Goal: Task Accomplishment & Management: Manage account settings

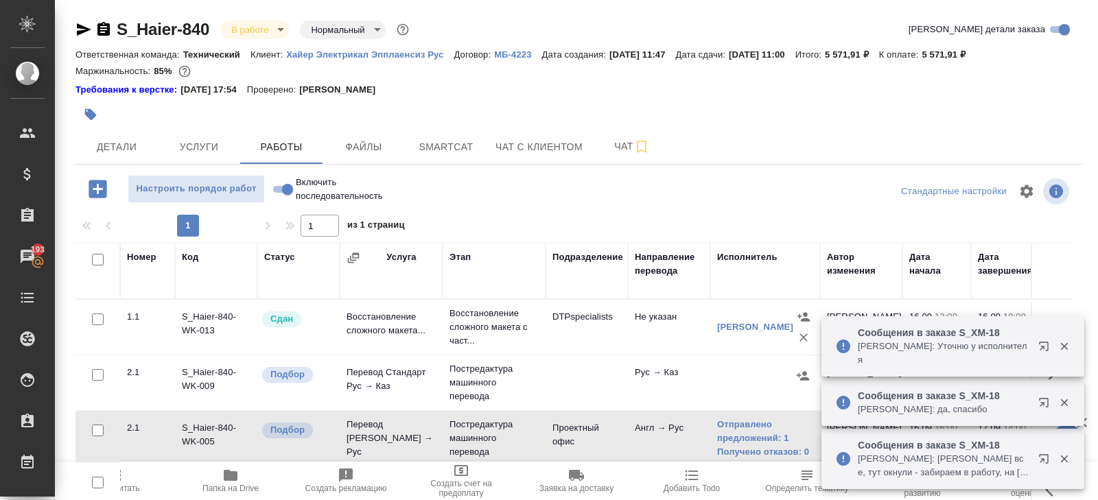
scroll to position [86, 0]
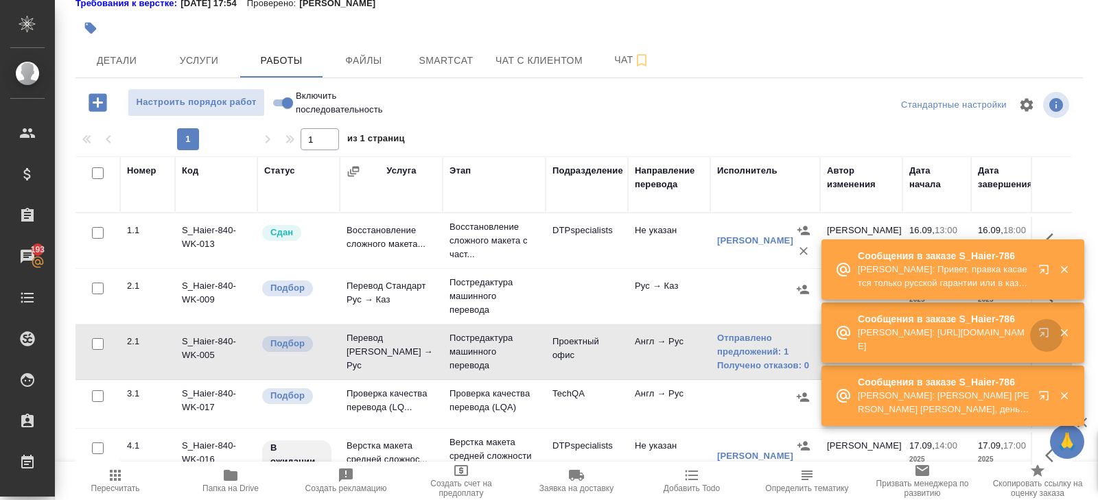
click at [1040, 341] on icon "button" at bounding box center [1046, 335] width 16 height 16
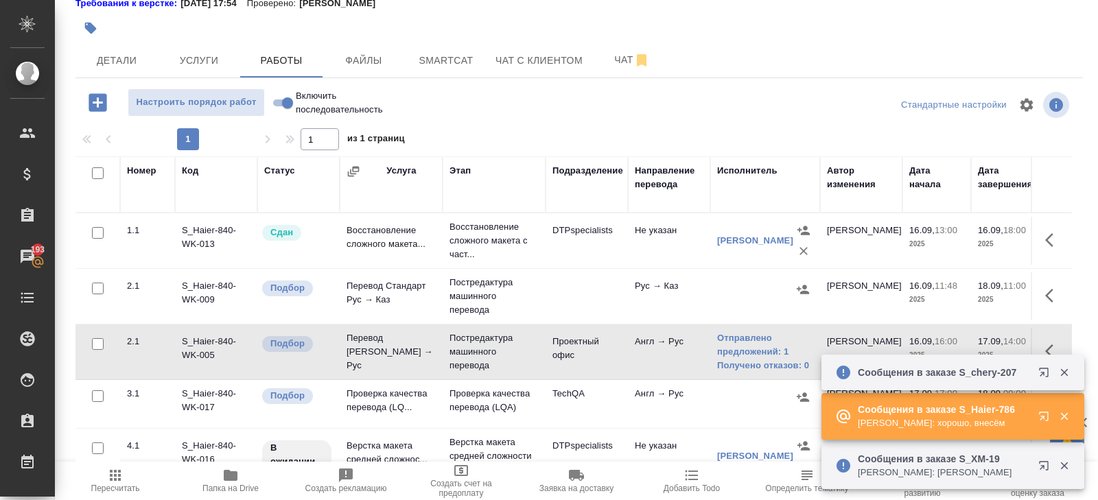
click at [118, 475] on icon "button" at bounding box center [115, 475] width 11 height 11
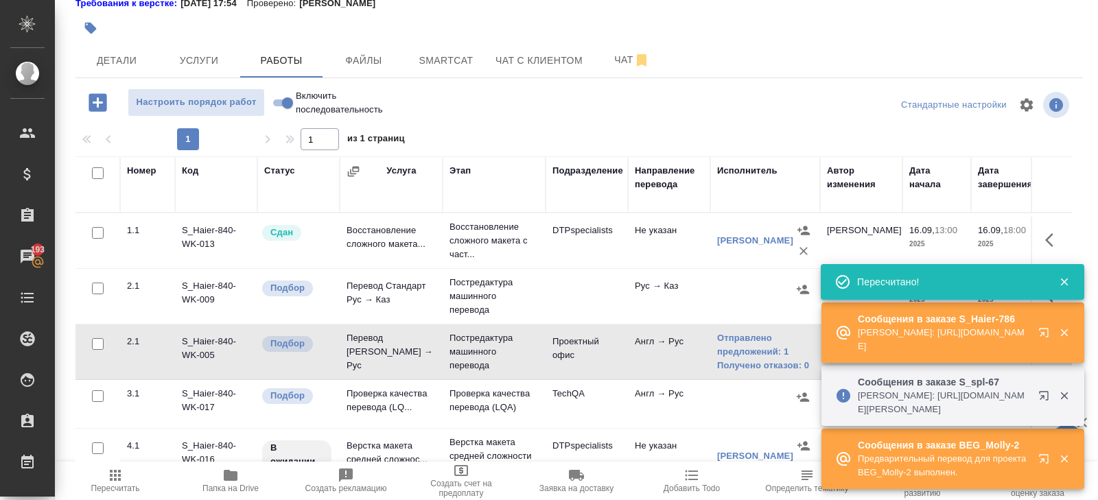
click at [1043, 399] on icon "button" at bounding box center [1046, 398] width 16 height 16
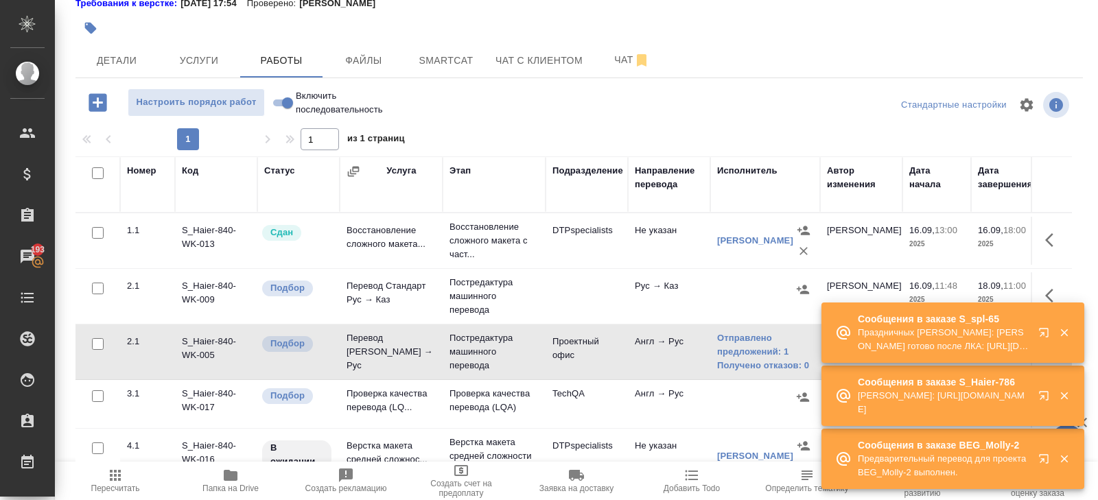
click at [117, 484] on span "Пересчитать" at bounding box center [115, 489] width 49 height 10
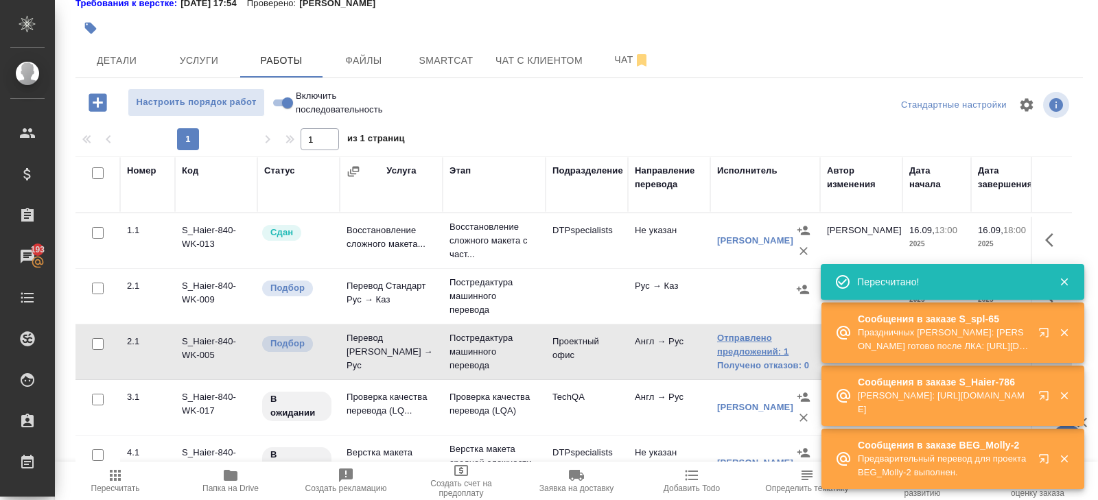
click at [731, 354] on link "Отправлено предложений: 1" at bounding box center [765, 344] width 96 height 27
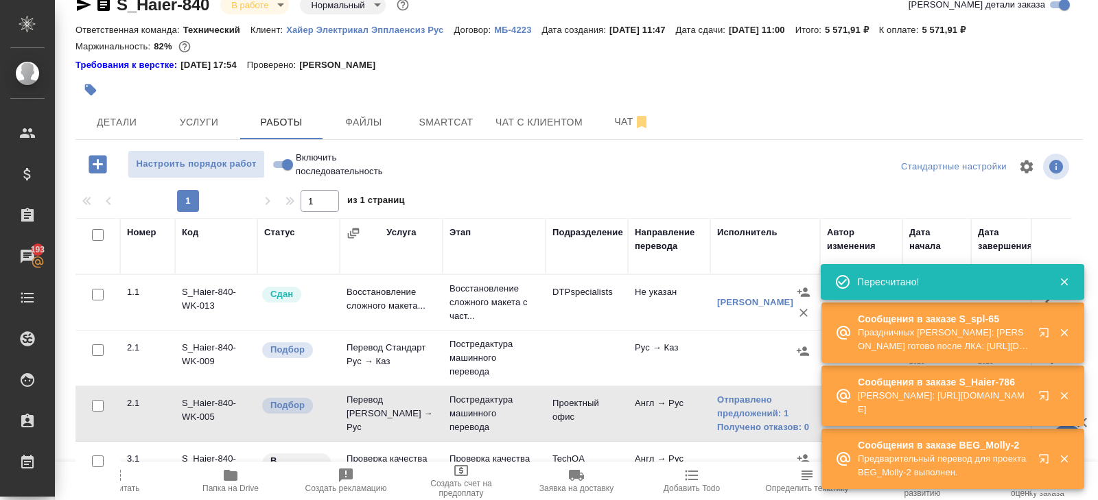
scroll to position [0, 0]
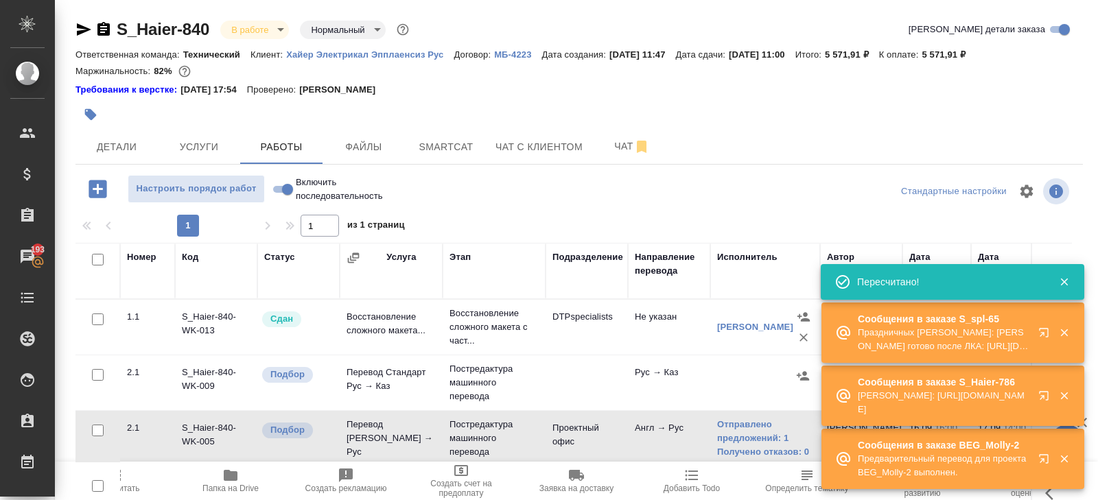
drag, startPoint x: 104, startPoint y: 27, endPoint x: 108, endPoint y: 11, distance: 16.8
click at [105, 27] on icon "button" at bounding box center [103, 29] width 12 height 14
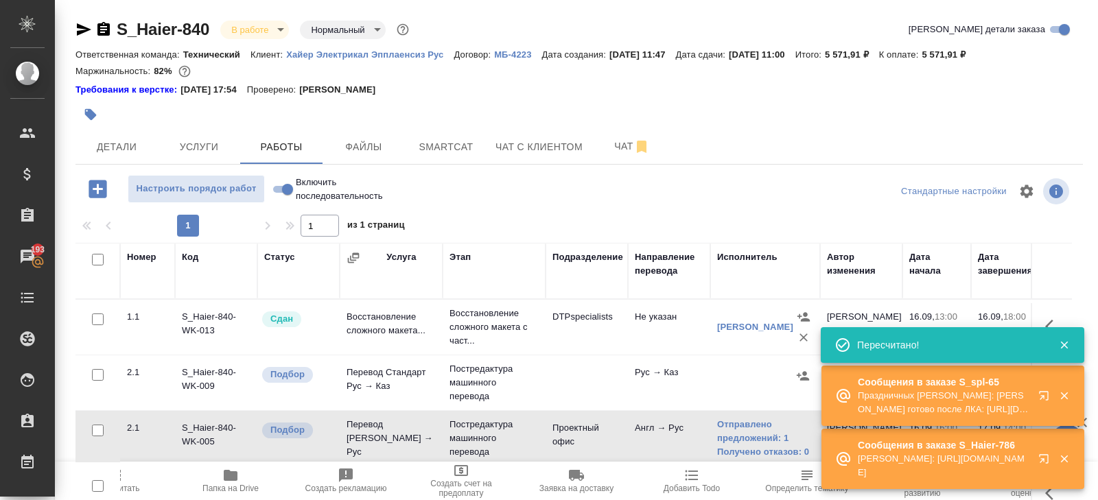
click at [117, 492] on td at bounding box center [97, 494] width 45 height 48
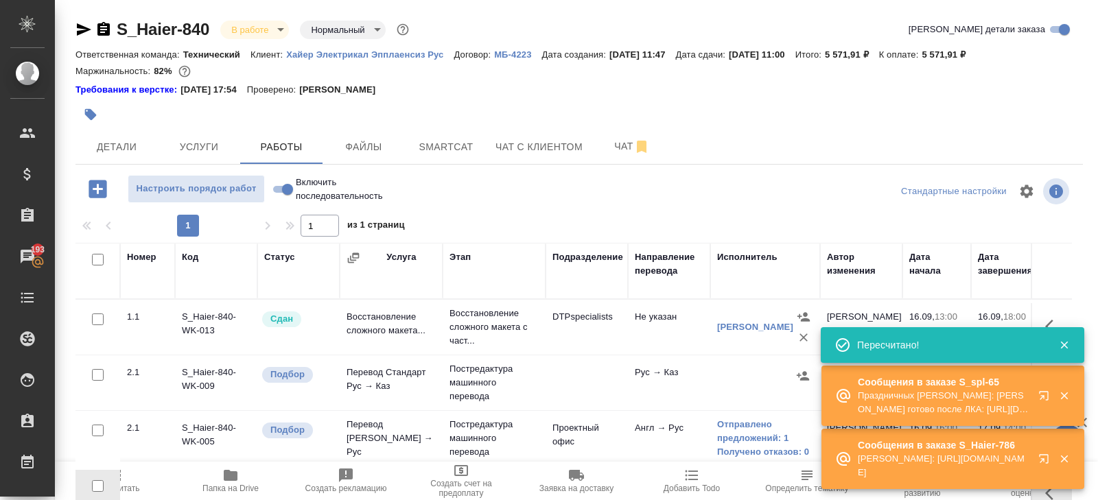
click at [127, 491] on span "Пересчитать" at bounding box center [115, 489] width 49 height 10
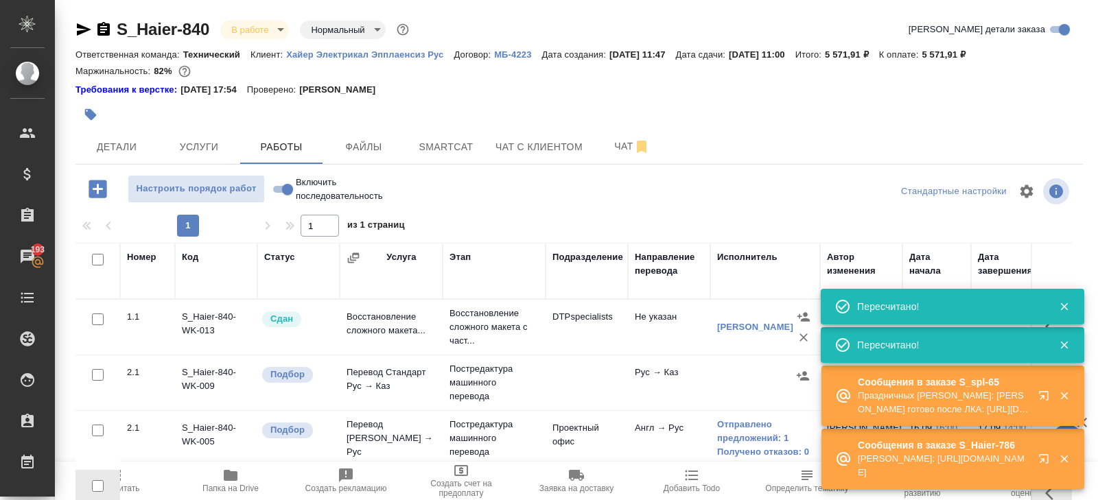
scroll to position [86, 0]
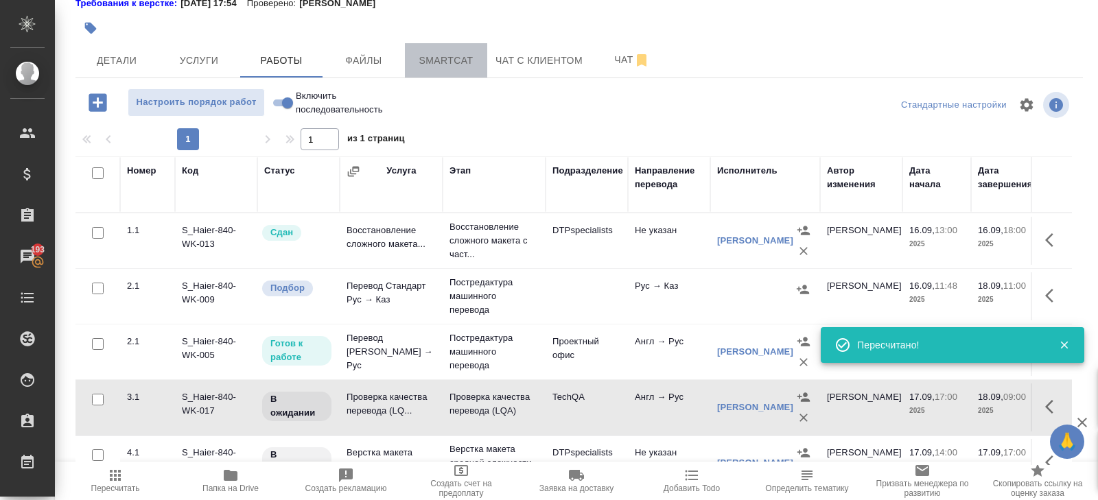
click at [441, 52] on span "Smartcat" at bounding box center [446, 60] width 66 height 17
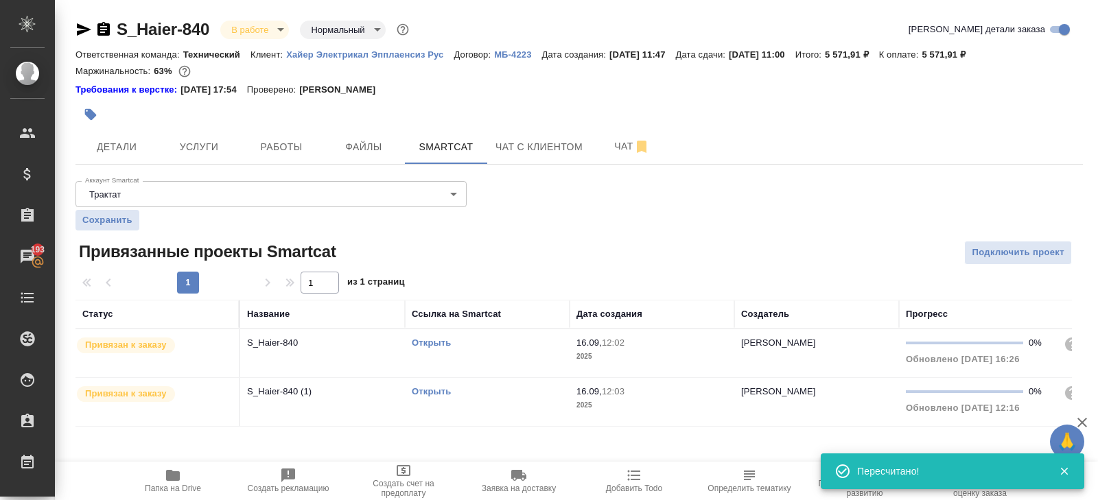
click at [423, 340] on link "Открыть" at bounding box center [431, 343] width 39 height 10
click at [296, 141] on span "Работы" at bounding box center [281, 147] width 66 height 17
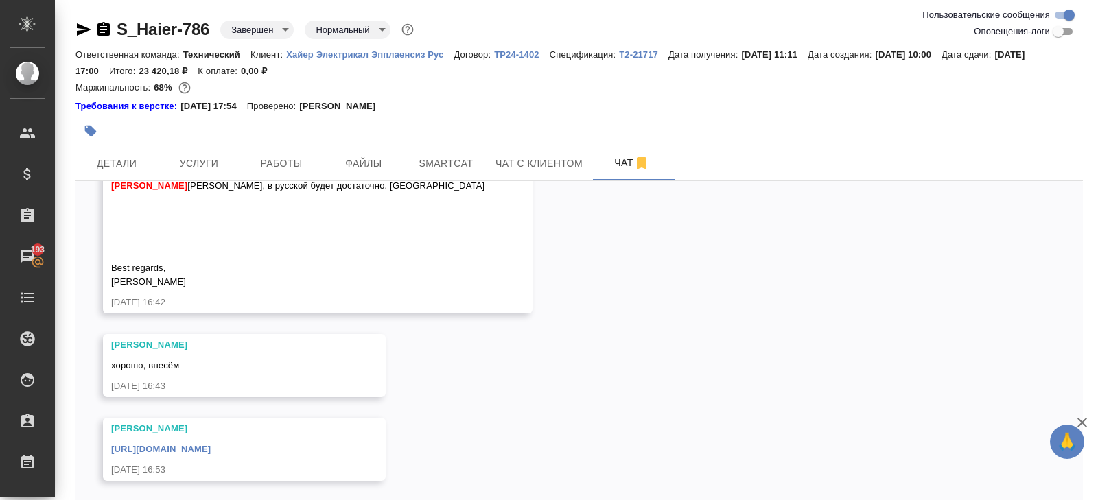
scroll to position [63, 0]
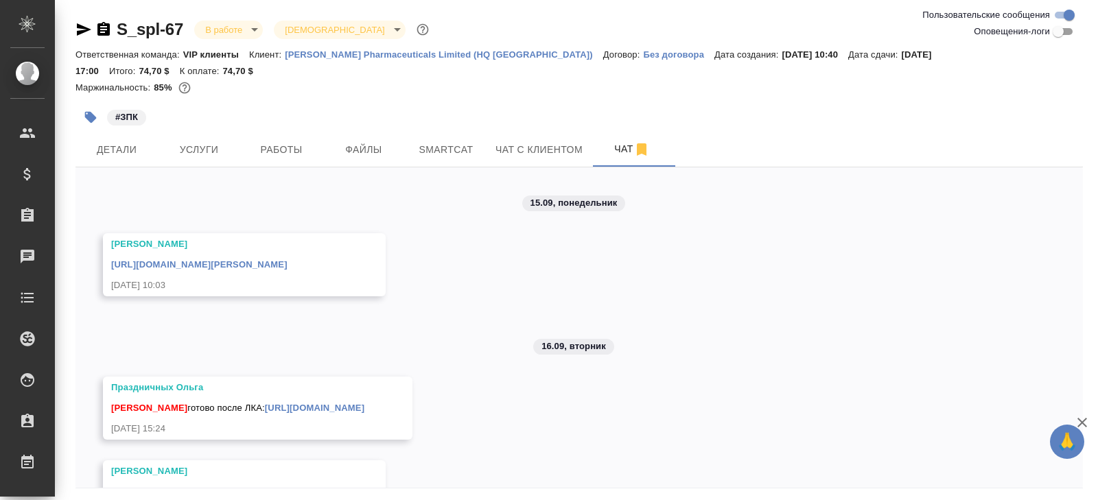
scroll to position [542, 0]
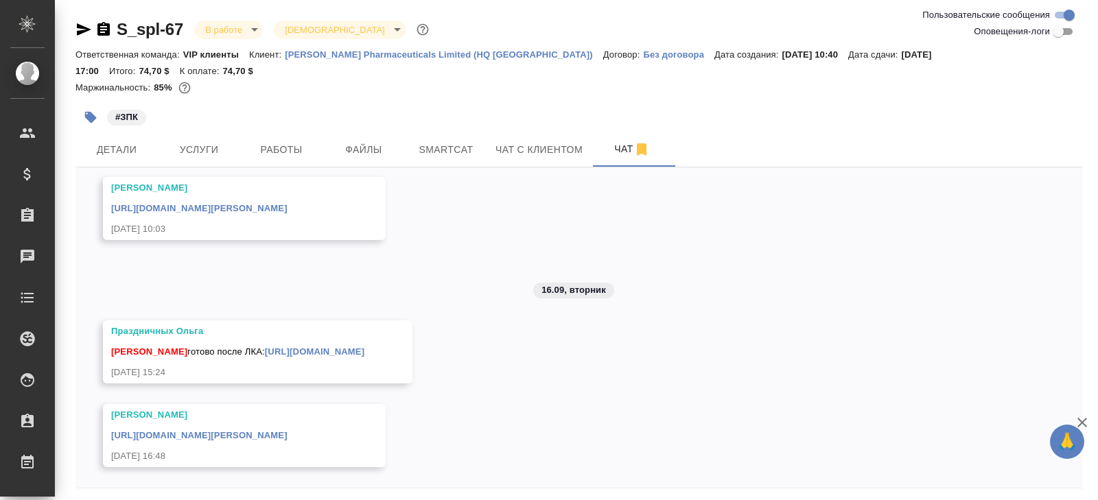
click at [84, 27] on icon "button" at bounding box center [84, 29] width 14 height 12
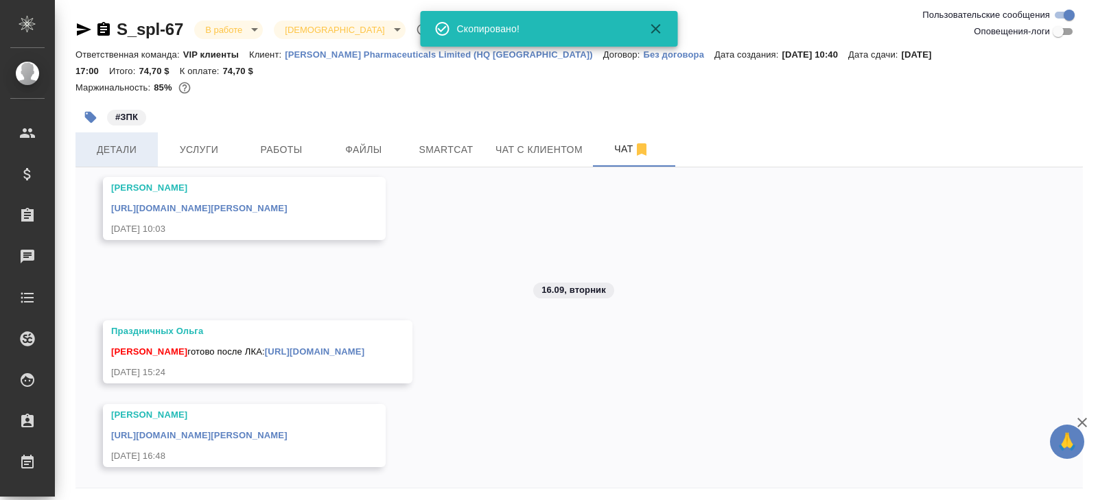
click at [108, 141] on span "Детали" at bounding box center [117, 149] width 66 height 17
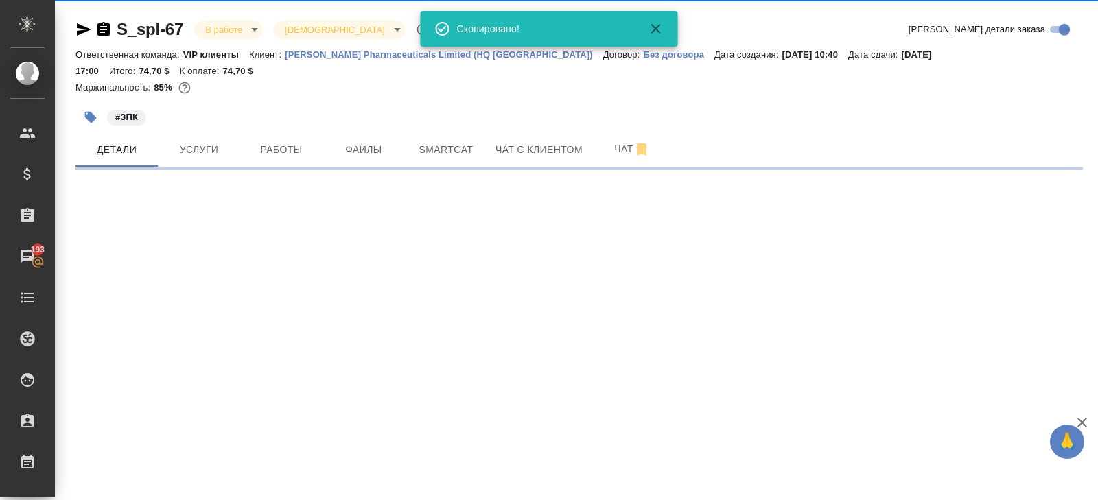
select select "RU"
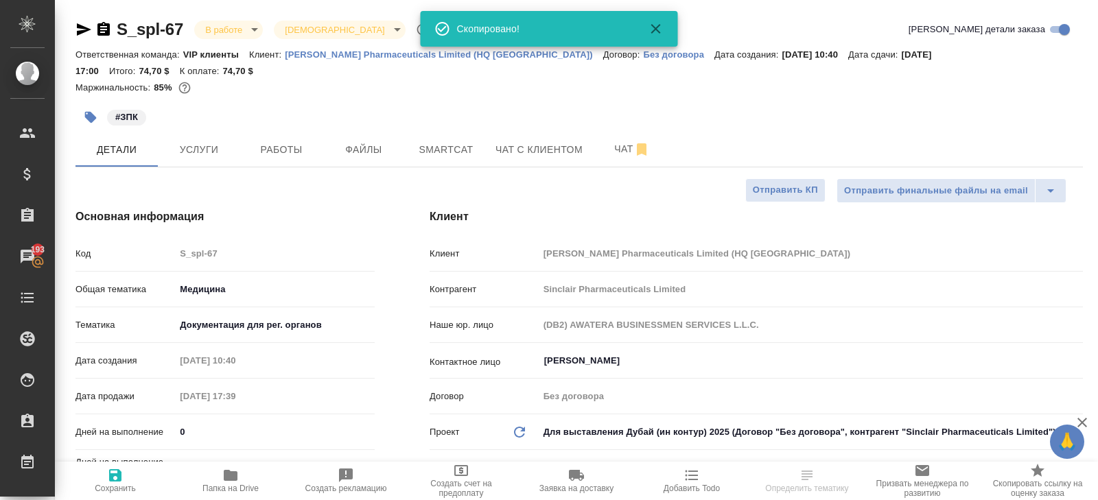
type textarea "x"
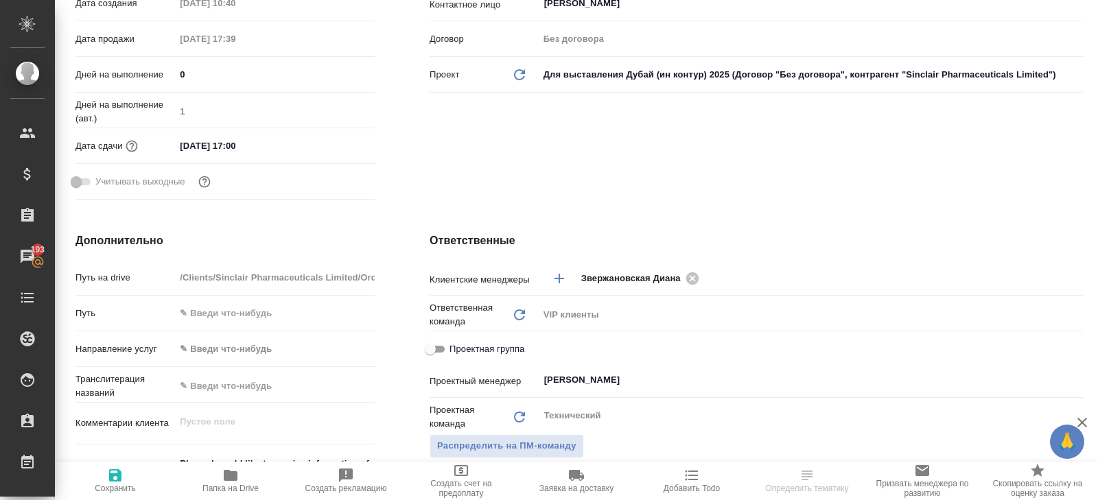
scroll to position [375, 0]
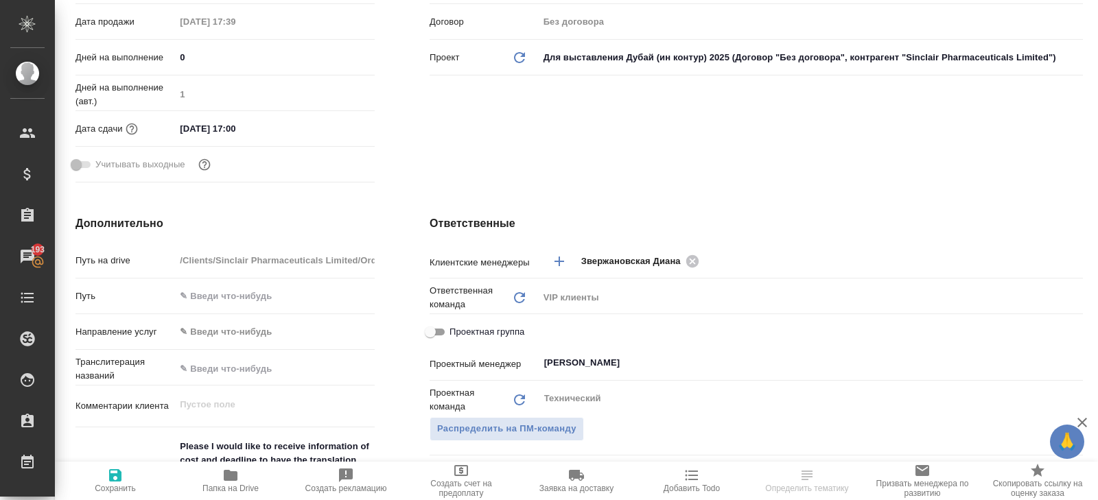
type textarea "x"
select select "RU"
type textarea "x"
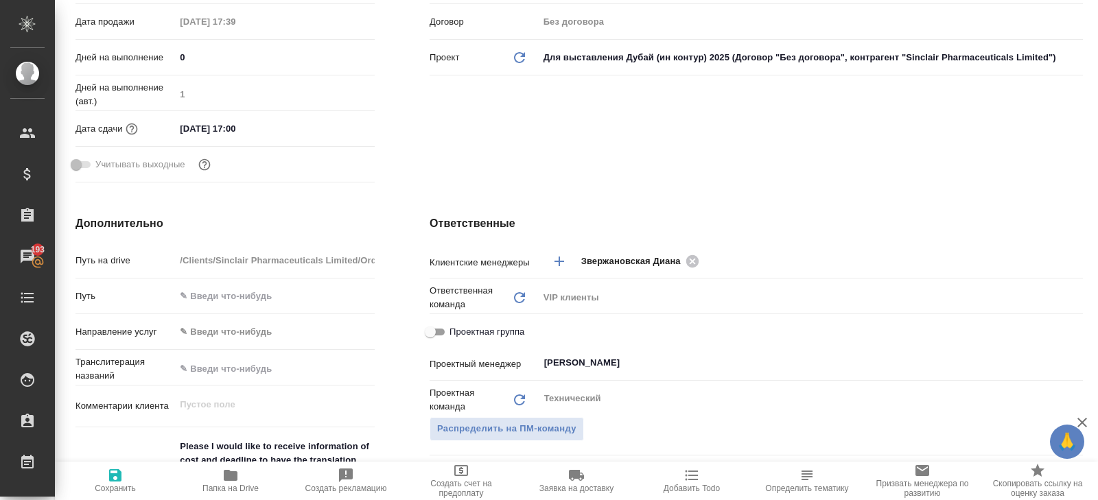
type textarea "x"
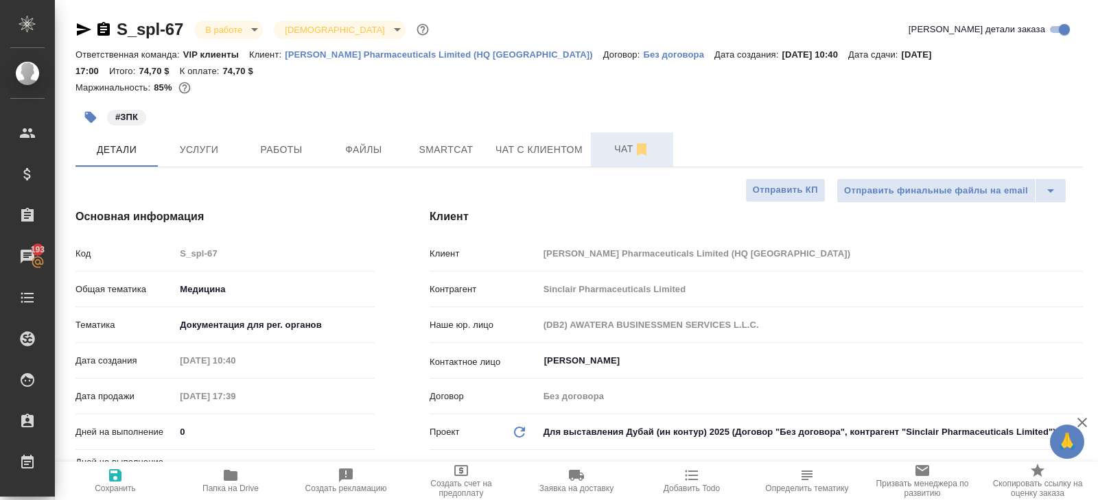
click at [611, 149] on button "Чат" at bounding box center [632, 149] width 82 height 34
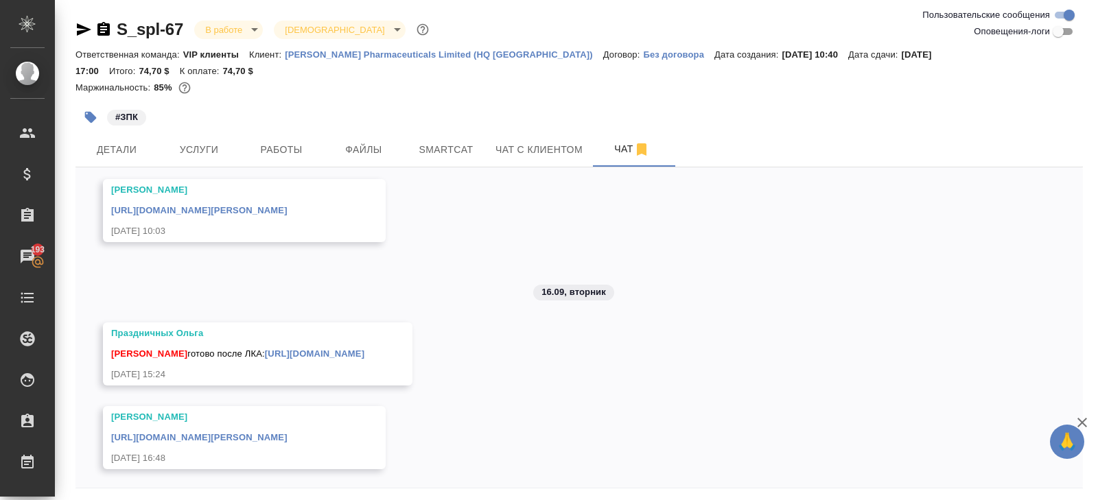
scroll to position [542, 0]
click at [275, 430] on link "https://drive.awatera.com/apps/files/files/10312814?dir=/Shares/Sinclair%20Phar…" at bounding box center [199, 435] width 176 height 10
click at [249, 23] on body "🙏 .cls-1 fill:#fff; AWATERA Belyakova Yulia Клиенты Спецификации Заказы 193 Чат…" at bounding box center [549, 250] width 1098 height 500
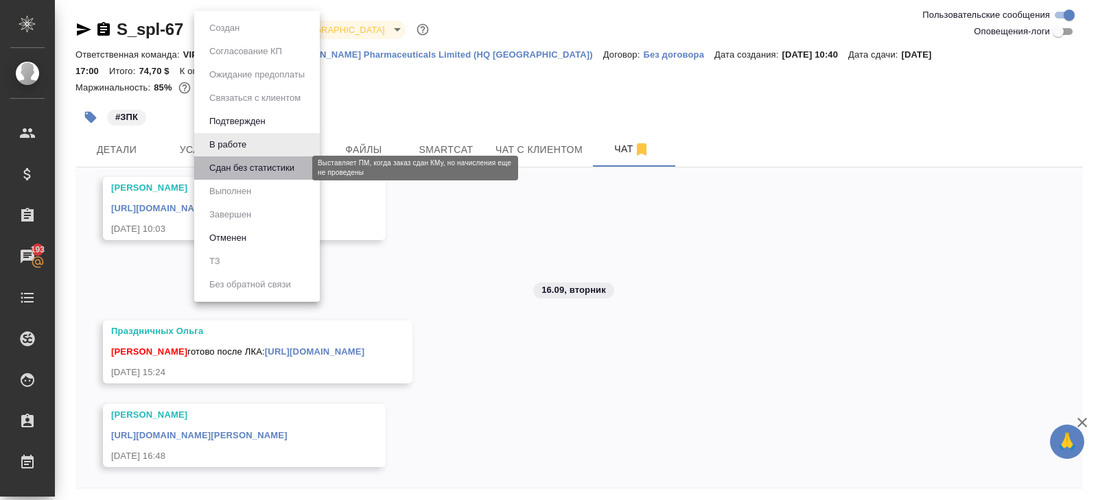
click at [238, 167] on button "Сдан без статистики" at bounding box center [251, 168] width 93 height 15
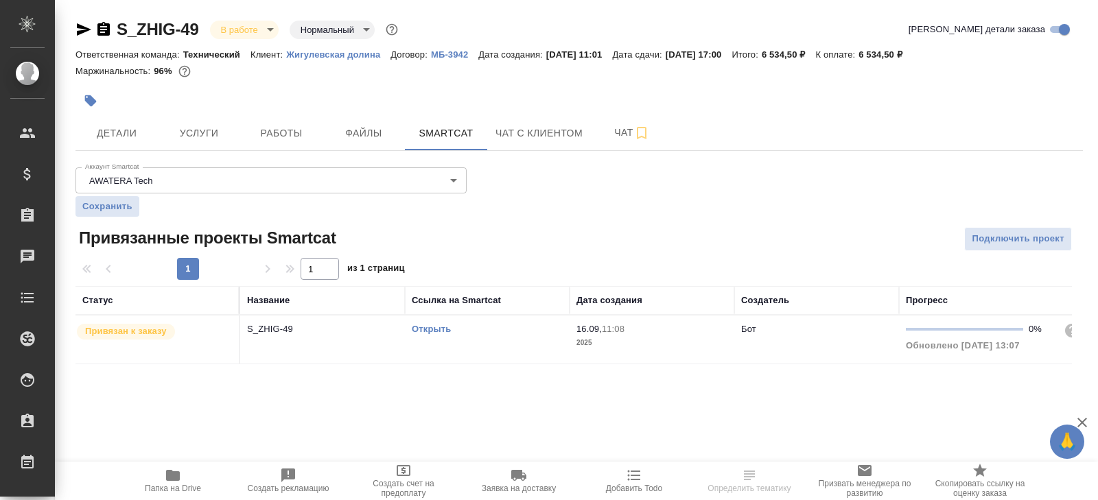
click at [426, 329] on link "Открыть" at bounding box center [431, 329] width 39 height 10
click at [621, 143] on button "Чат" at bounding box center [632, 133] width 82 height 34
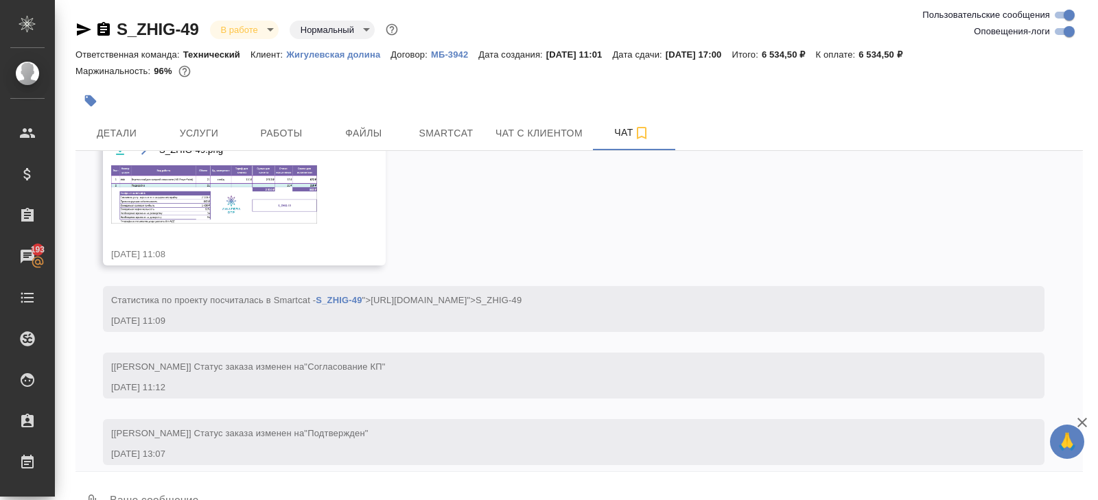
scroll to position [1862, 0]
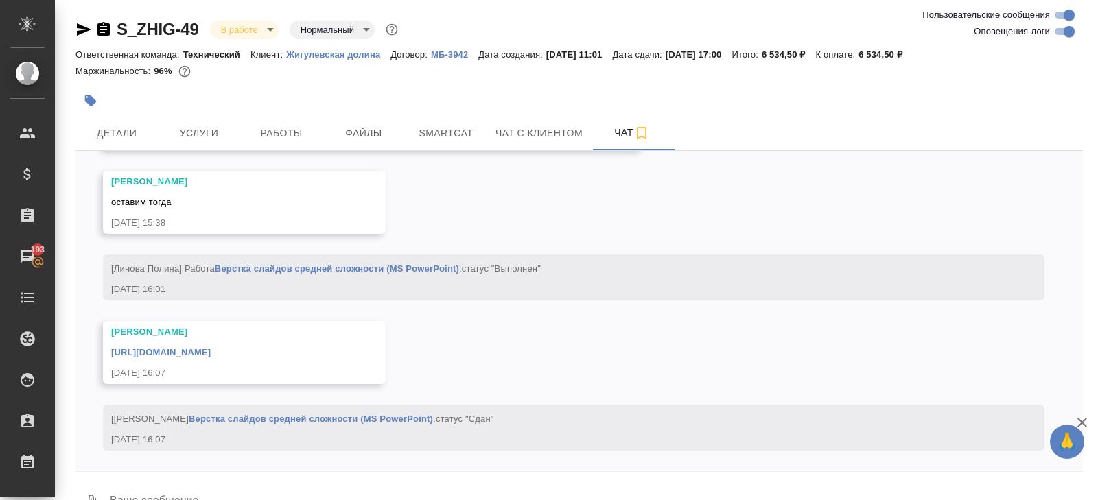
click at [211, 352] on link "https://drive.awatera.com/apps/files/files/10373006?dir=/Shares/Zhig%20Dolina/O…" at bounding box center [160, 352] width 99 height 10
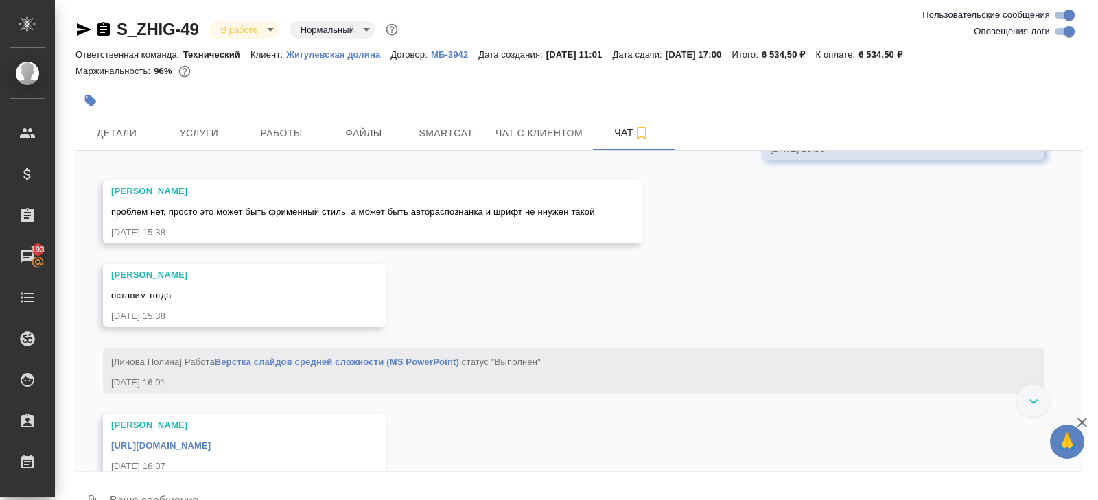
click at [1061, 32] on input "Оповещения-логи" at bounding box center [1068, 31] width 49 height 16
checkbox input "false"
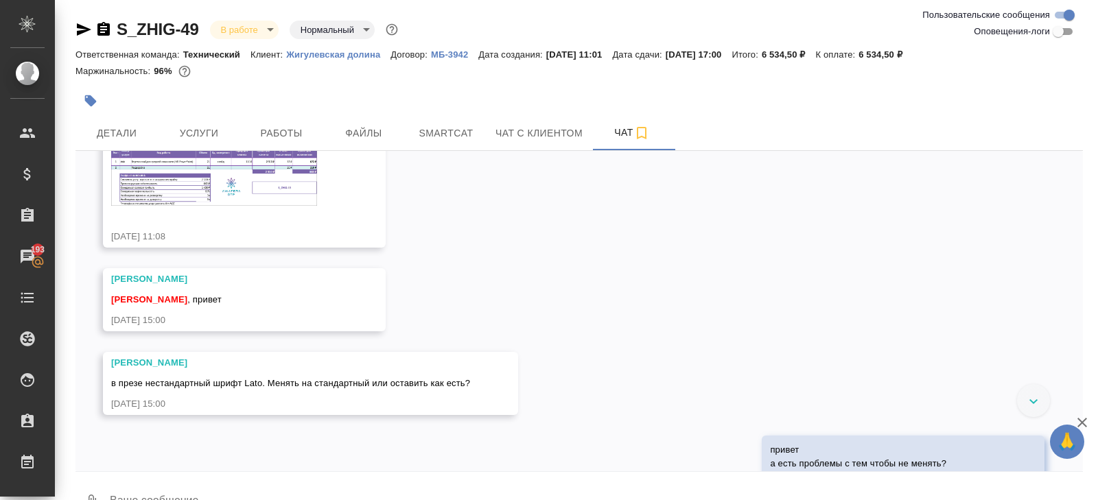
scroll to position [0, 0]
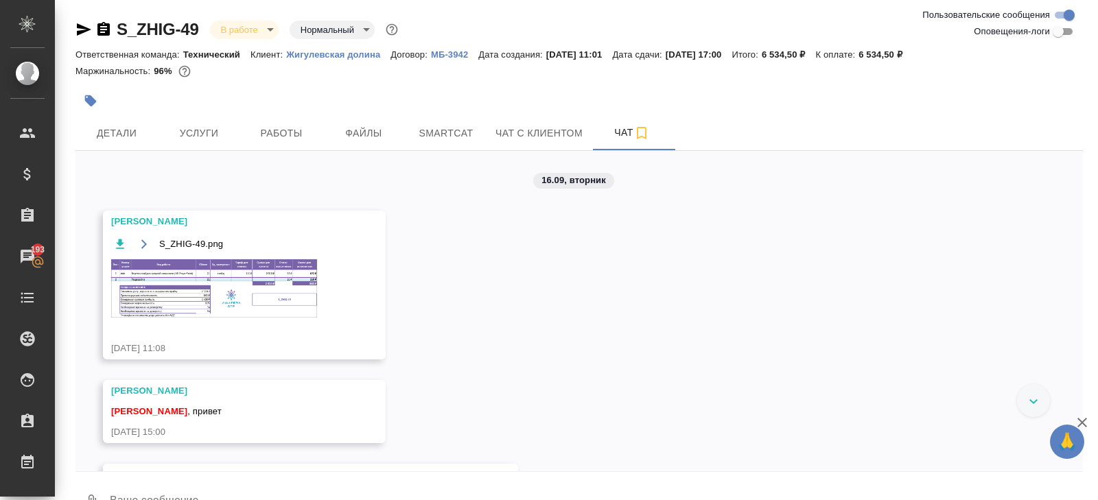
click at [281, 281] on img at bounding box center [214, 288] width 206 height 58
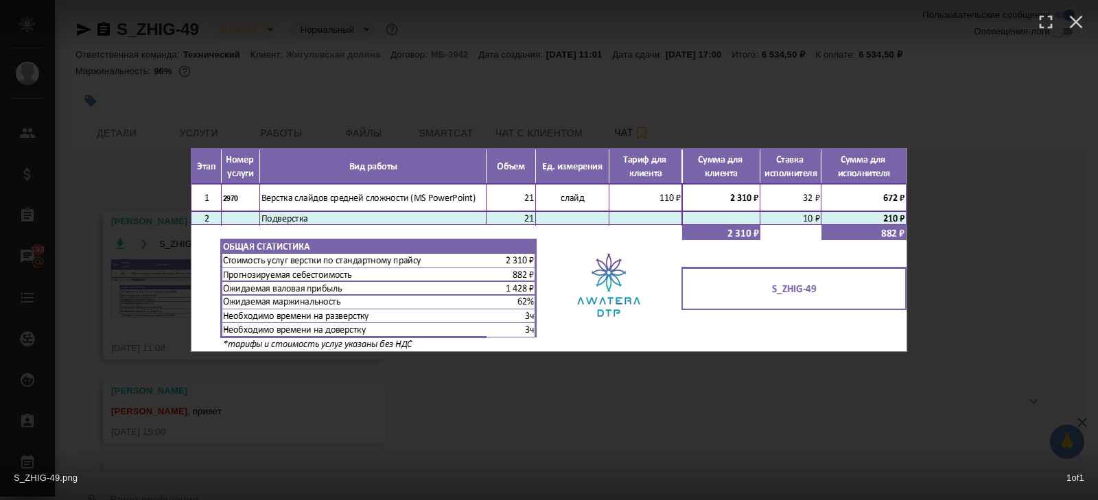
click at [320, 430] on div "S_ZHIG-49.png 1 of 1" at bounding box center [549, 250] width 1098 height 500
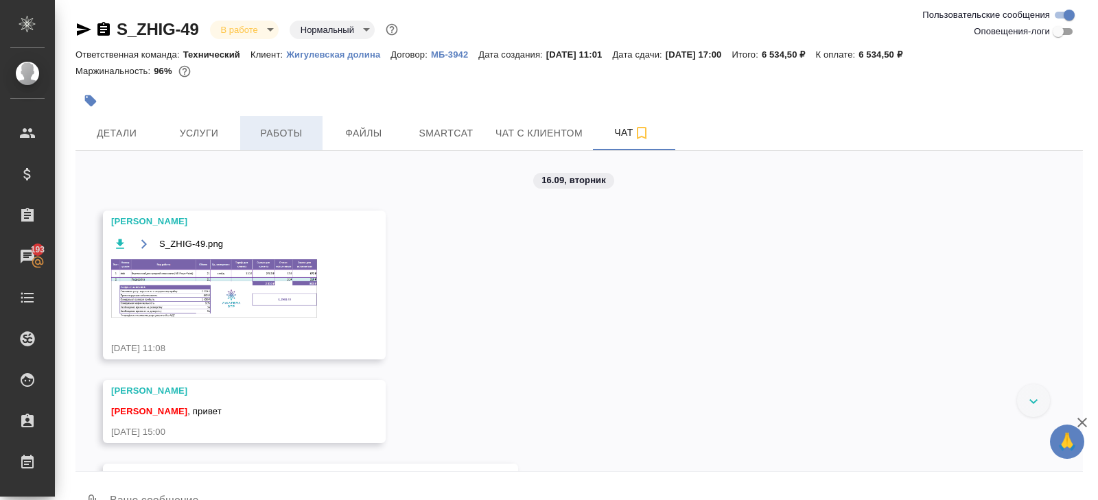
click at [283, 134] on span "Работы" at bounding box center [281, 133] width 66 height 17
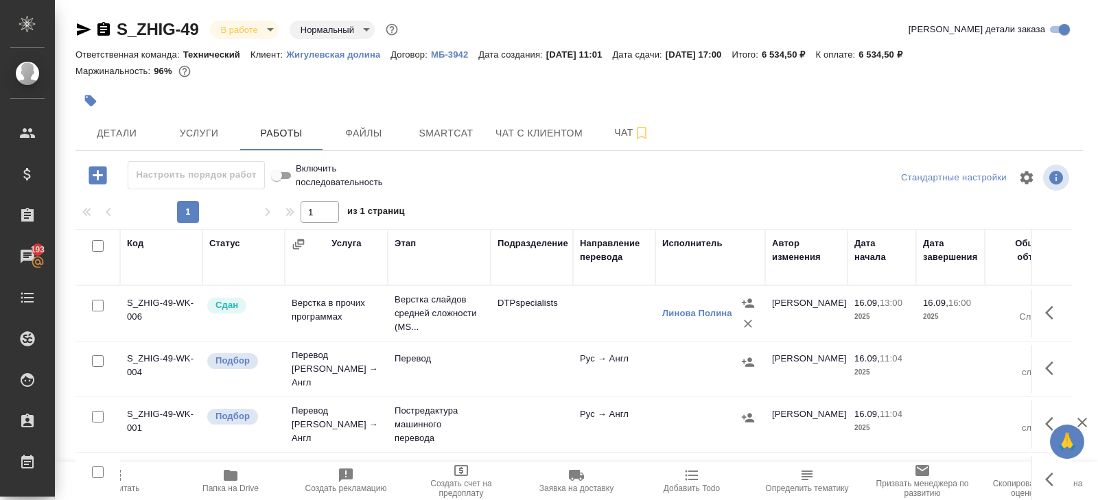
click at [98, 239] on div at bounding box center [93, 246] width 23 height 19
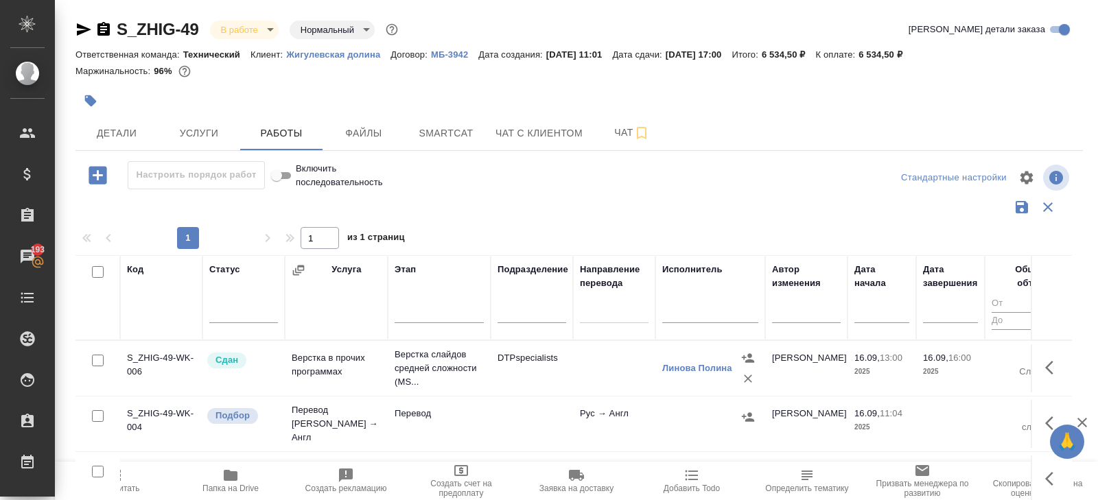
click at [97, 277] on div at bounding box center [93, 272] width 23 height 19
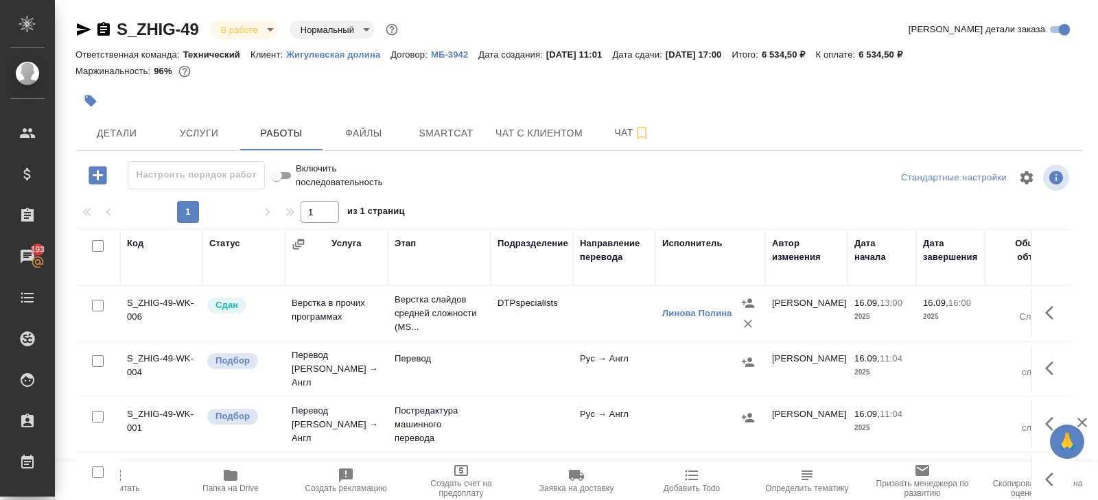
click at [99, 246] on input "checkbox" at bounding box center [98, 246] width 12 height 12
checkbox input "true"
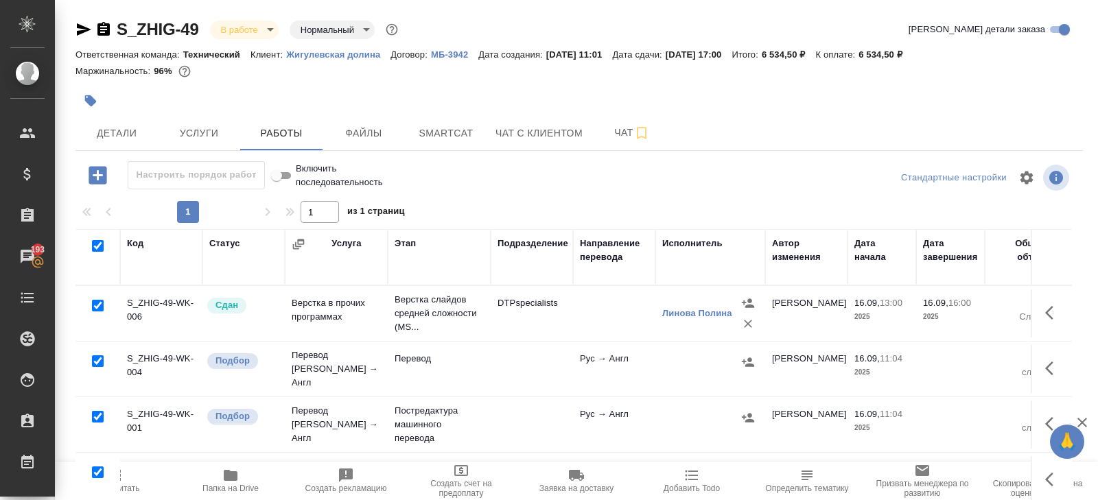
checkbox input "true"
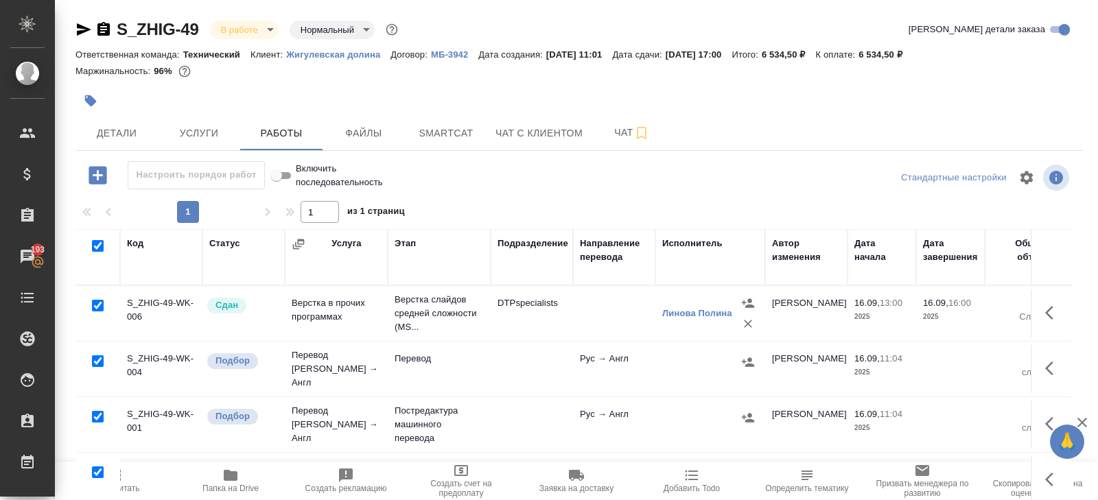
checkbox input "true"
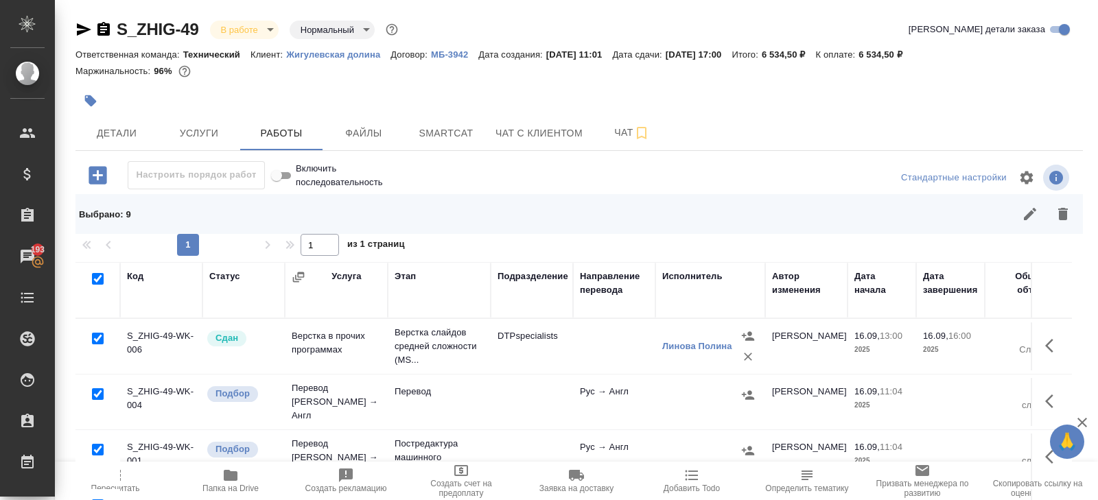
click at [96, 339] on input "checkbox" at bounding box center [98, 339] width 12 height 12
checkbox input "false"
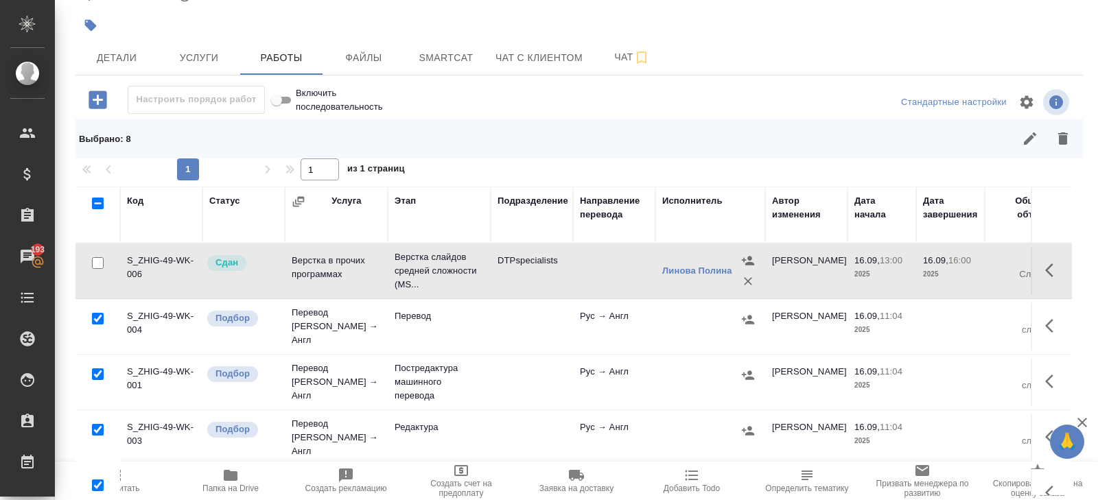
scroll to position [105, 0]
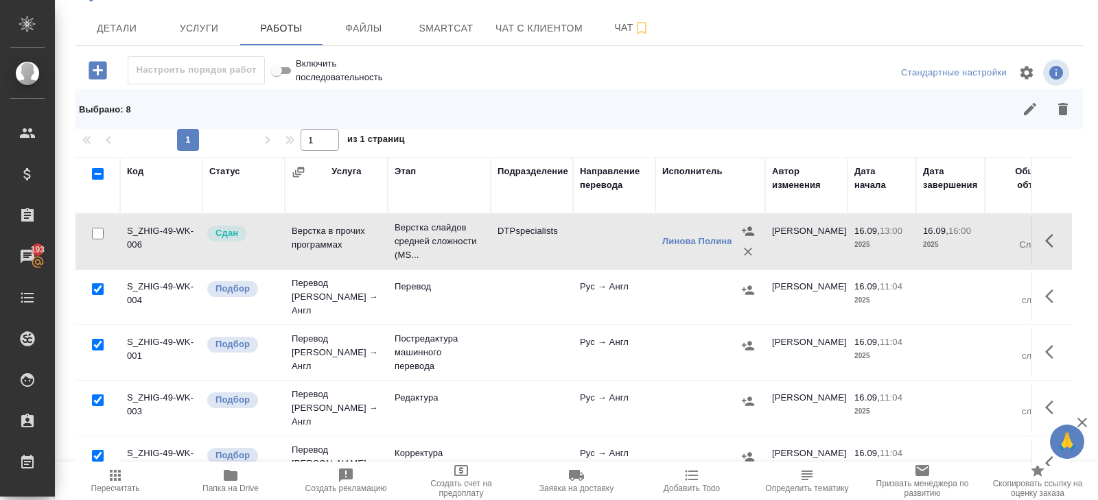
click at [98, 339] on input "checkbox" at bounding box center [98, 345] width 12 height 12
checkbox input "false"
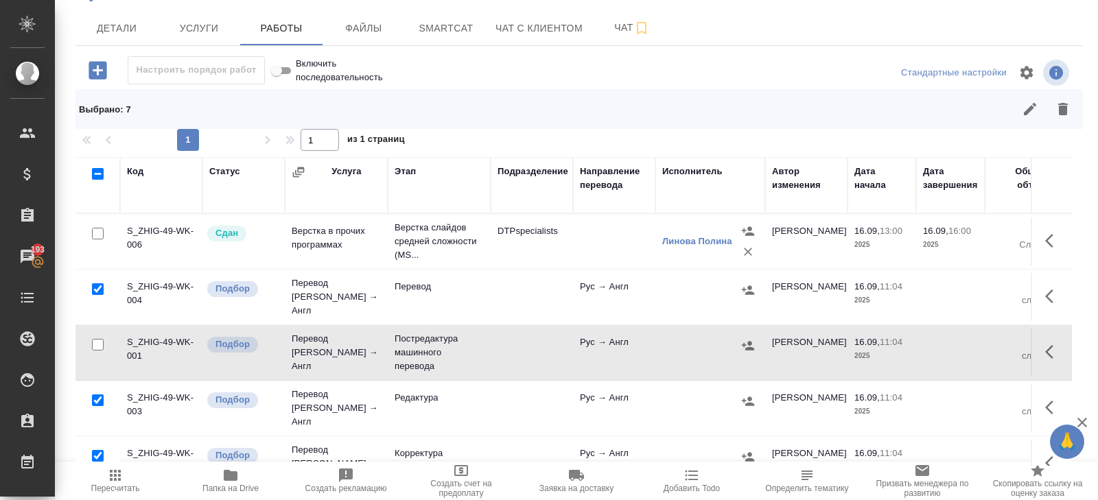
scroll to position [203, 0]
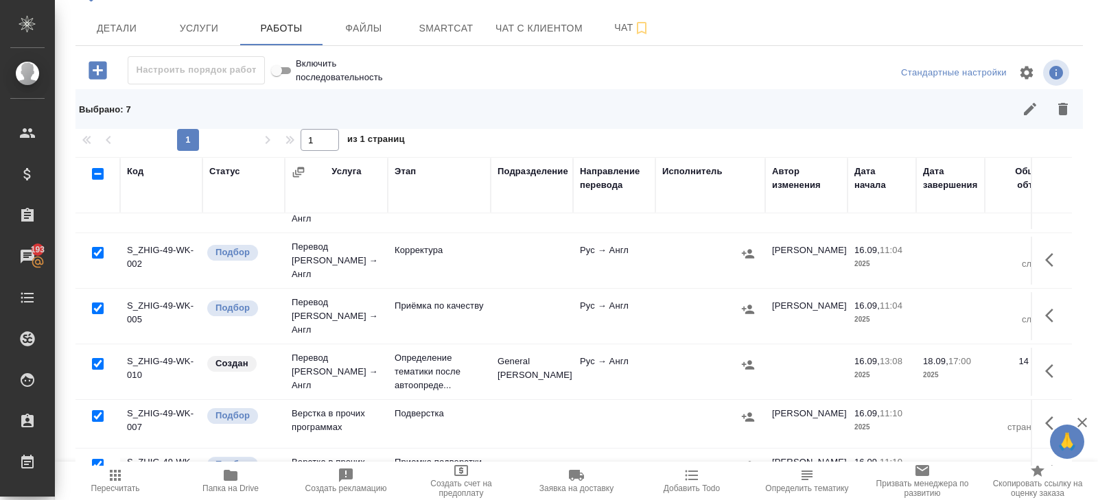
click at [98, 410] on input "checkbox" at bounding box center [98, 416] width 12 height 12
checkbox input "false"
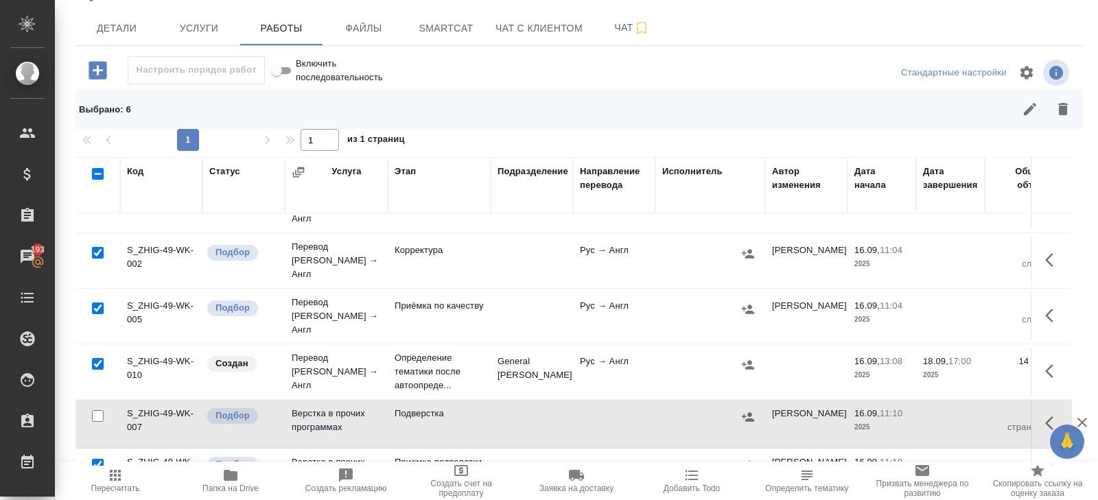
click at [1063, 112] on icon "button" at bounding box center [1063, 109] width 10 height 12
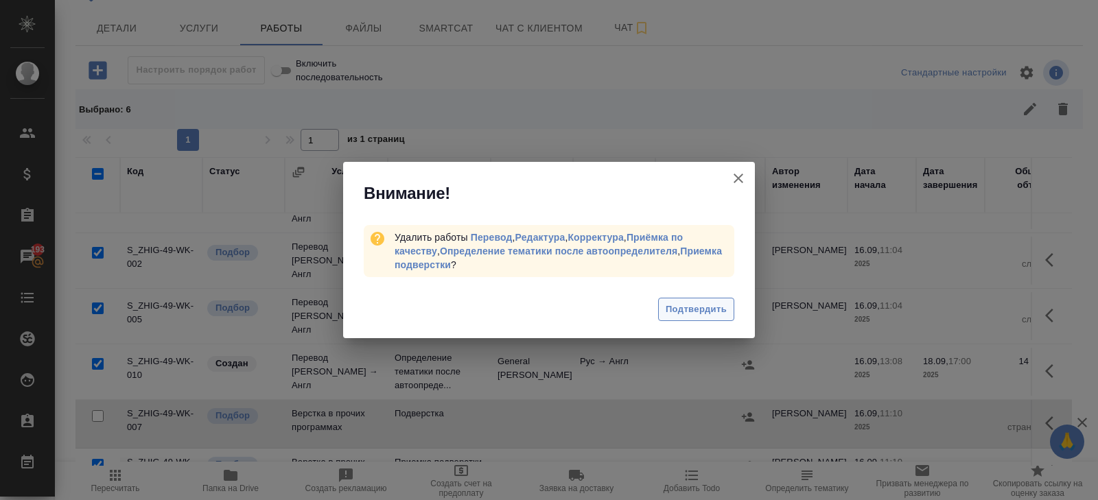
click at [684, 300] on button "Подтвердить" at bounding box center [696, 310] width 76 height 24
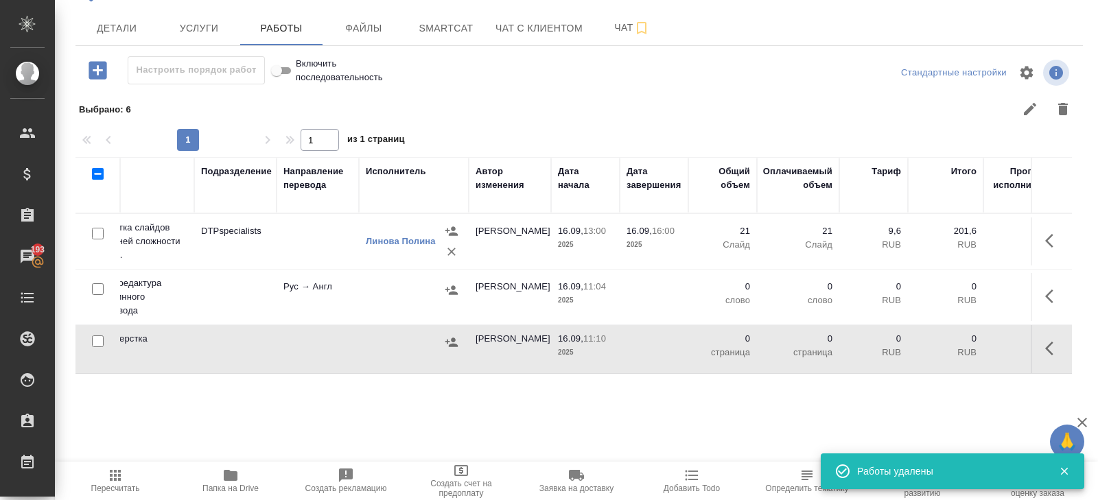
scroll to position [0, 557]
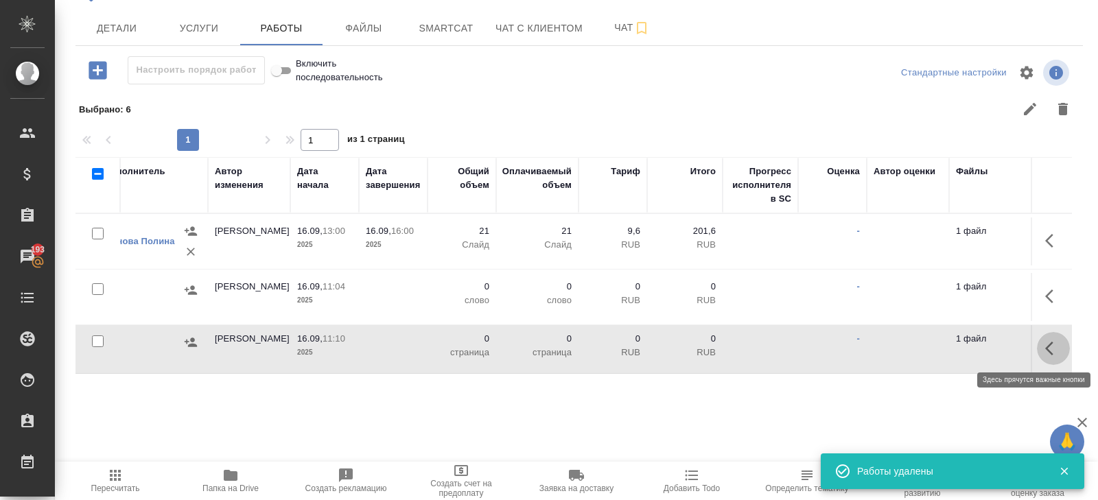
click at [1049, 349] on icon "button" at bounding box center [1049, 349] width 8 height 14
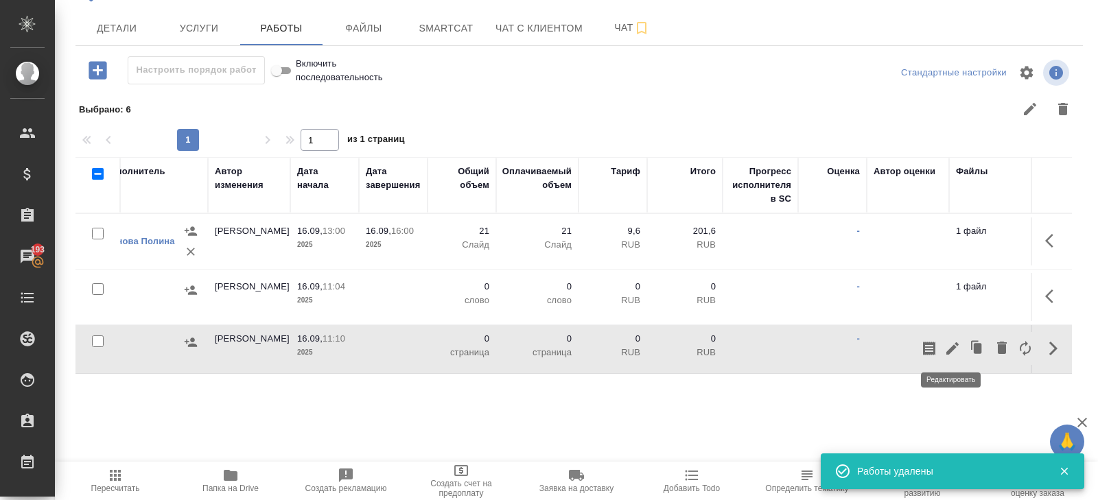
click at [954, 346] on icon "button" at bounding box center [952, 348] width 12 height 12
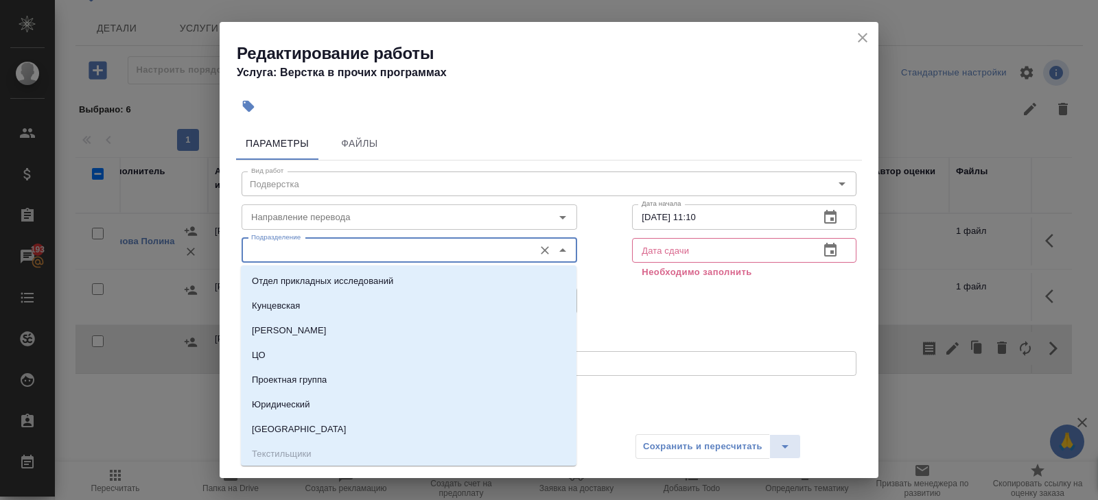
click at [370, 255] on input "Подразделение" at bounding box center [386, 250] width 281 height 16
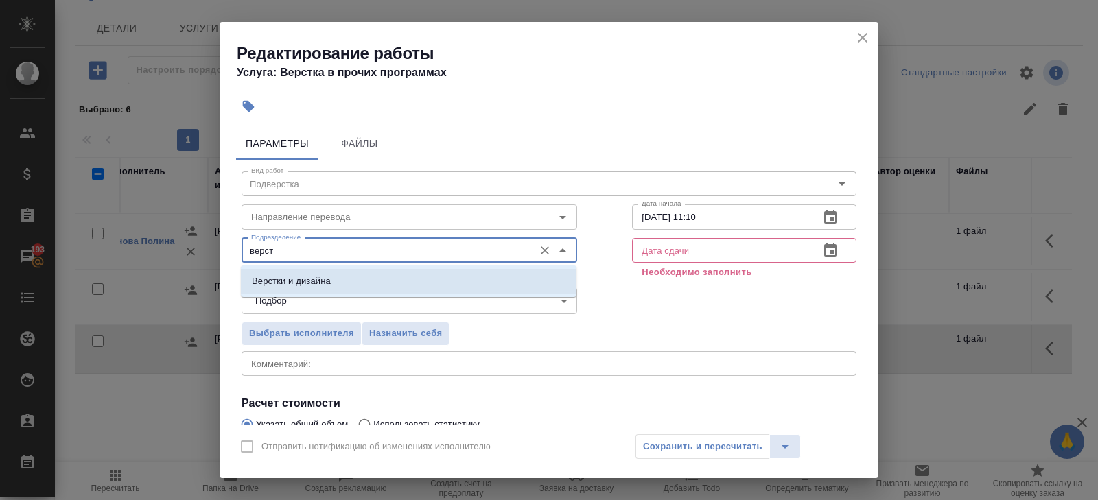
click at [351, 286] on li "Верстки и дизайна" at bounding box center [408, 281] width 335 height 25
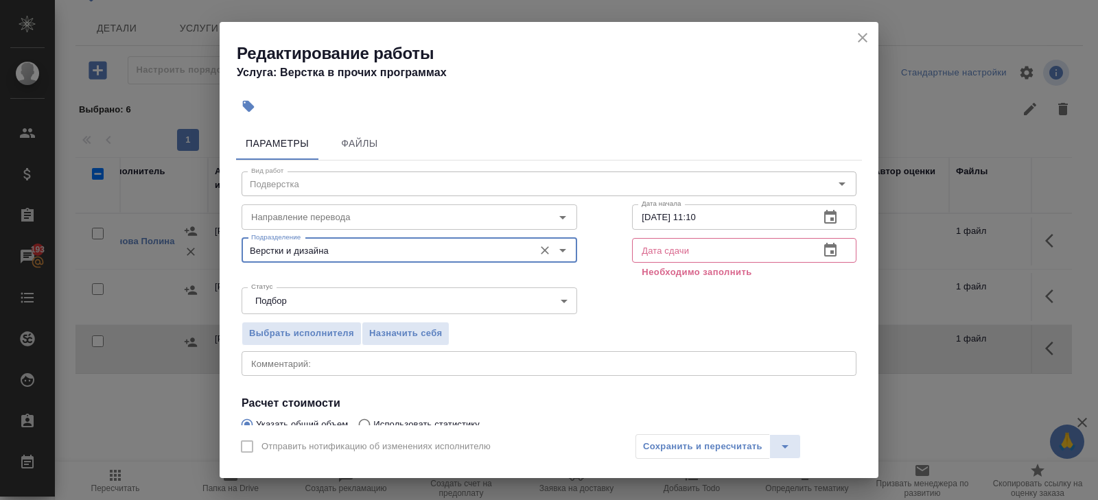
scroll to position [162, 0]
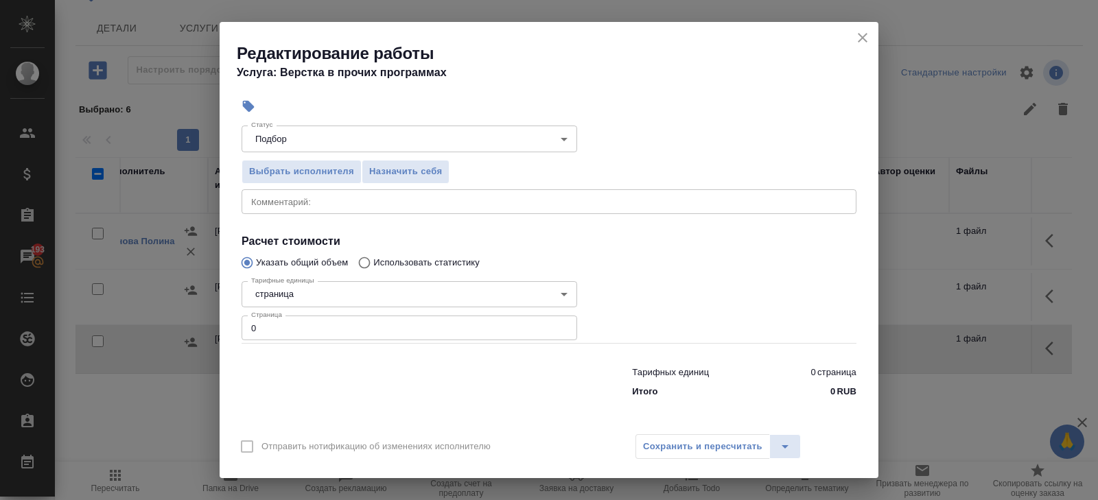
type input "Верстки и дизайна"
click at [342, 333] on input "0" at bounding box center [408, 328] width 335 height 25
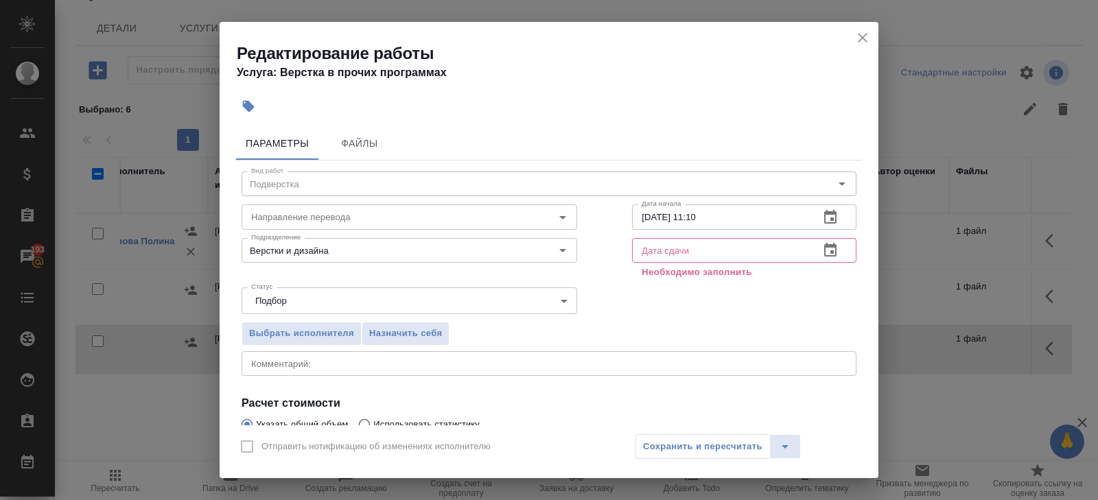
type input "21"
click at [831, 249] on icon "button" at bounding box center [830, 250] width 16 height 16
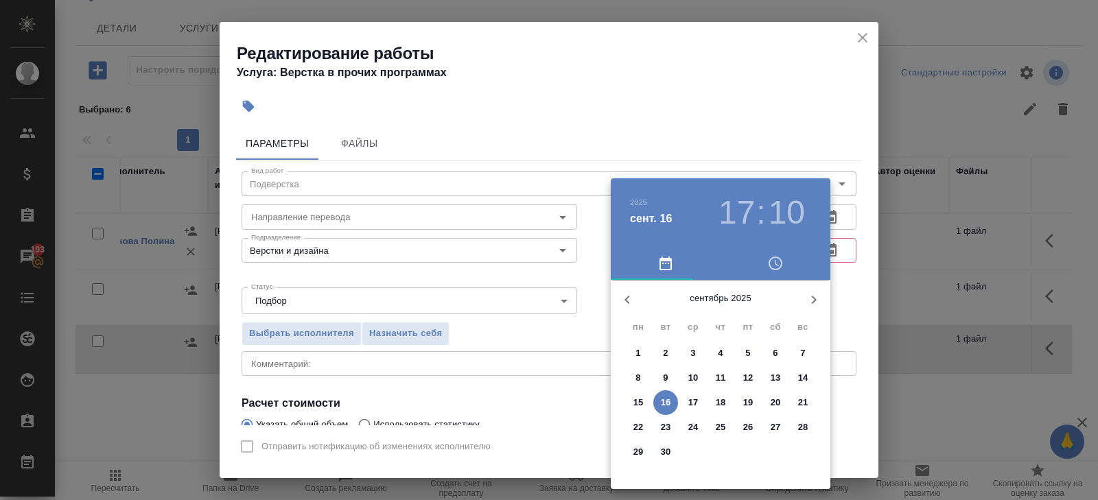
click at [722, 401] on p "18" at bounding box center [721, 403] width 10 height 14
type input "18.09.2025 17:10"
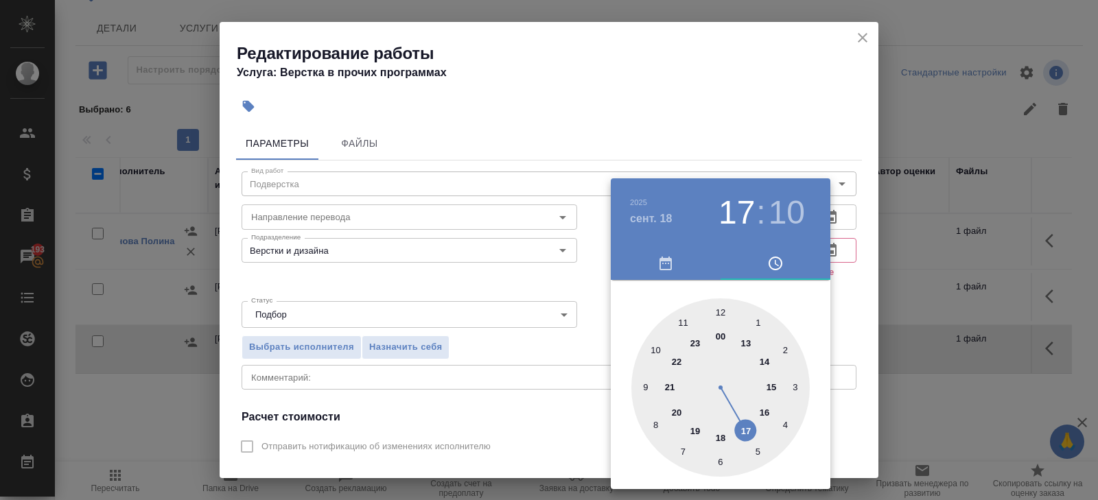
click at [850, 320] on div at bounding box center [549, 250] width 1098 height 500
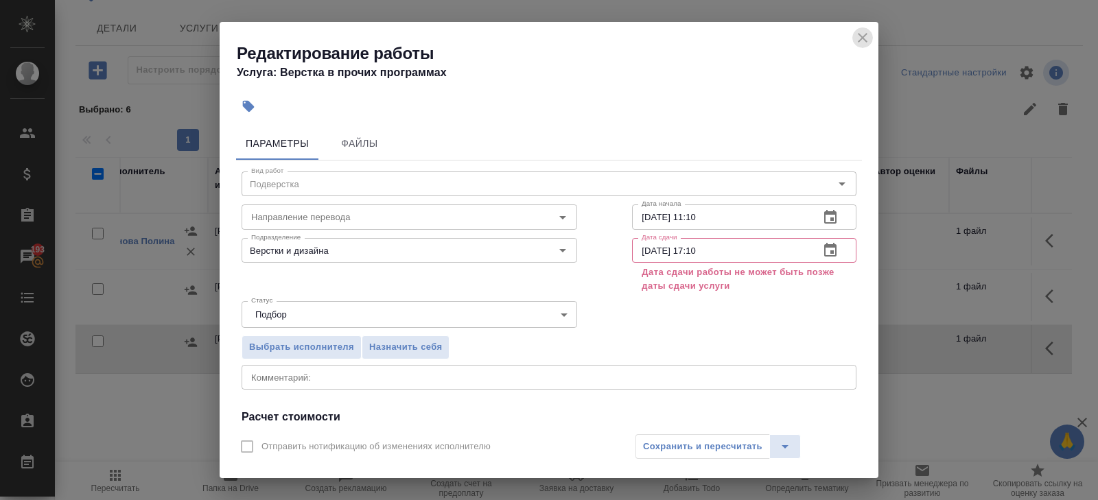
click at [862, 32] on icon "close" at bounding box center [862, 37] width 16 height 16
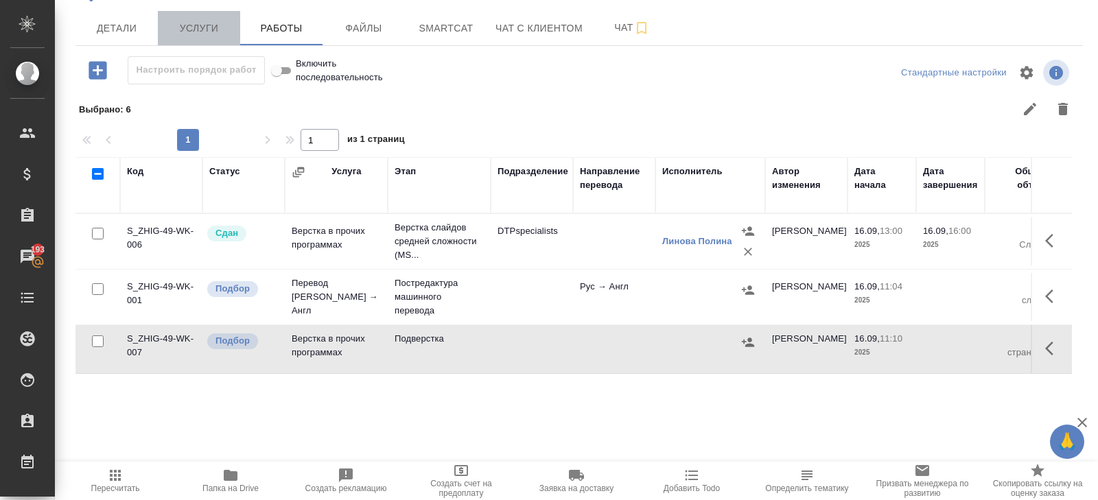
click at [206, 30] on span "Услуги" at bounding box center [199, 28] width 66 height 17
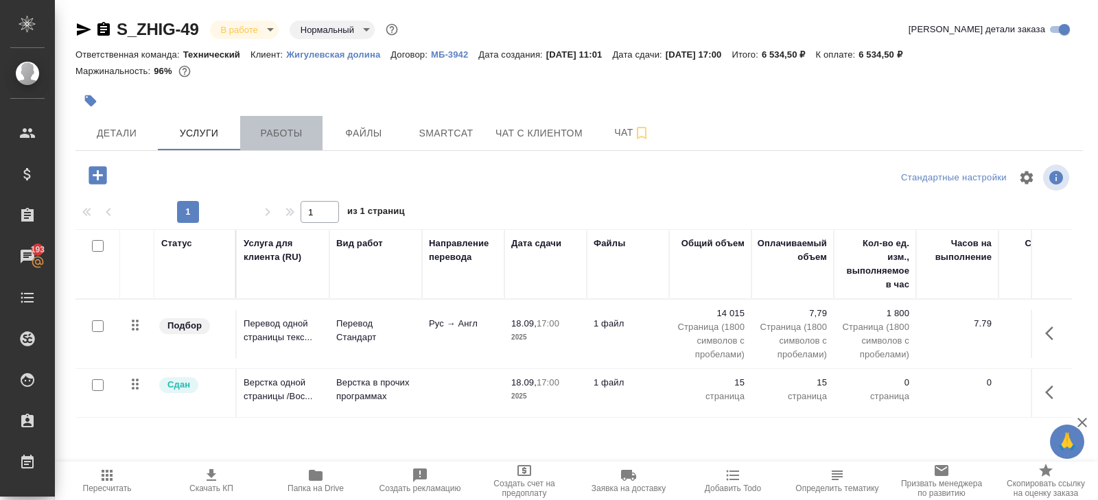
click at [285, 133] on span "Работы" at bounding box center [281, 133] width 66 height 17
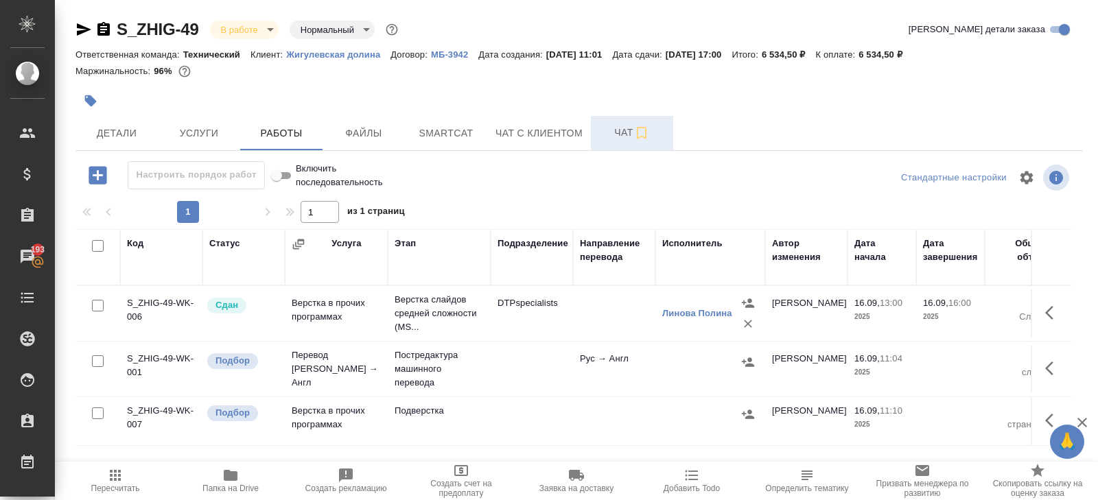
click at [641, 134] on icon "button" at bounding box center [641, 133] width 16 height 16
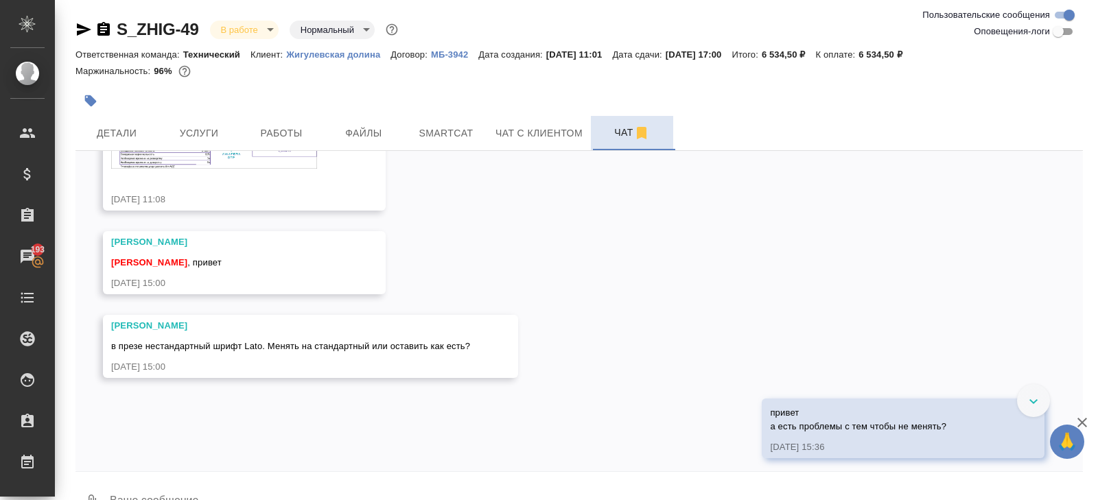
scroll to position [115, 0]
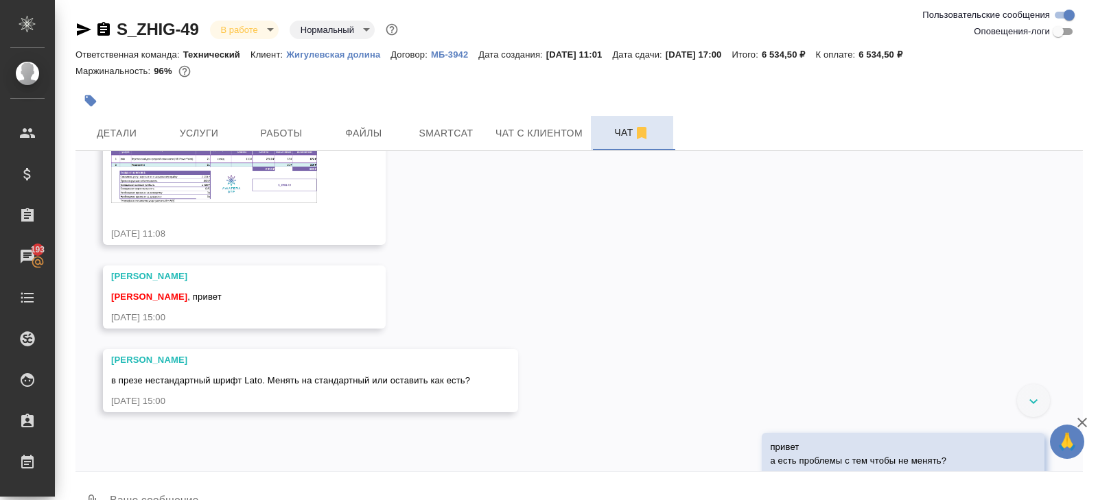
click at [255, 195] on img at bounding box center [214, 174] width 206 height 58
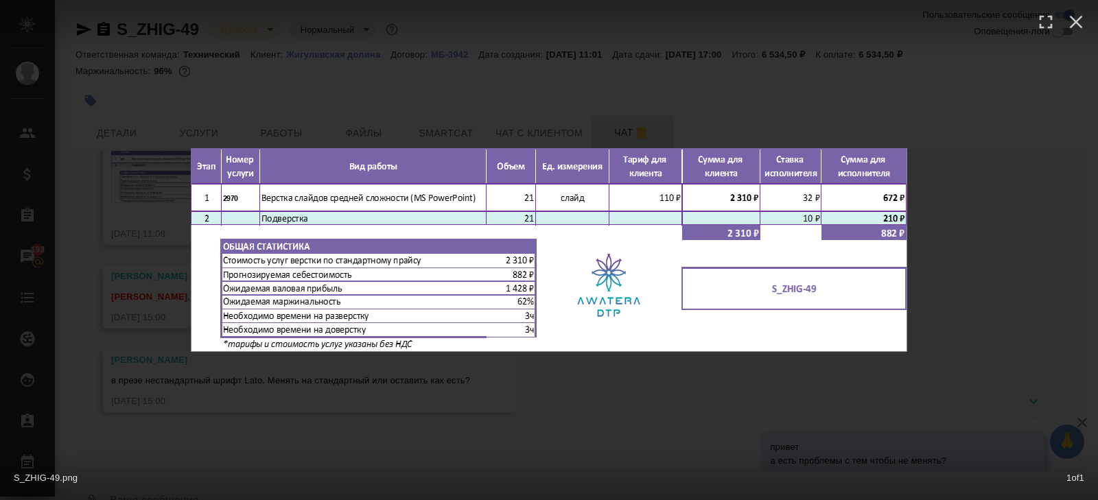
click at [198, 375] on div "S_ZHIG-49.png 1 of 1" at bounding box center [549, 250] width 1098 height 500
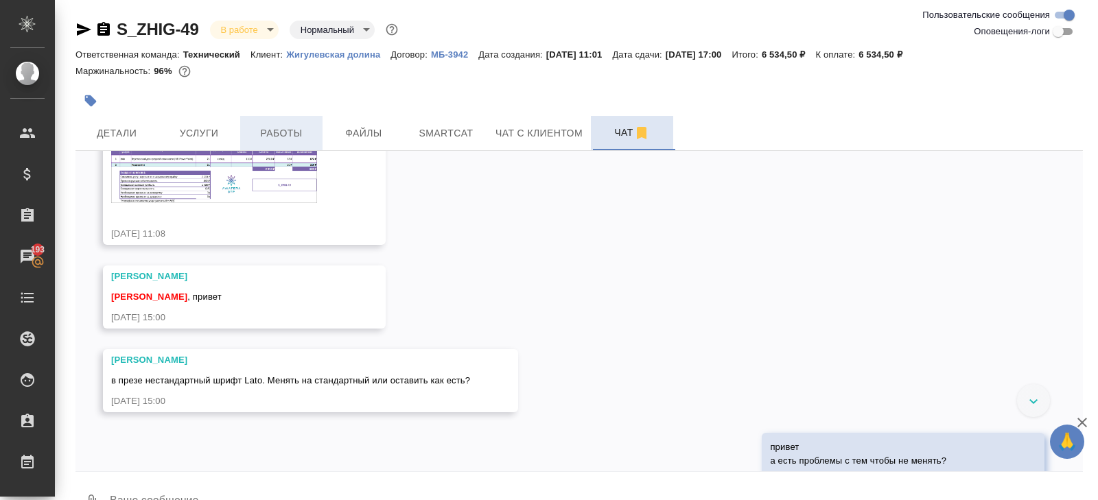
click at [281, 130] on span "Работы" at bounding box center [281, 133] width 66 height 17
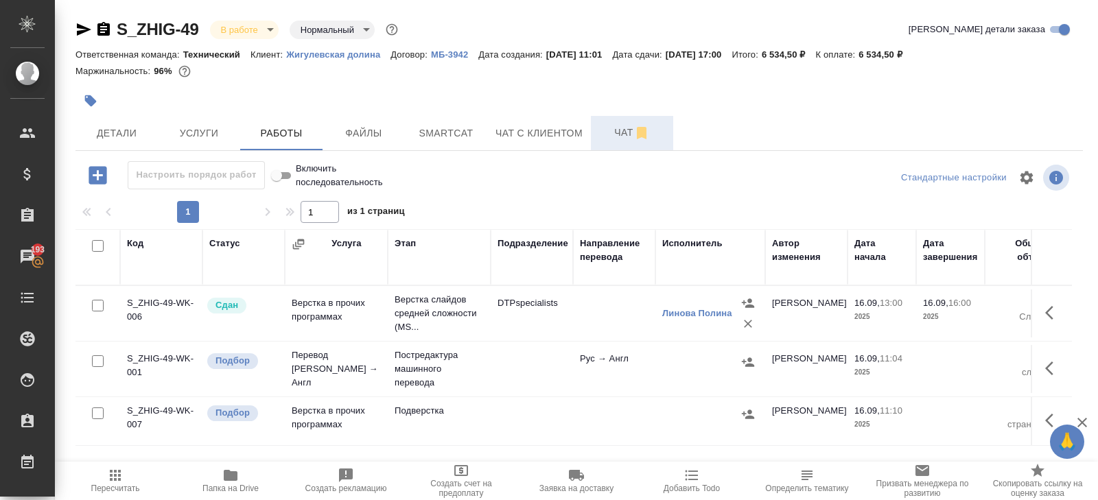
scroll to position [73, 0]
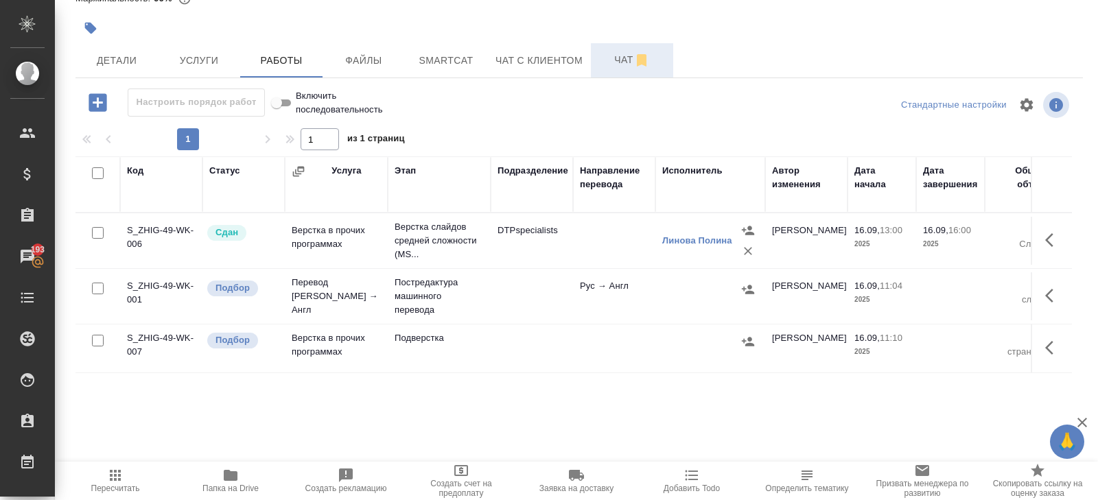
click at [1046, 346] on icon "button" at bounding box center [1049, 348] width 8 height 14
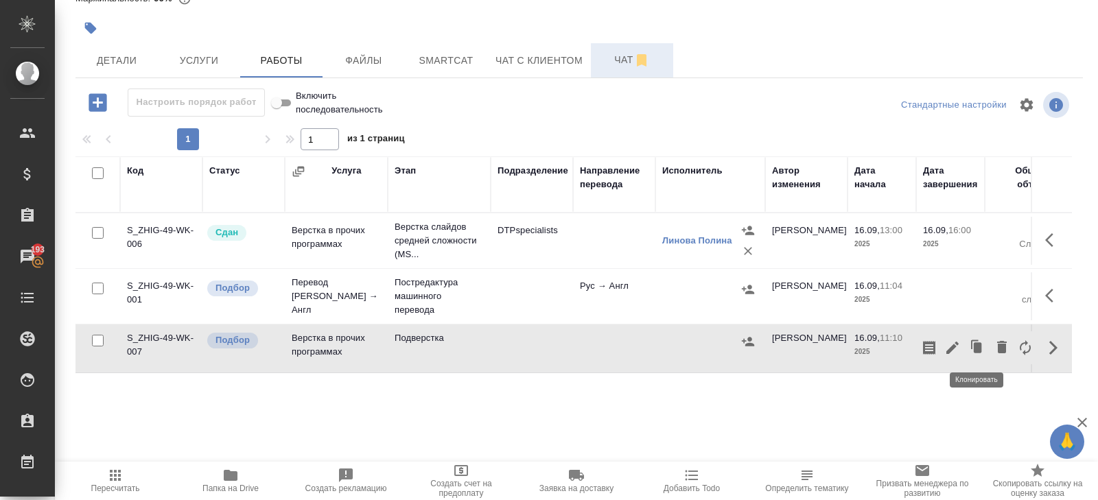
click at [955, 344] on icon "button" at bounding box center [952, 348] width 12 height 12
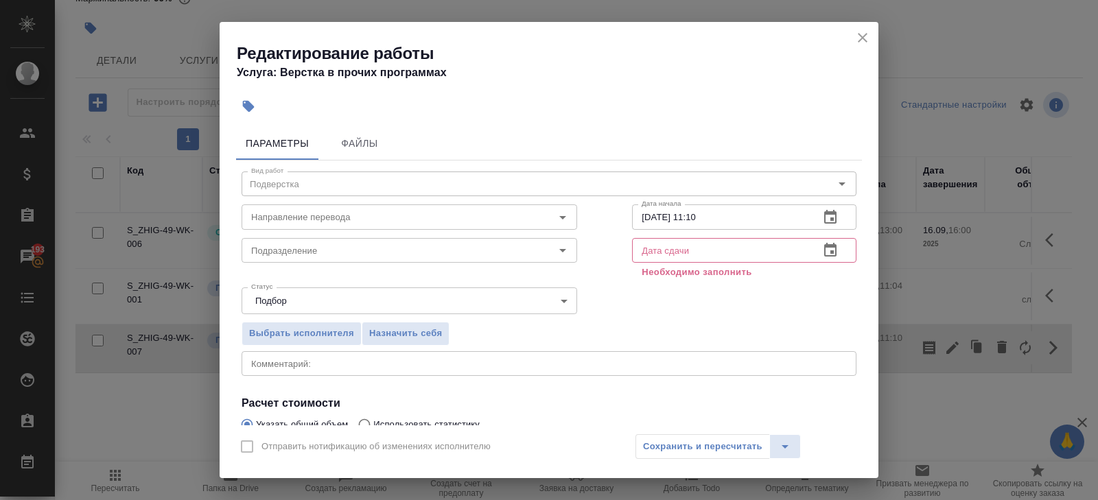
click at [840, 253] on button "button" at bounding box center [830, 250] width 33 height 33
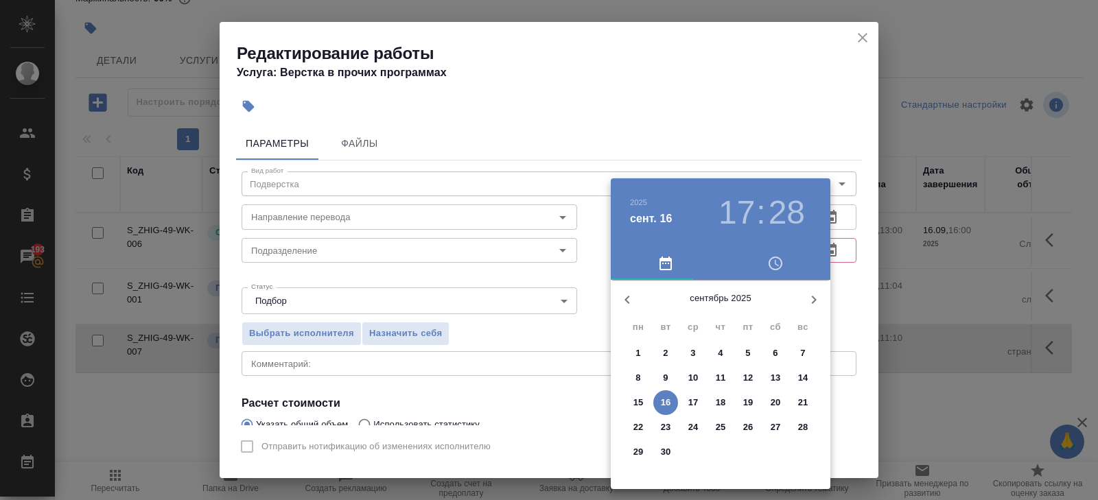
click at [720, 400] on p "18" at bounding box center [721, 403] width 10 height 14
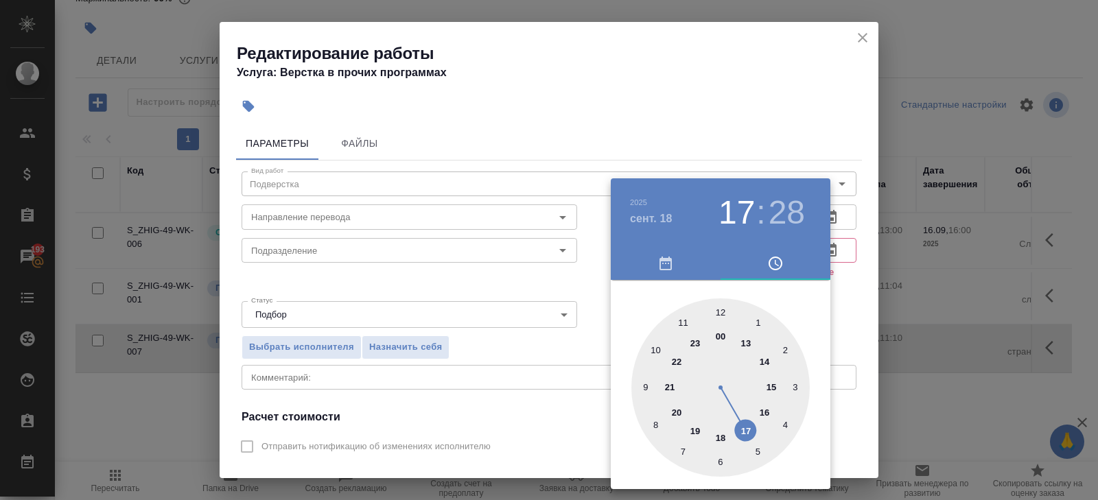
click at [748, 426] on div at bounding box center [720, 387] width 178 height 178
click at [722, 313] on div at bounding box center [720, 387] width 178 height 178
type input "18.09.2025 17:00"
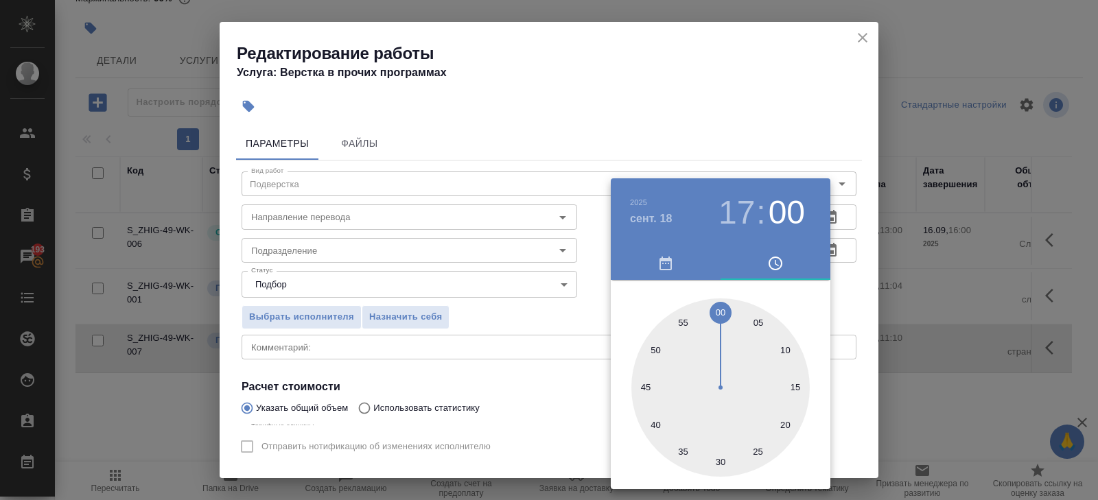
click at [799, 134] on div at bounding box center [549, 250] width 1098 height 500
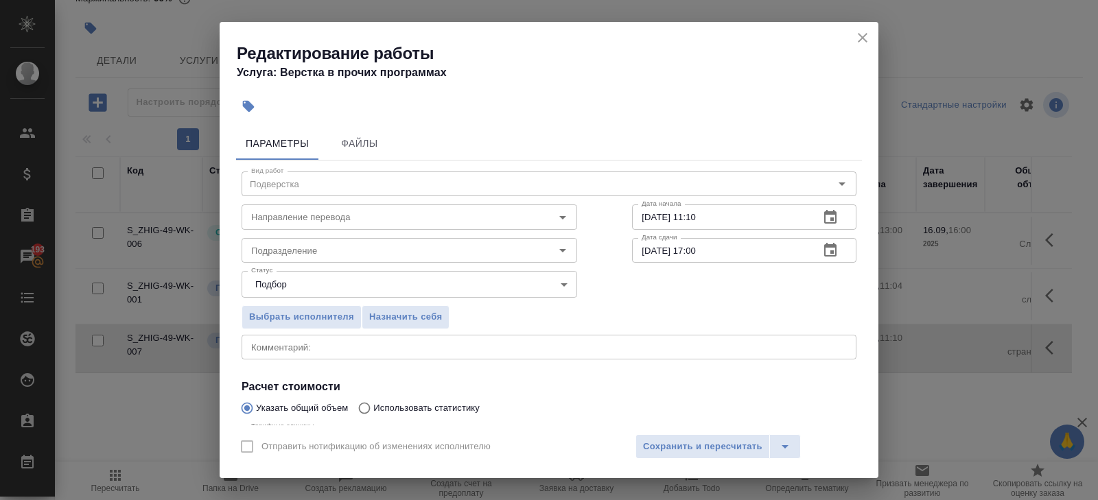
click at [827, 218] on icon "button" at bounding box center [830, 217] width 16 height 16
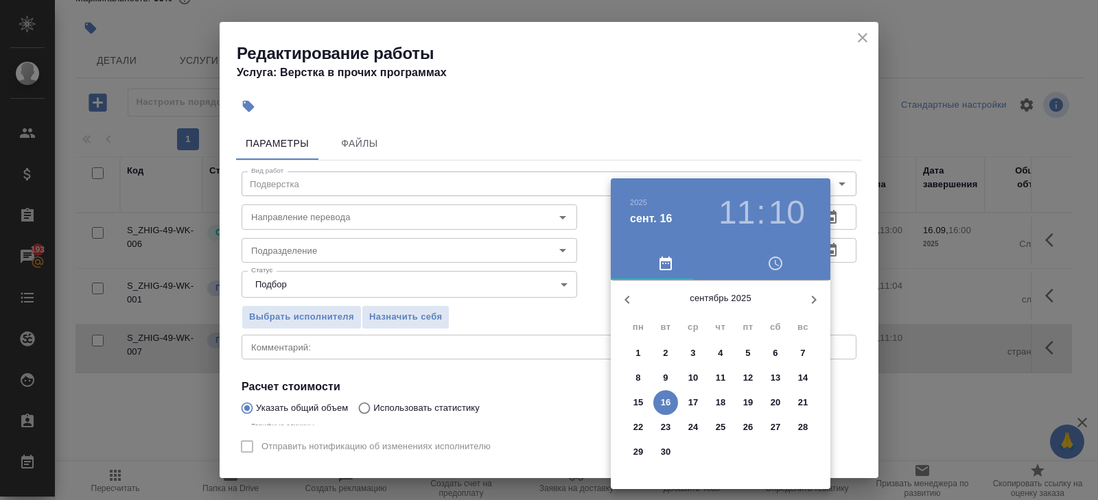
click at [728, 406] on span "18" at bounding box center [720, 403] width 25 height 14
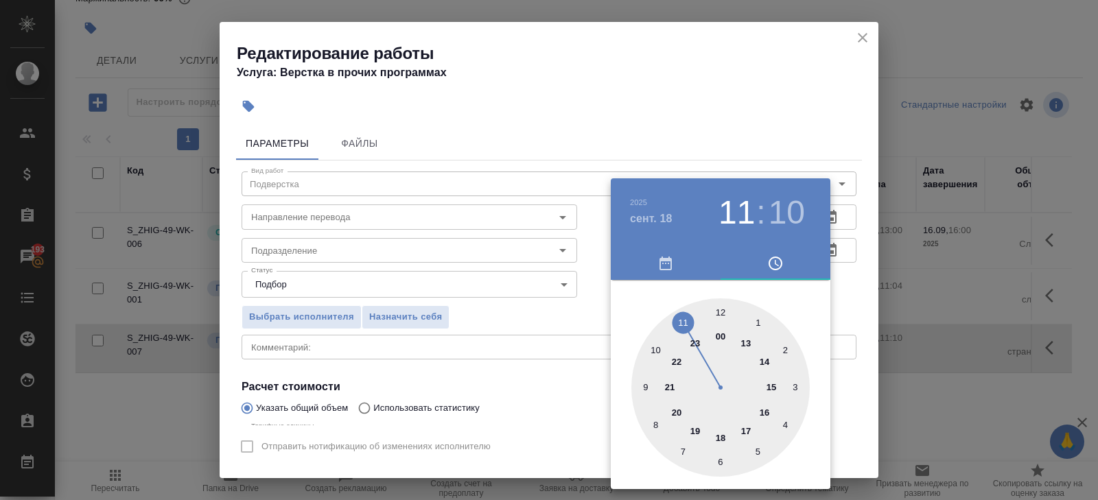
click at [764, 361] on div at bounding box center [720, 387] width 178 height 178
type input "18.09.2025 14:00"
click at [719, 310] on div at bounding box center [720, 387] width 178 height 178
click at [512, 321] on div at bounding box center [549, 250] width 1098 height 500
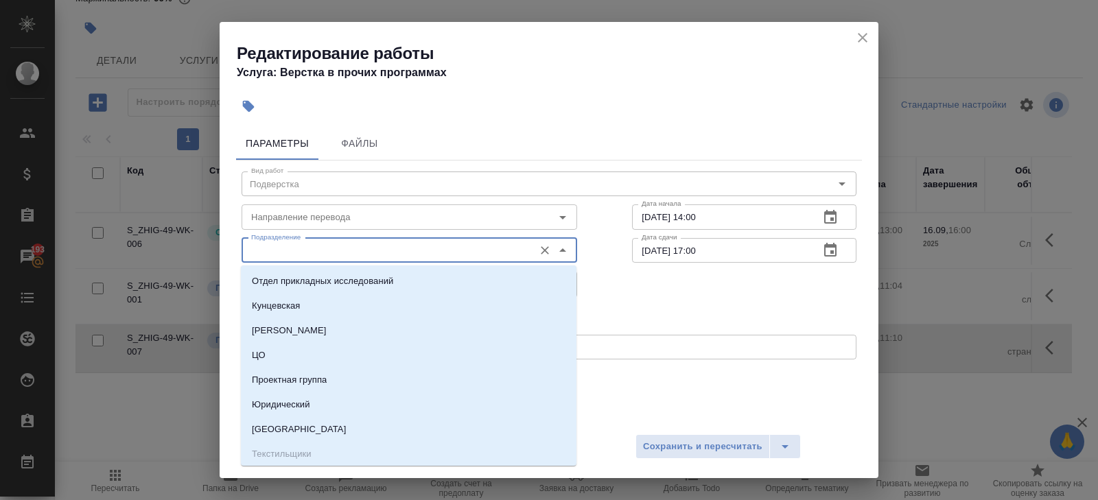
click at [300, 252] on input "Подразделение" at bounding box center [386, 250] width 281 height 16
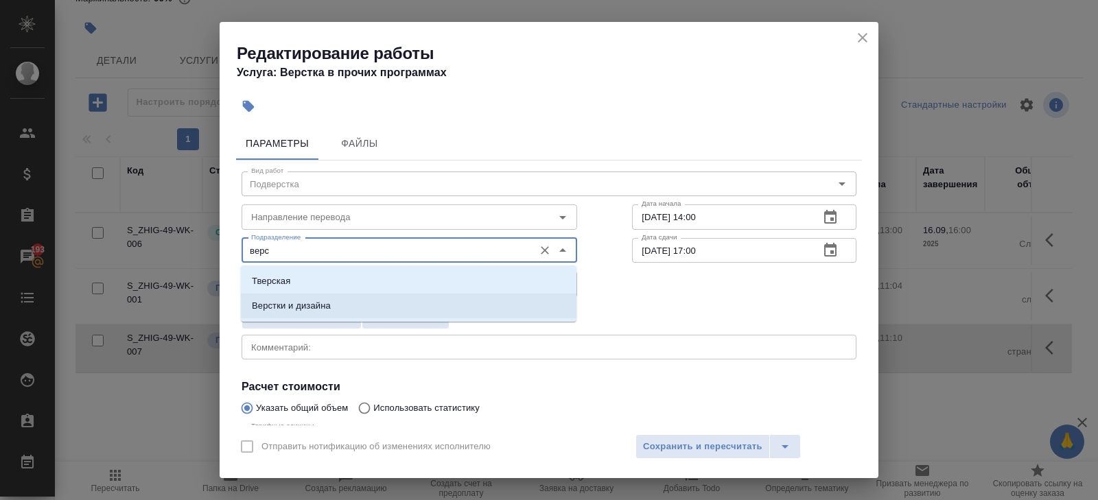
click at [277, 309] on p "Верстки и дизайна" at bounding box center [291, 306] width 79 height 14
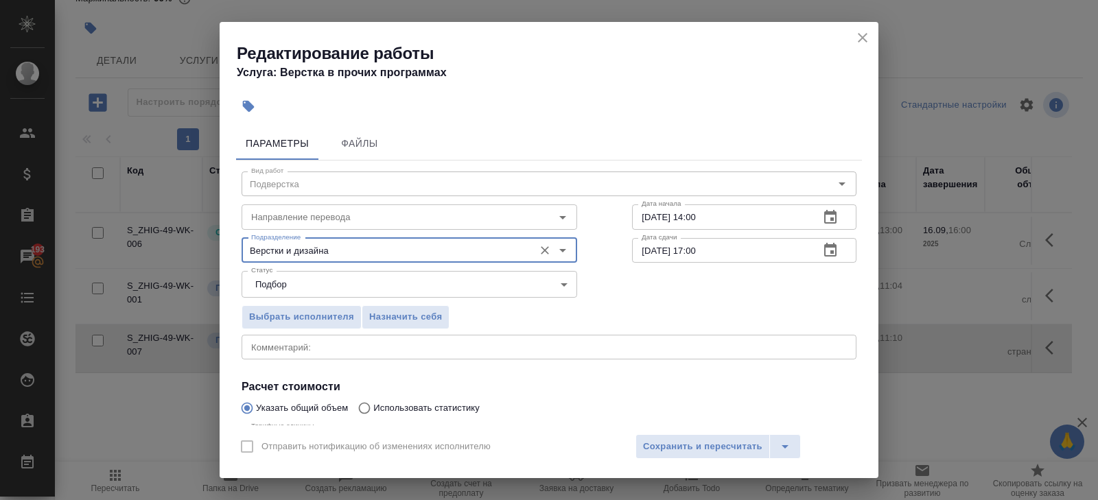
scroll to position [145, 0]
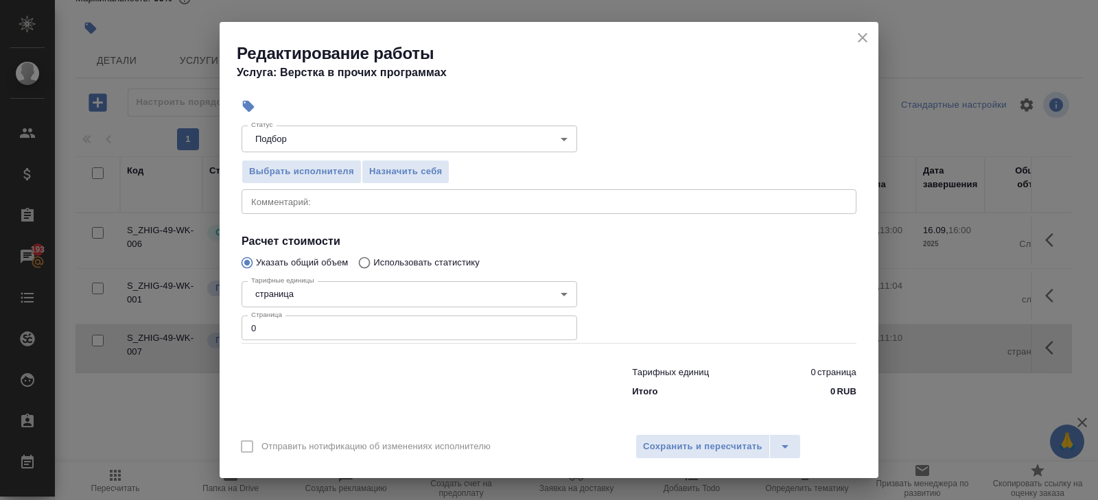
type input "Верстки и дизайна"
click at [276, 327] on input "0" at bounding box center [408, 328] width 335 height 25
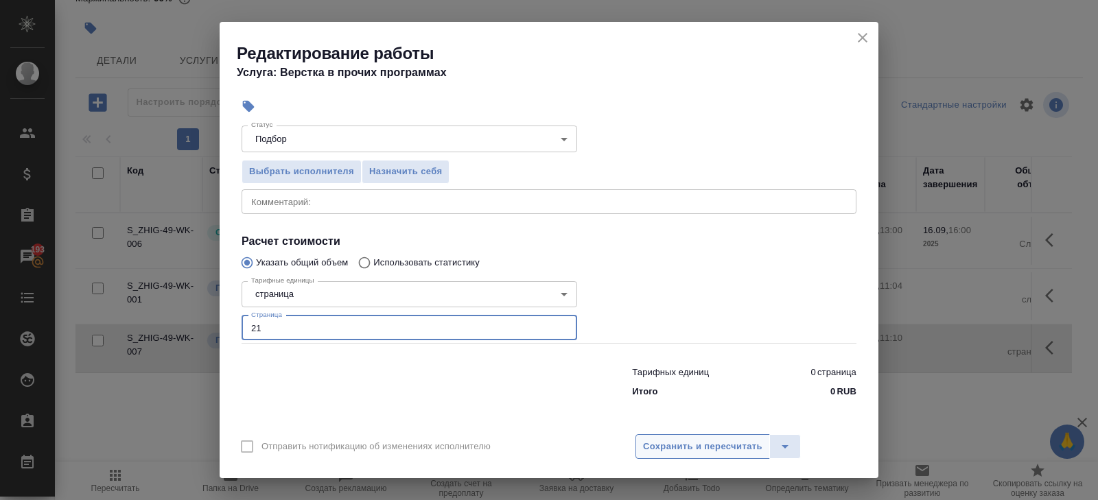
type input "21"
click at [678, 444] on span "Сохранить и пересчитать" at bounding box center [702, 447] width 119 height 16
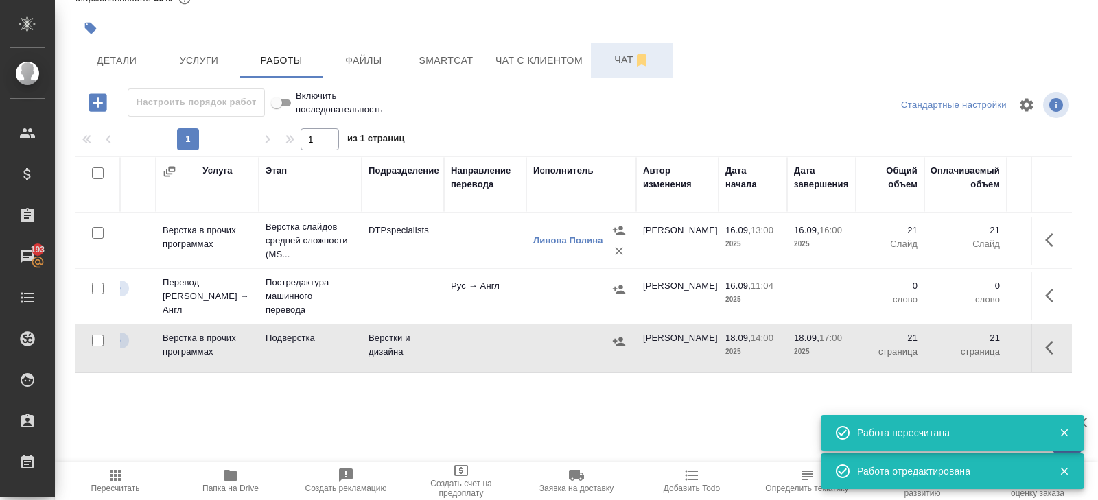
scroll to position [0, 0]
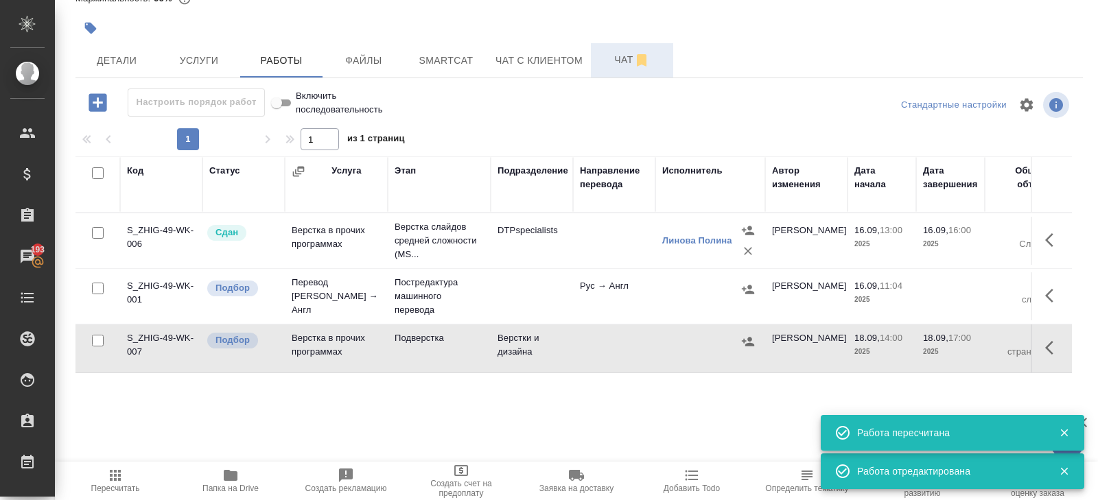
click at [1050, 344] on icon "button" at bounding box center [1053, 348] width 16 height 16
click at [946, 350] on icon "button" at bounding box center [952, 348] width 12 height 12
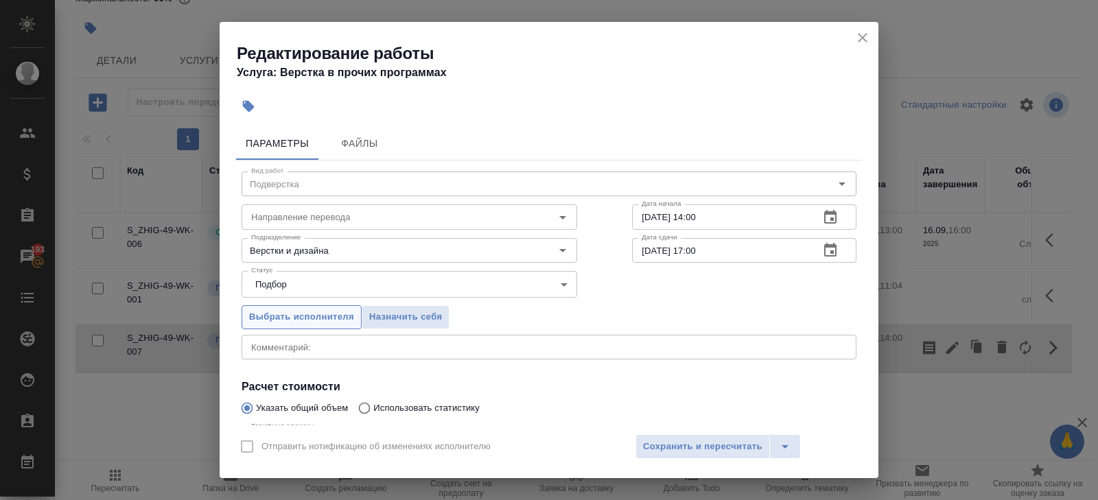
scroll to position [145, 0]
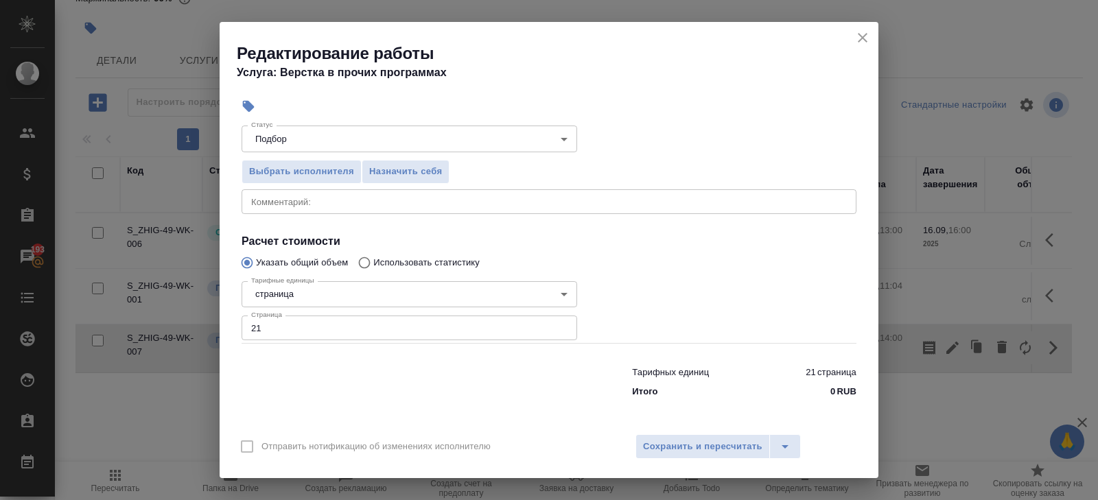
click at [278, 291] on body "🙏 .cls-1 fill:#fff; AWATERA Belyakova Yulia Клиенты Спецификации Заказы 193 Чат…" at bounding box center [549, 250] width 1098 height 500
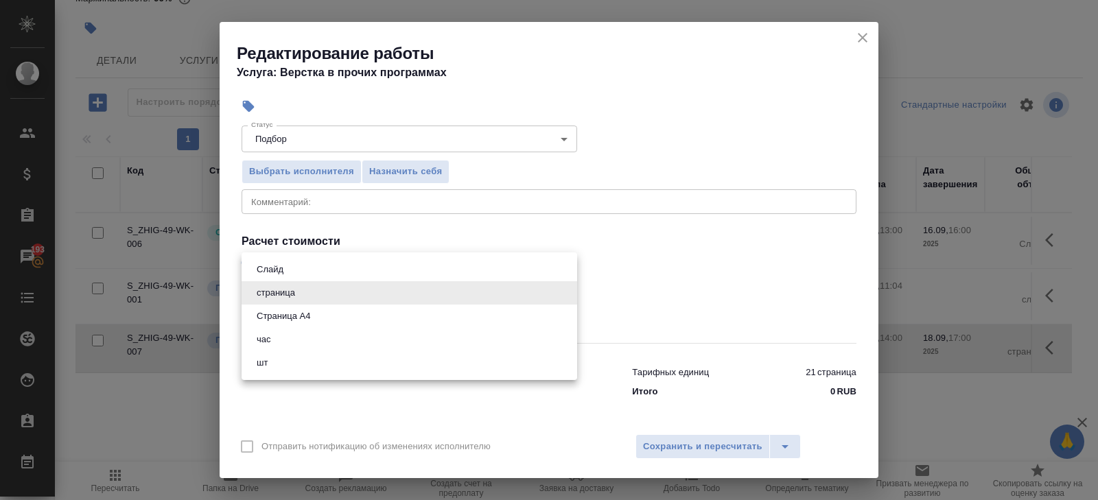
click at [270, 272] on button "Слайд" at bounding box center [269, 269] width 35 height 15
type input "5ca1acf853b22f58dad1d151"
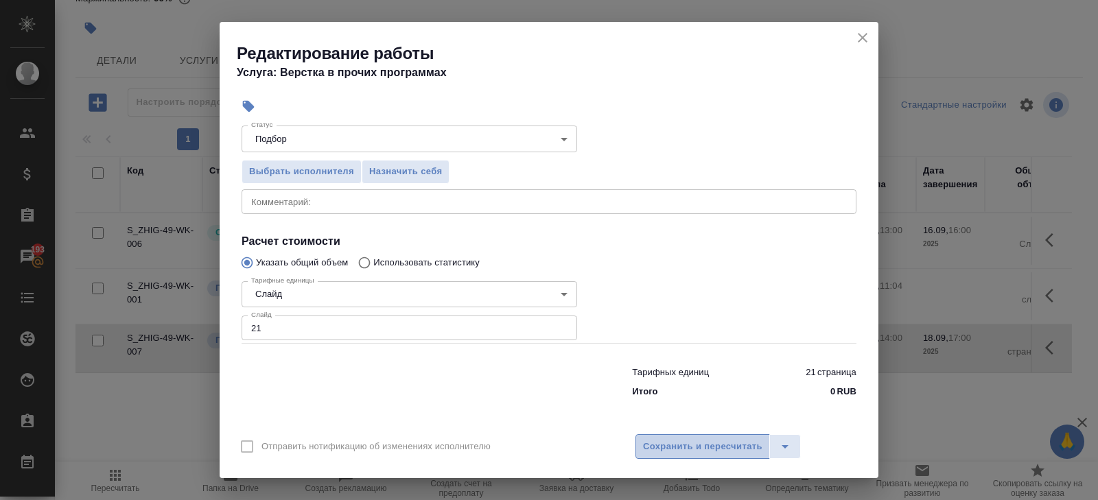
click at [650, 438] on button "Сохранить и пересчитать" at bounding box center [702, 446] width 134 height 25
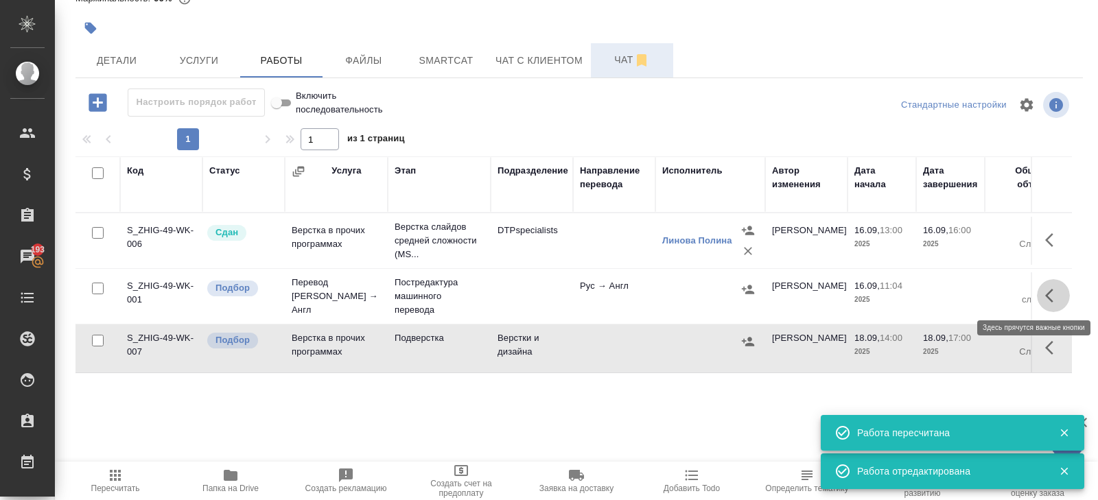
click at [1050, 296] on icon "button" at bounding box center [1053, 295] width 16 height 16
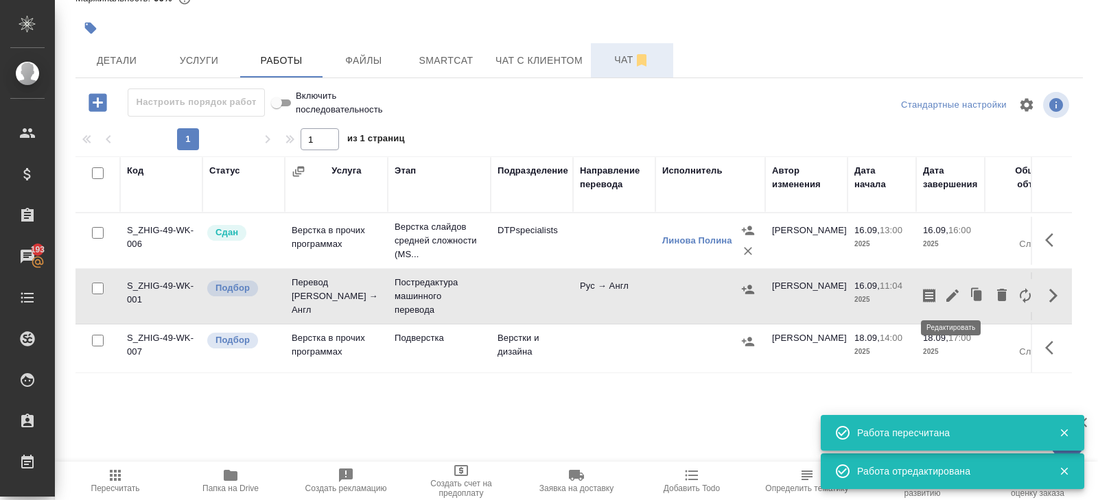
click at [956, 294] on icon "button" at bounding box center [952, 295] width 16 height 16
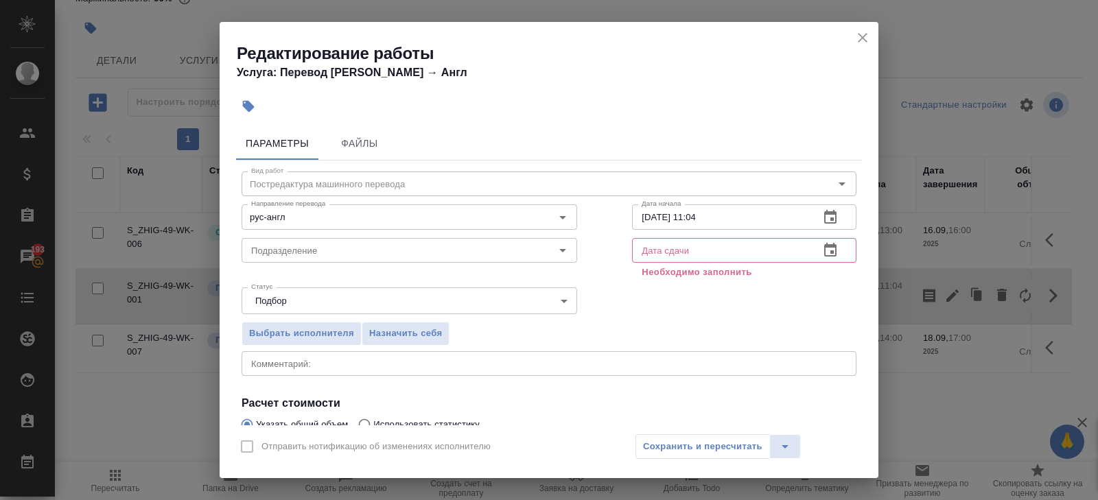
click at [839, 246] on button "button" at bounding box center [830, 250] width 33 height 33
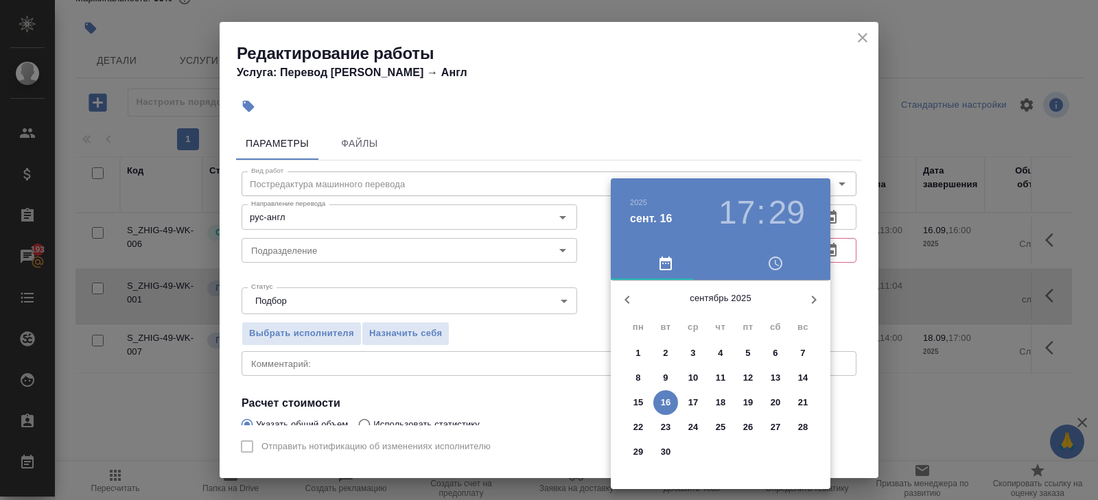
click at [718, 404] on p "18" at bounding box center [721, 403] width 10 height 14
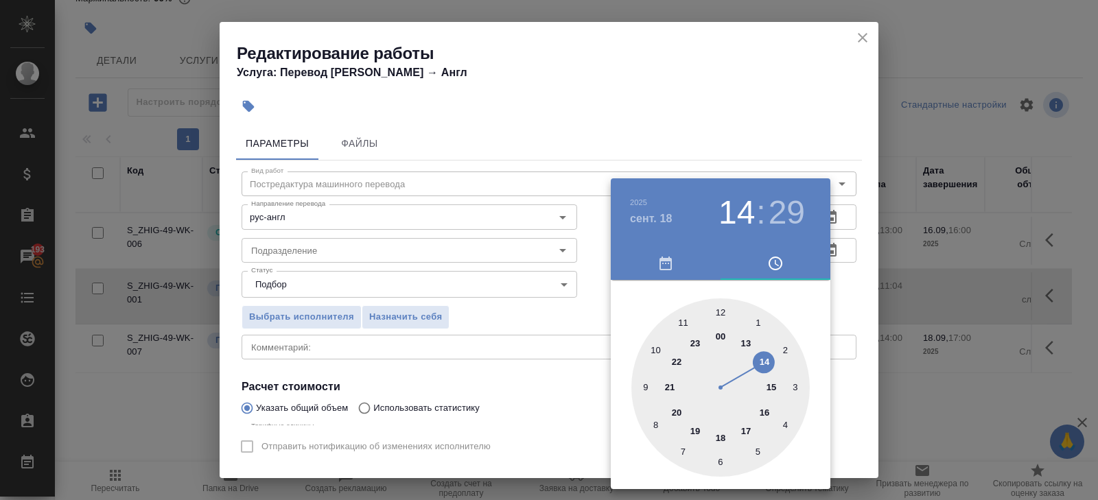
click at [763, 360] on div at bounding box center [720, 387] width 178 height 178
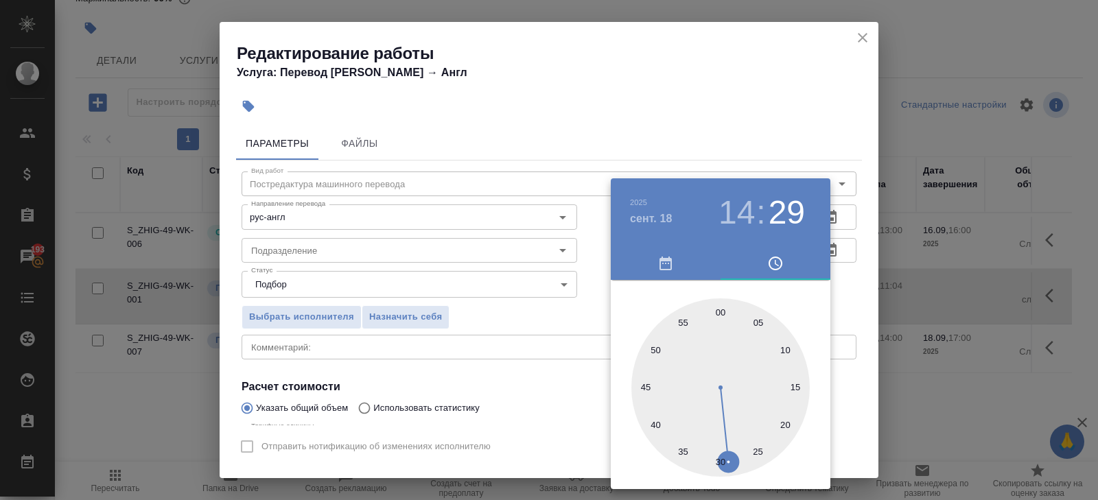
click at [720, 309] on div at bounding box center [720, 387] width 178 height 178
type input "18.09.2025 14:00"
click at [812, 281] on div "00 05 10 15 20 25 30 35 40 45 50 55" at bounding box center [721, 384] width 220 height 209
click at [844, 219] on div at bounding box center [549, 250] width 1098 height 500
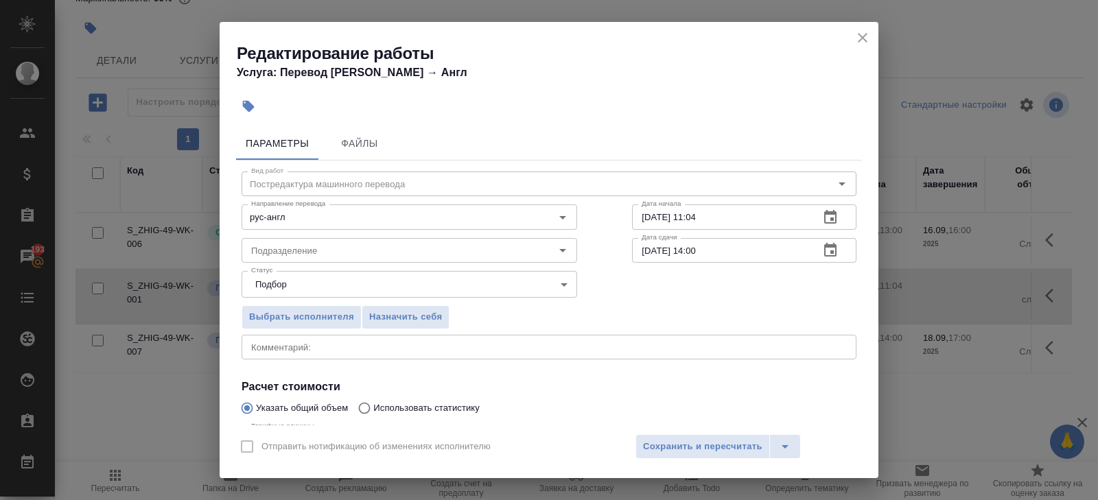
click at [831, 214] on icon "button" at bounding box center [830, 217] width 12 height 14
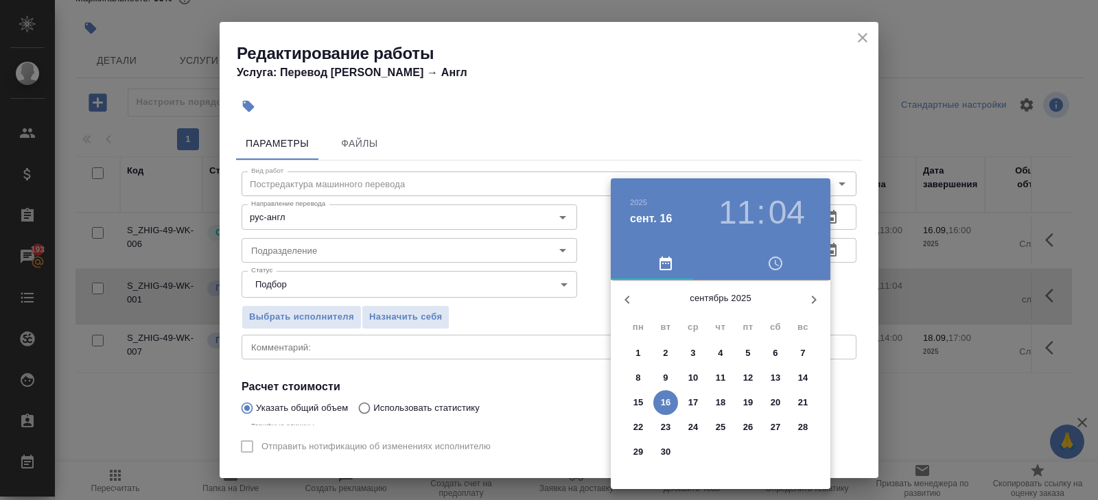
click at [665, 401] on p "16" at bounding box center [666, 403] width 10 height 14
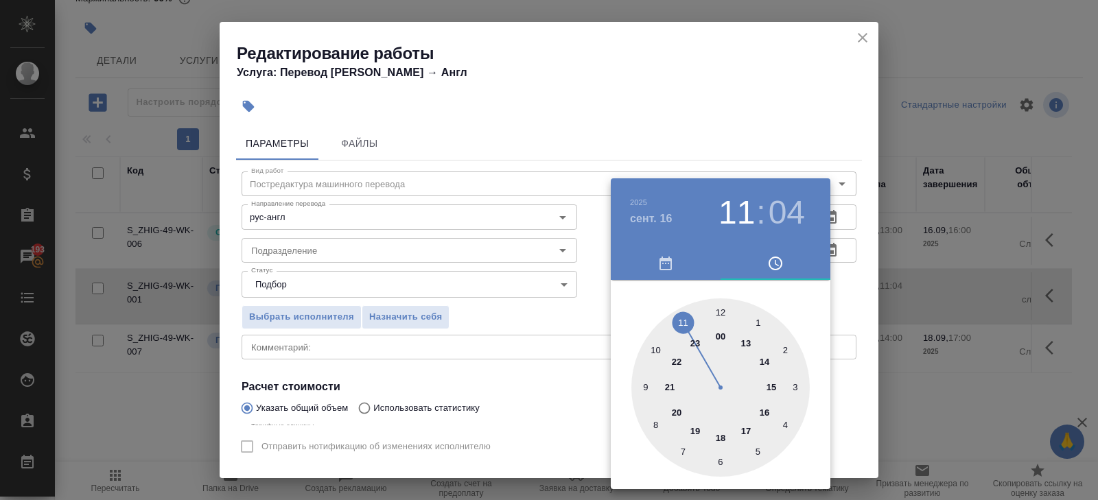
click at [721, 438] on div at bounding box center [720, 387] width 178 height 178
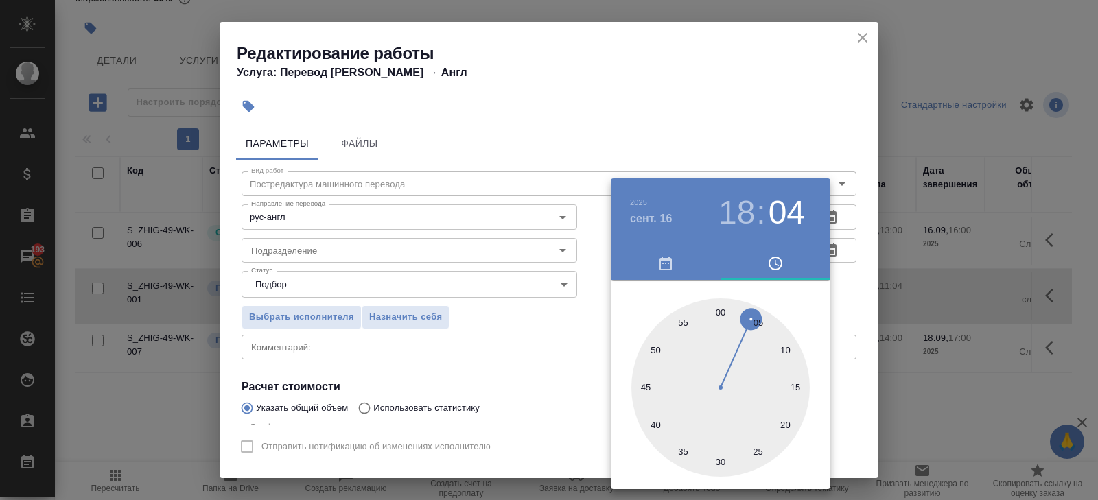
click at [721, 438] on div at bounding box center [720, 387] width 178 height 178
type input "16.09.2025 18:30"
click at [526, 381] on div at bounding box center [549, 250] width 1098 height 500
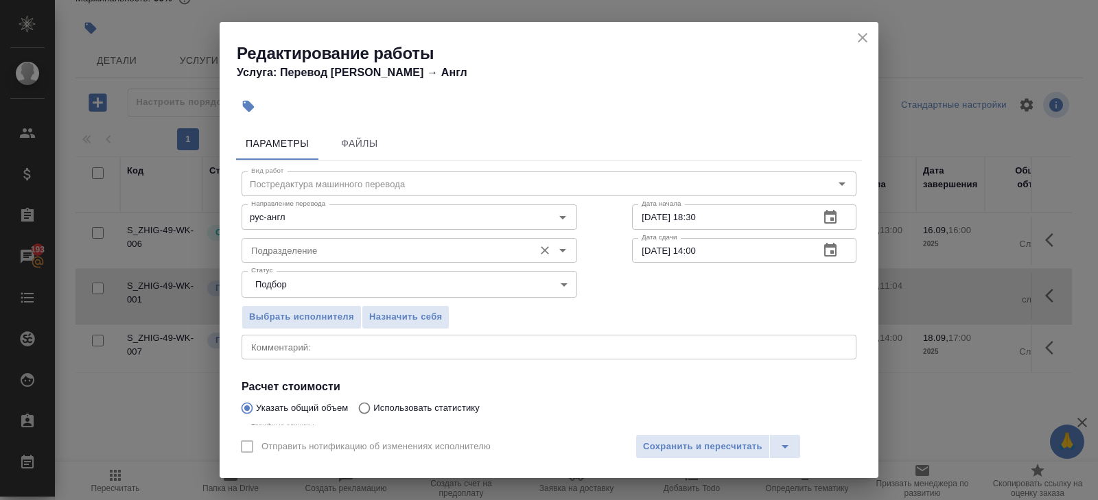
click at [310, 244] on input "Подразделение" at bounding box center [386, 250] width 281 height 16
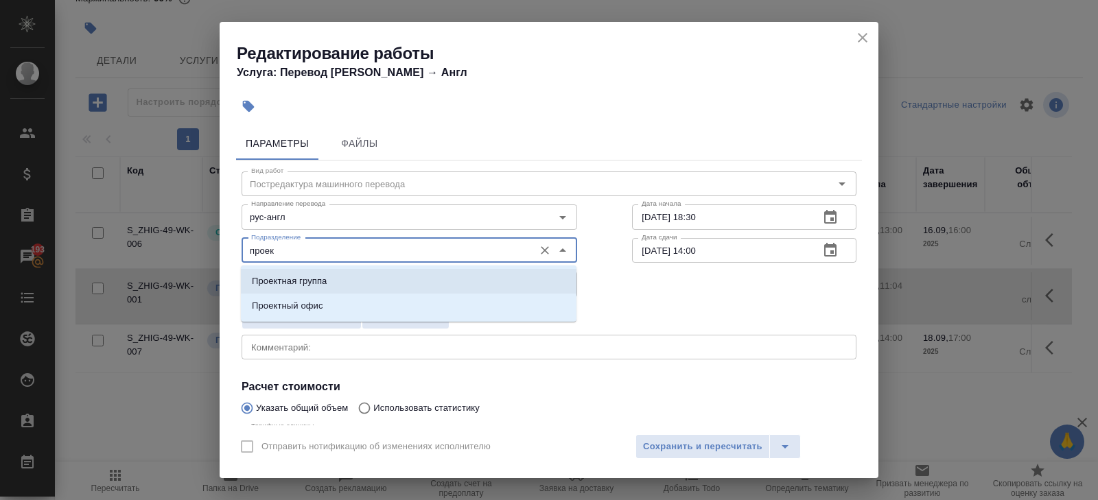
click at [295, 306] on p "Проектный офис" at bounding box center [287, 306] width 71 height 14
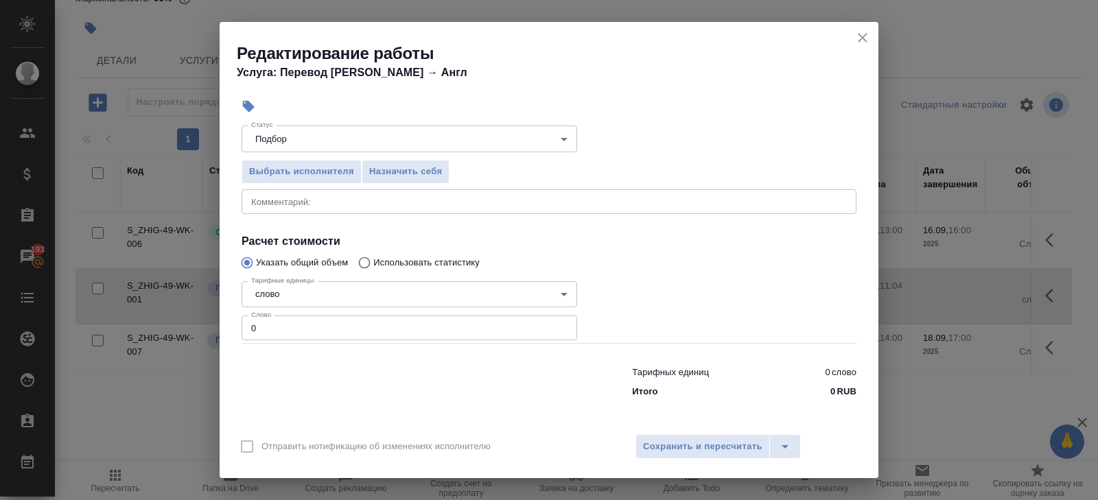
type input "Проектный офис"
drag, startPoint x: 288, startPoint y: 325, endPoint x: 188, endPoint y: 323, distance: 100.2
click at [188, 323] on div "Редактирование работы Услуга: Перевод Стандарт Рус → Англ Параметры Файлы Вид р…" at bounding box center [549, 250] width 1098 height 500
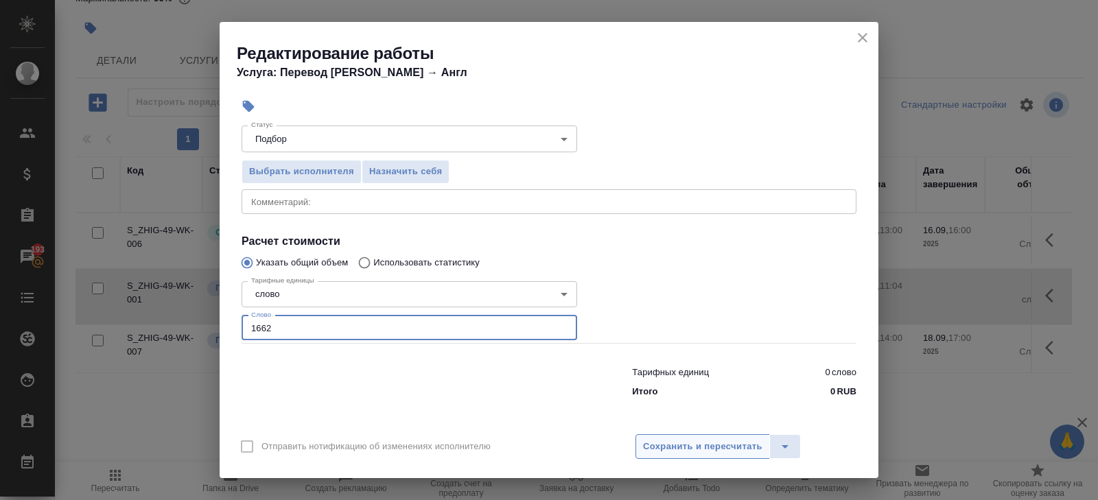
type input "1662"
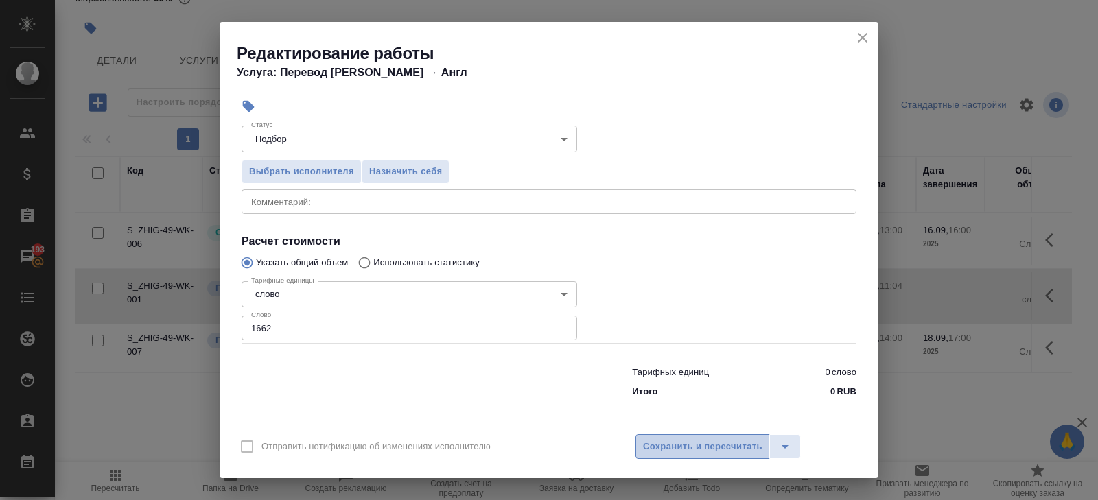
click at [735, 448] on span "Сохранить и пересчитать" at bounding box center [702, 447] width 119 height 16
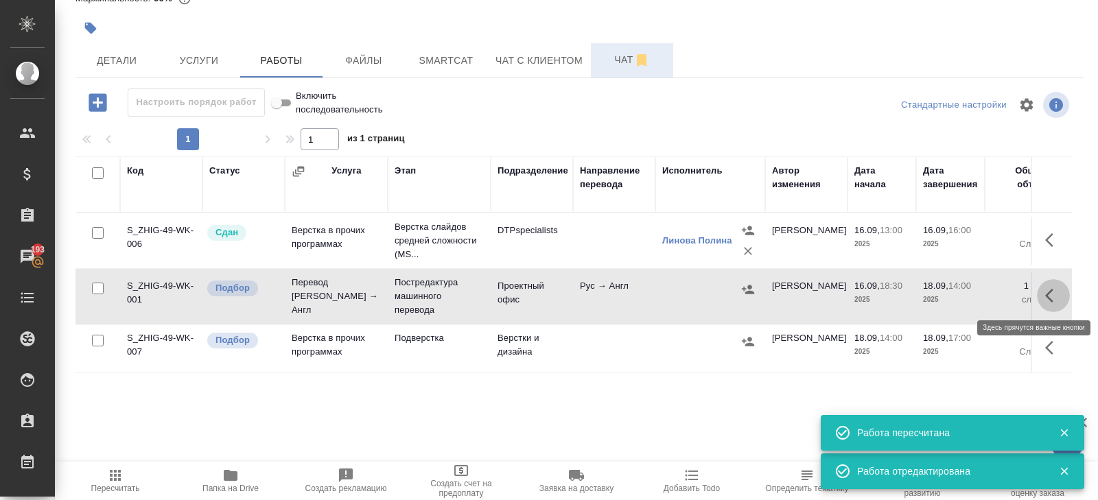
click at [1046, 298] on icon "button" at bounding box center [1053, 295] width 16 height 16
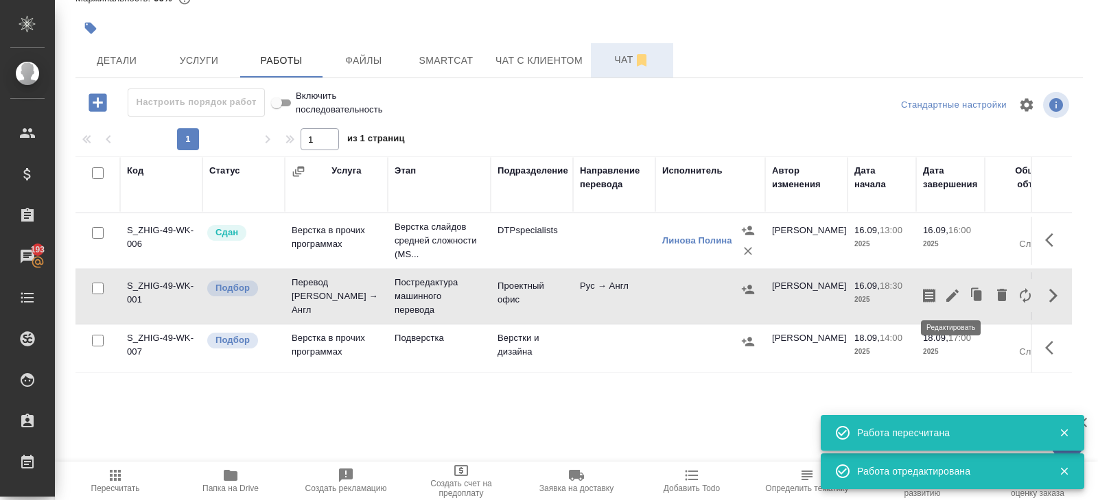
click at [926, 294] on icon "button" at bounding box center [929, 295] width 16 height 16
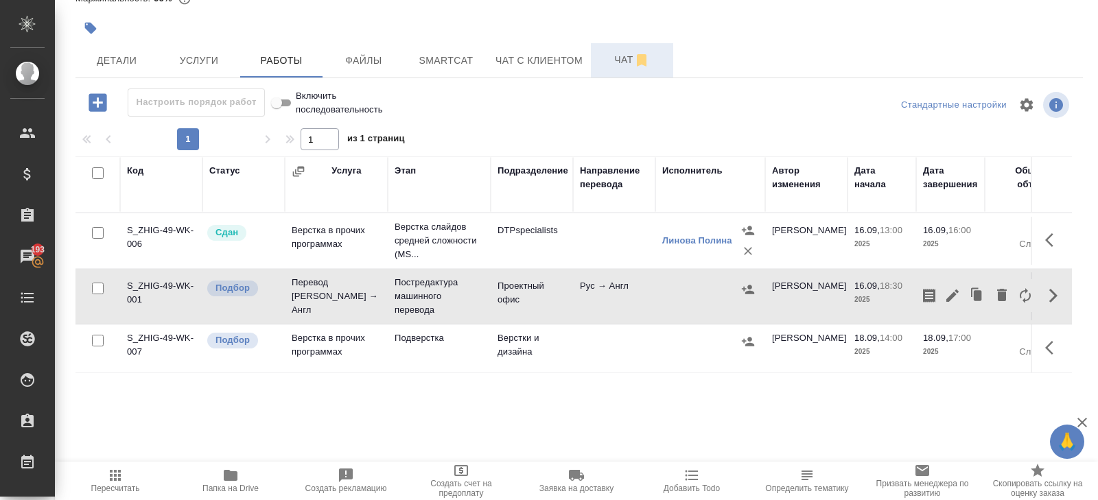
click at [109, 482] on icon "button" at bounding box center [115, 475] width 16 height 16
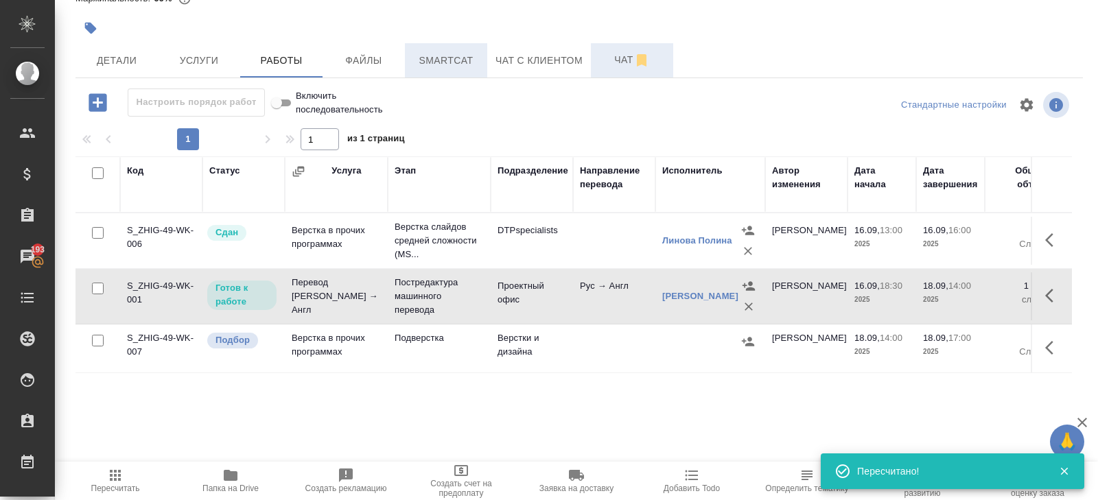
click at [452, 68] on span "Smartcat" at bounding box center [446, 60] width 66 height 17
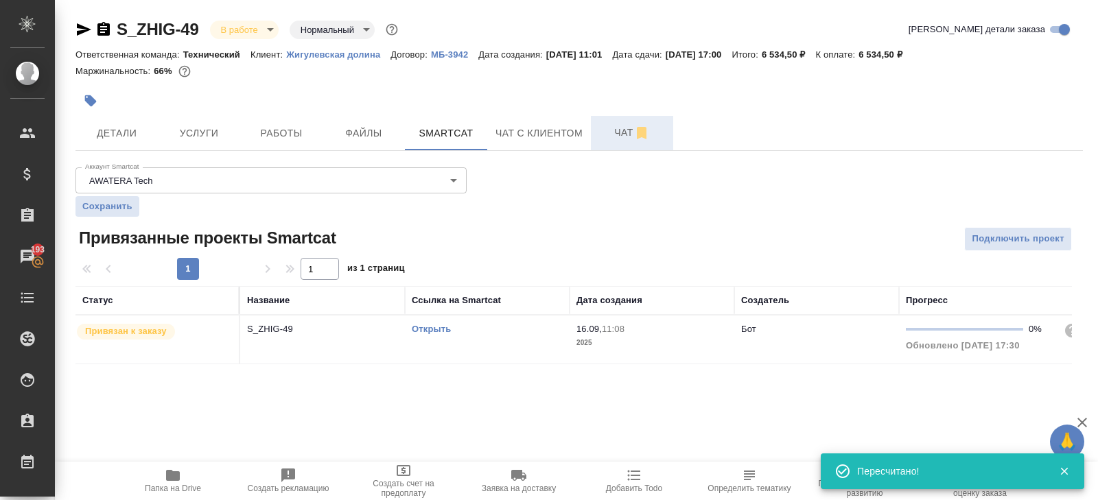
click at [438, 329] on link "Открыть" at bounding box center [431, 329] width 39 height 10
click at [519, 331] on div "Открыть" at bounding box center [487, 329] width 151 height 14
click at [132, 128] on span "Детали" at bounding box center [117, 133] width 66 height 17
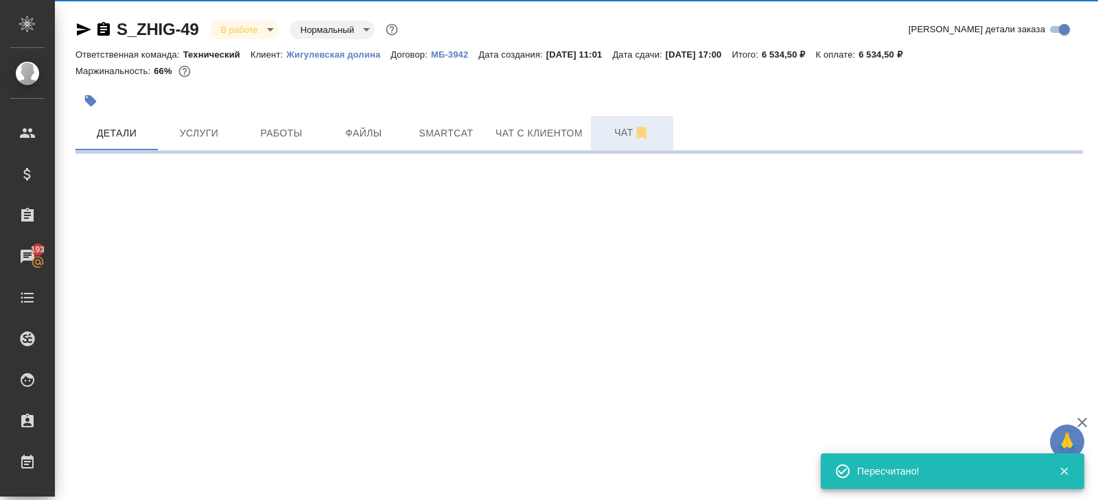
select select "RU"
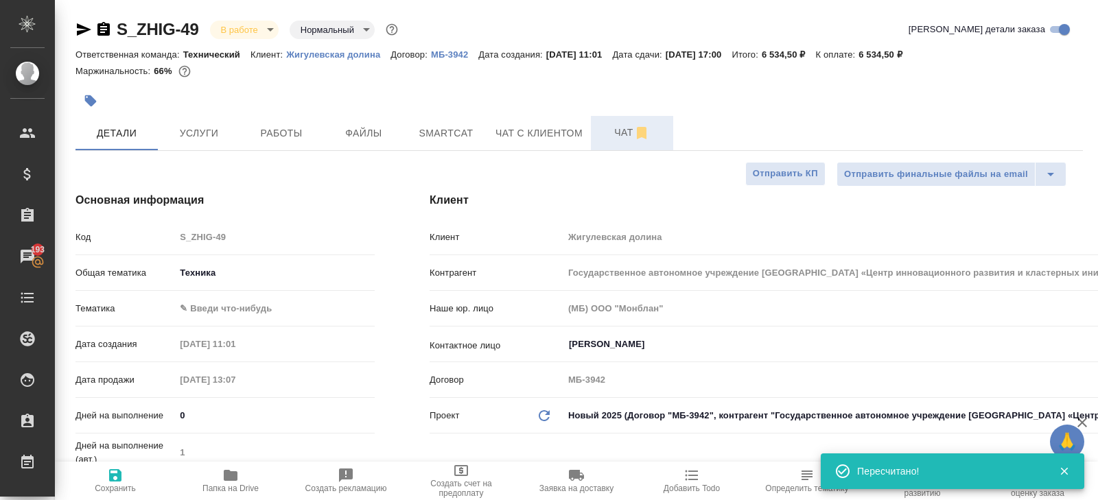
type textarea "x"
click at [215, 314] on body "🙏 .cls-1 fill:#fff; AWATERA Belyakova Yulia Клиенты Спецификации Заказы 193 Чат…" at bounding box center [549, 250] width 1098 height 500
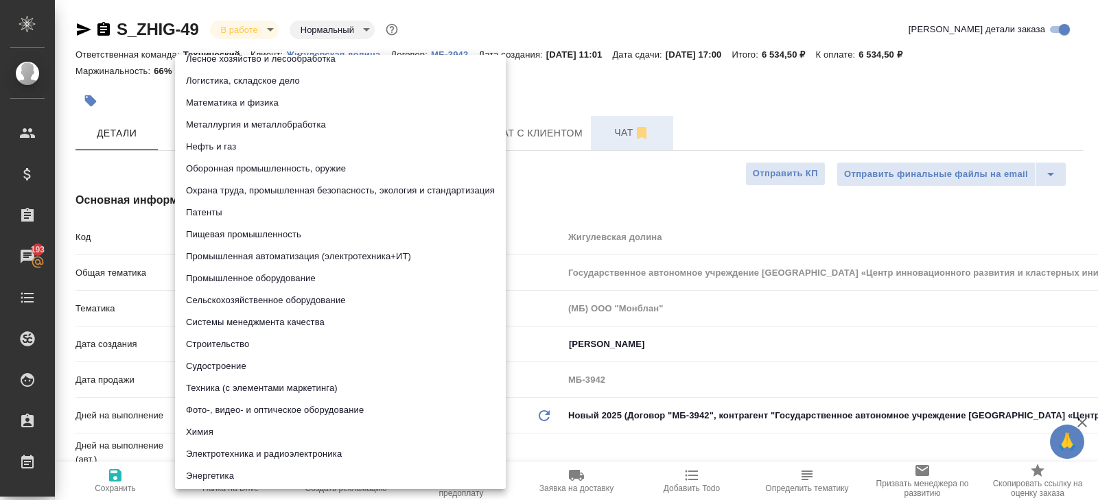
scroll to position [169, 0]
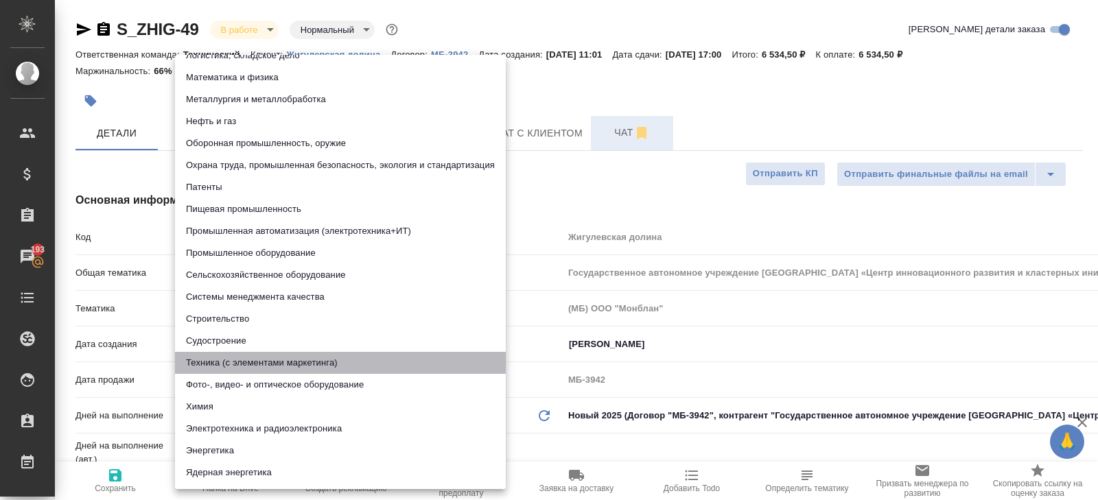
click at [239, 366] on li "Техника (с элементами маркетинга)" at bounding box center [340, 363] width 331 height 22
type input "60014f8f4811385ea454c731"
type textarea "x"
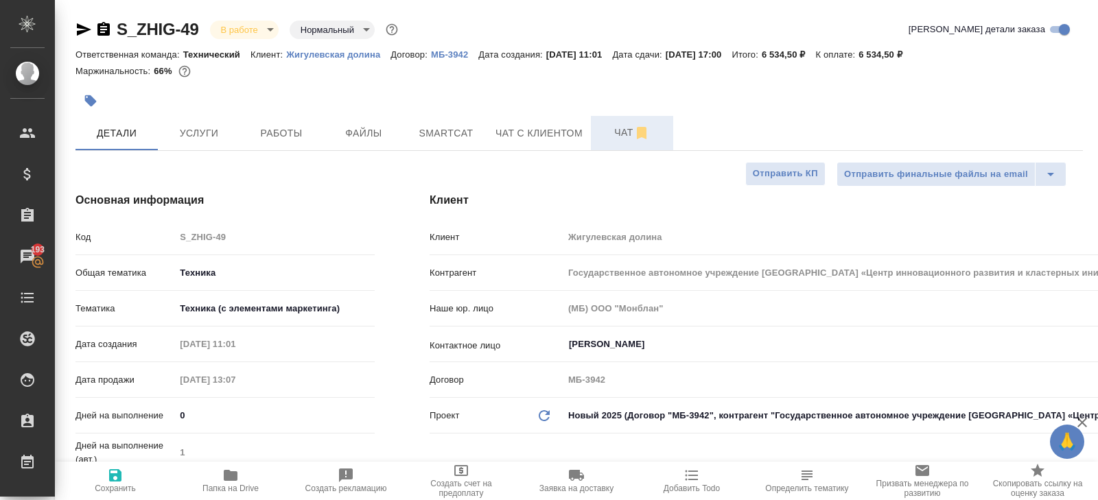
click at [114, 481] on icon "button" at bounding box center [115, 475] width 12 height 12
type textarea "x"
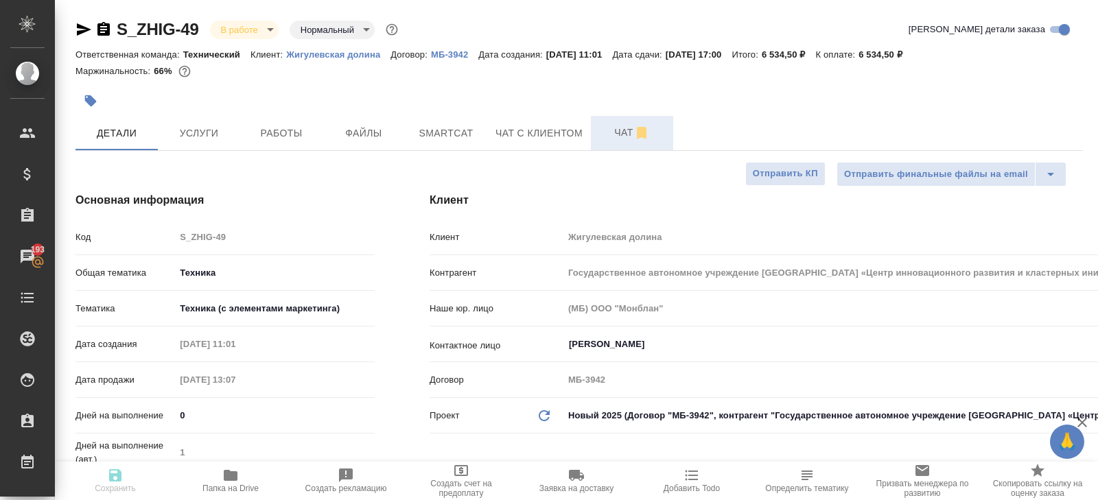
type textarea "x"
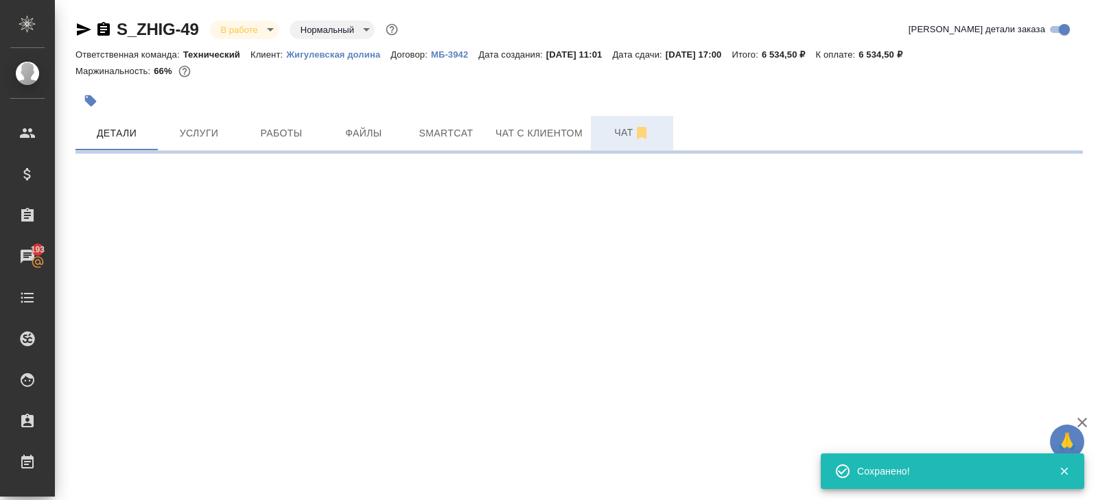
select select "RU"
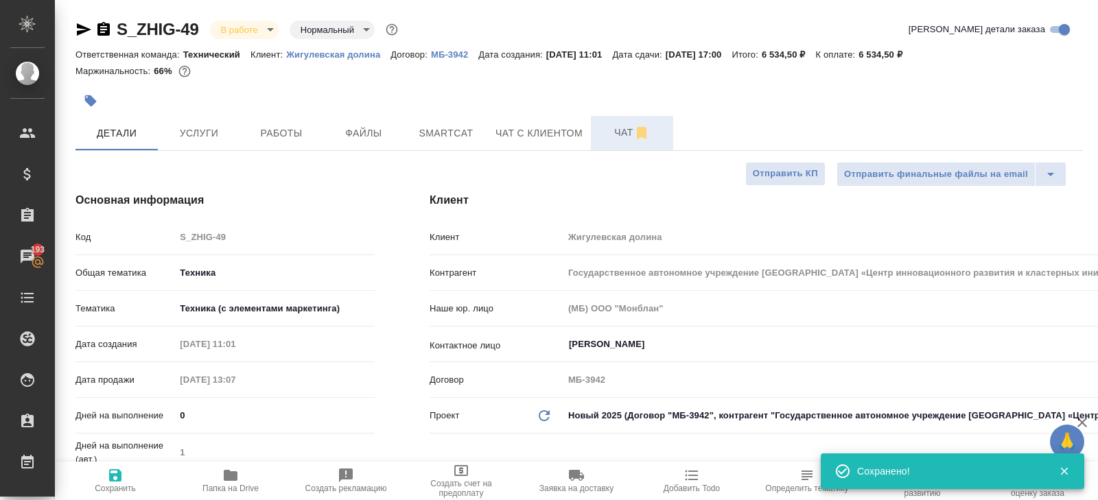
type textarea "x"
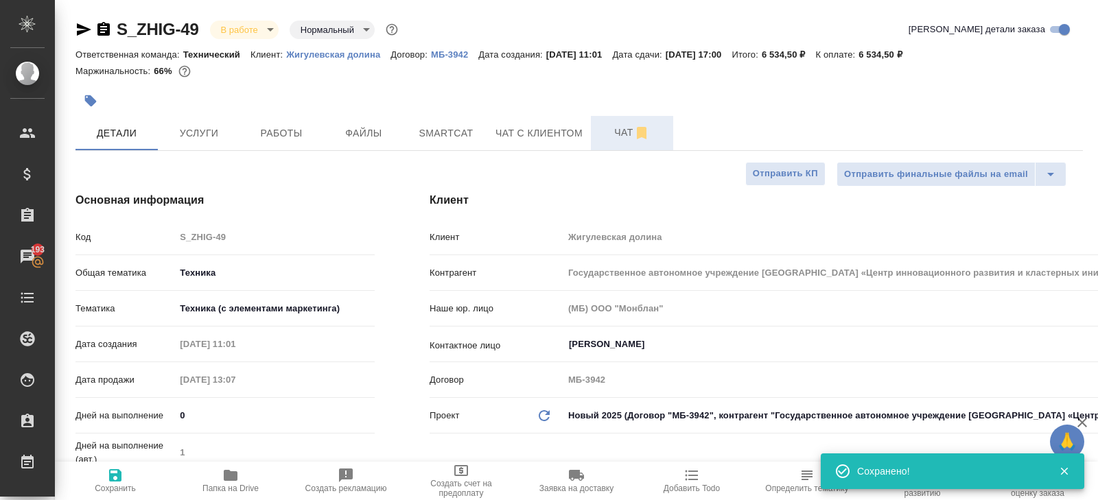
type textarea "x"
click at [293, 126] on span "Работы" at bounding box center [281, 133] width 66 height 17
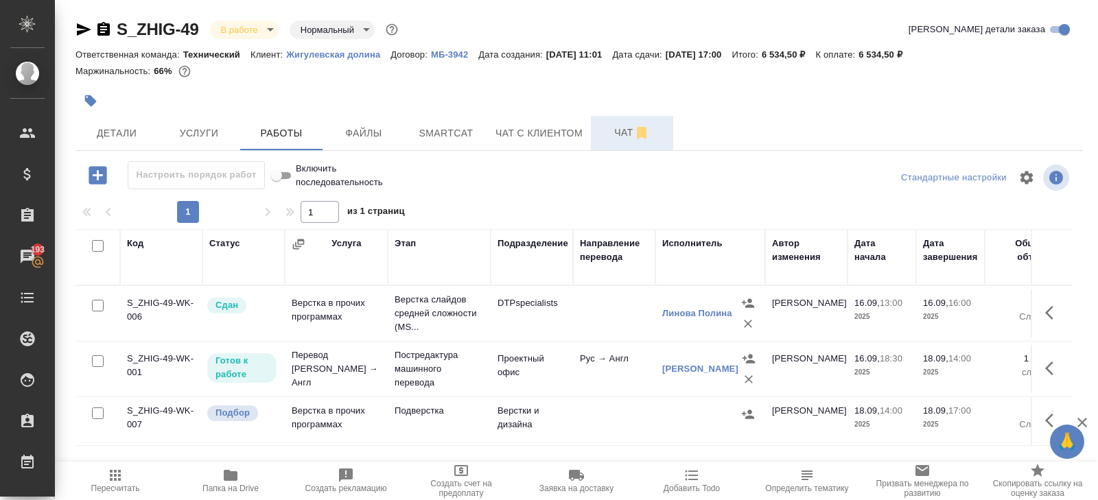
click at [119, 480] on icon "button" at bounding box center [115, 475] width 11 height 11
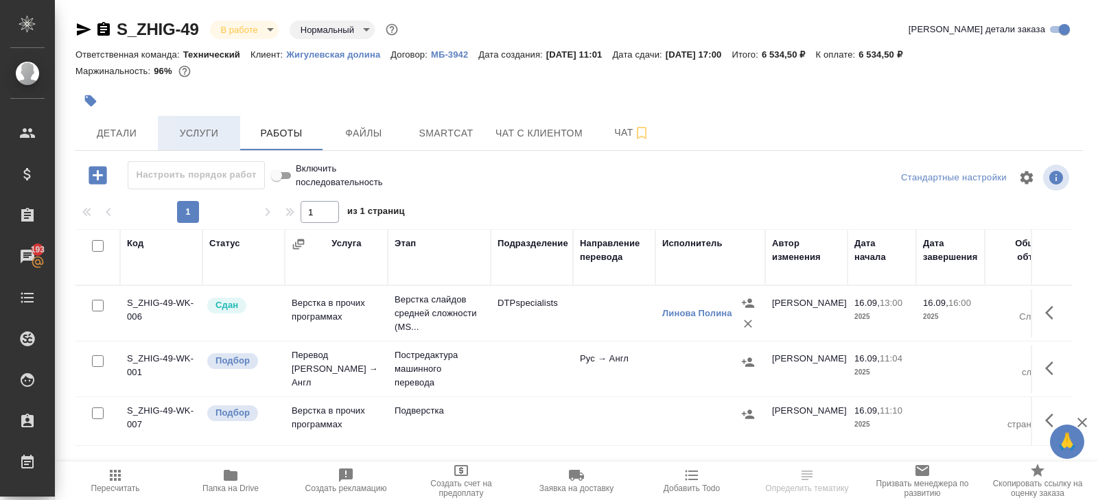
click at [224, 122] on button "Услуги" at bounding box center [199, 133] width 82 height 34
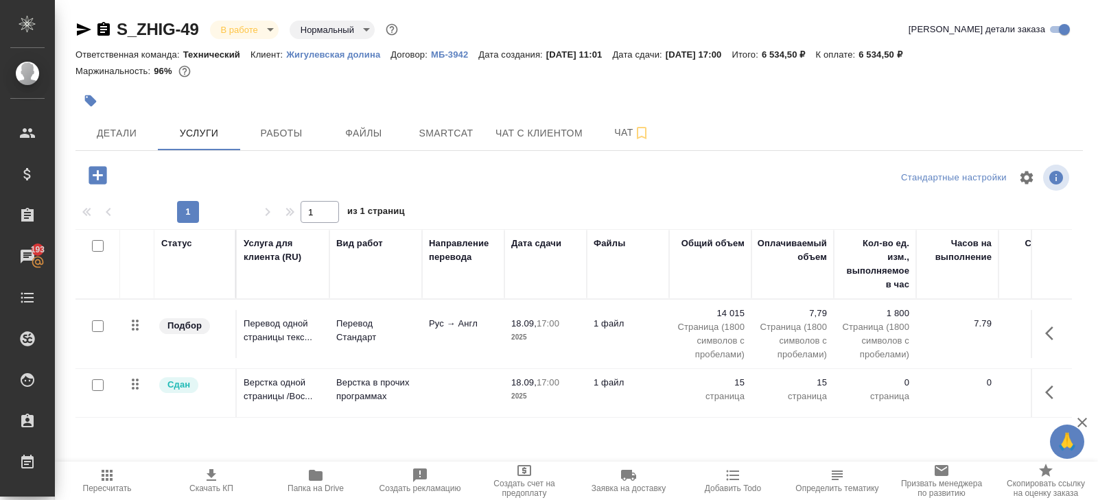
click at [97, 244] on input "checkbox" at bounding box center [98, 246] width 12 height 12
checkbox input "true"
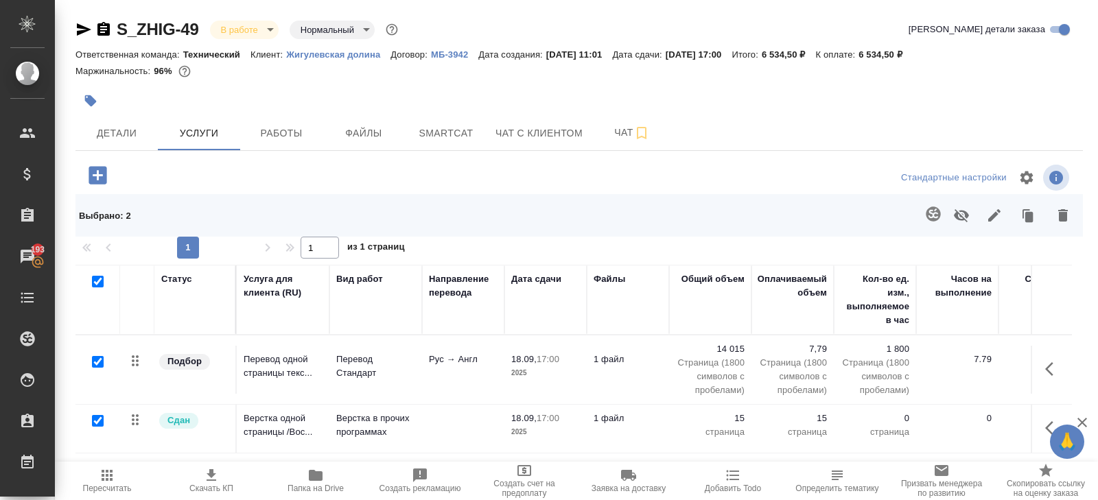
click at [1000, 211] on icon "button" at bounding box center [994, 215] width 16 height 16
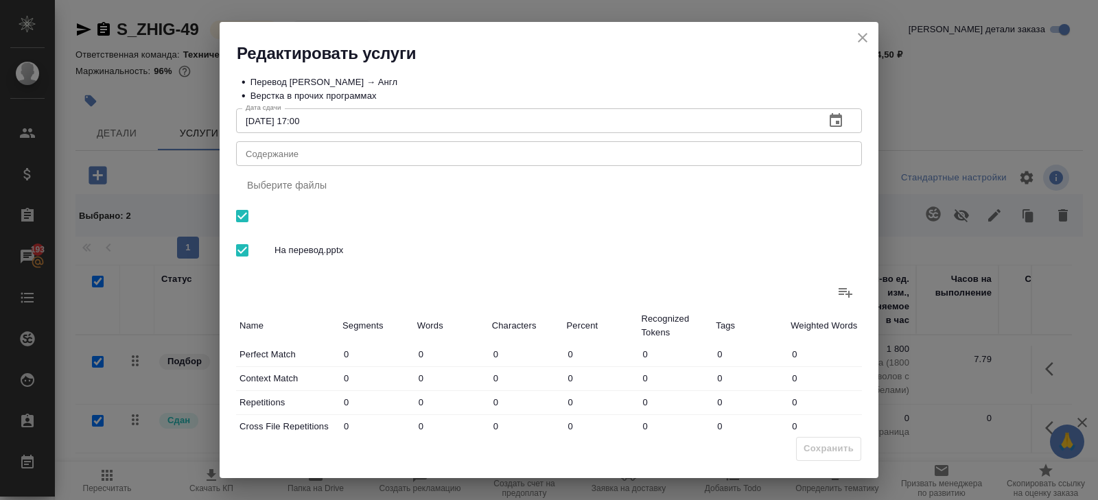
click at [828, 126] on icon "button" at bounding box center [835, 121] width 16 height 16
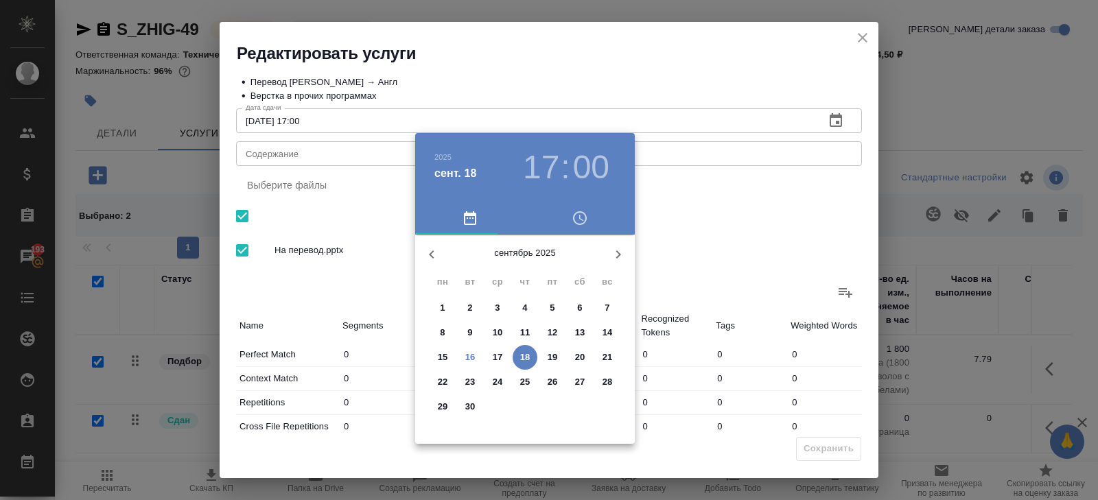
click at [523, 359] on p "18" at bounding box center [525, 358] width 10 height 14
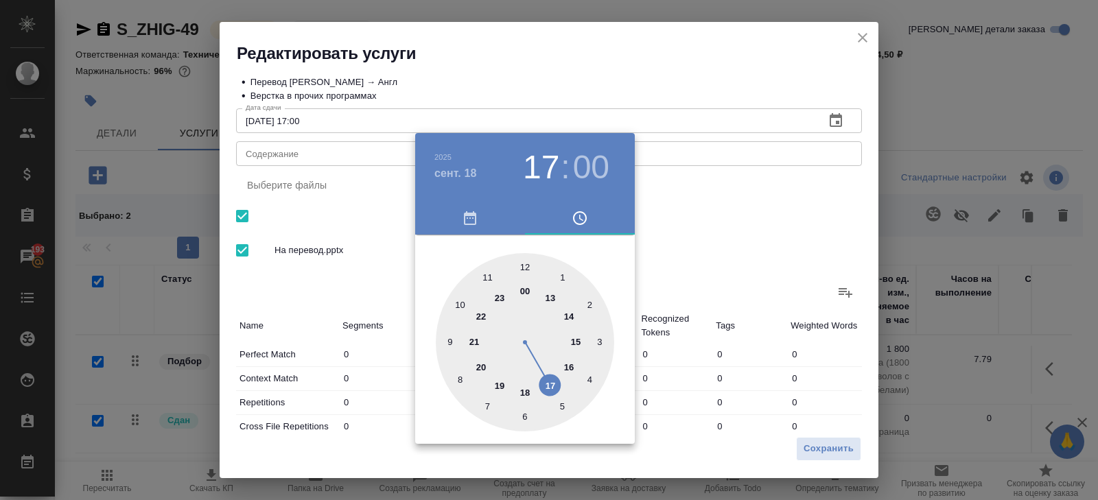
click at [699, 278] on div at bounding box center [549, 250] width 1098 height 500
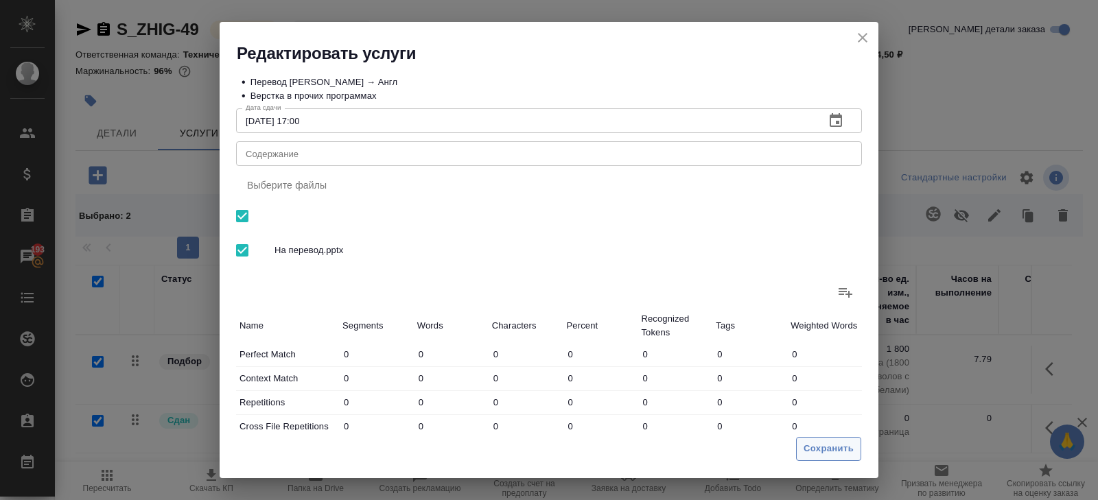
click at [820, 442] on span "Сохранить" at bounding box center [828, 449] width 50 height 16
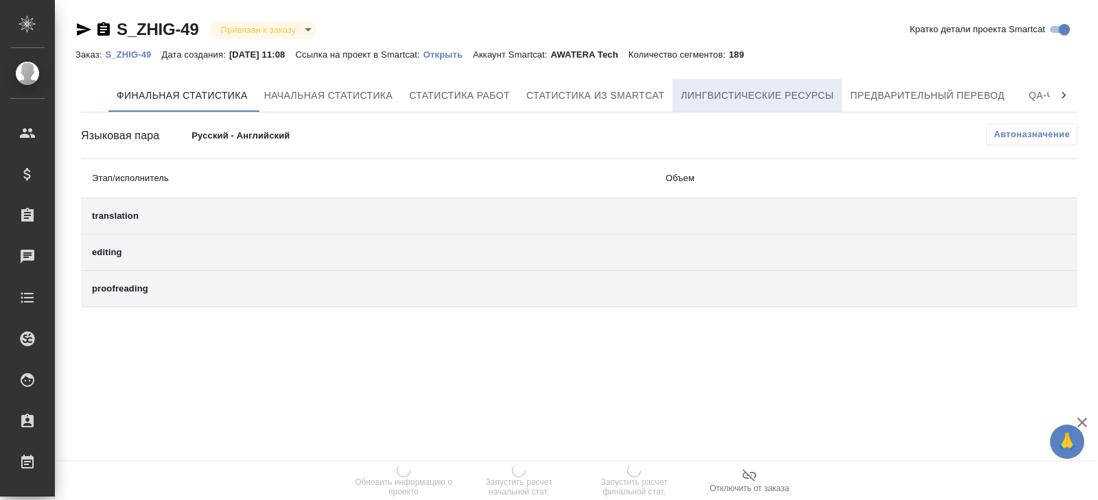
click at [829, 102] on span "Лингвистические ресурсы" at bounding box center [757, 95] width 153 height 17
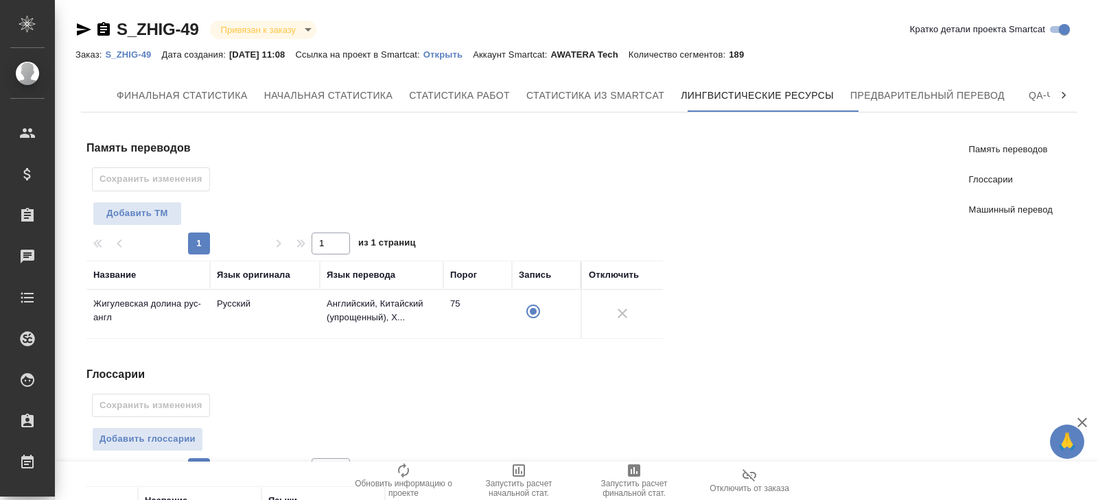
scroll to position [268, 0]
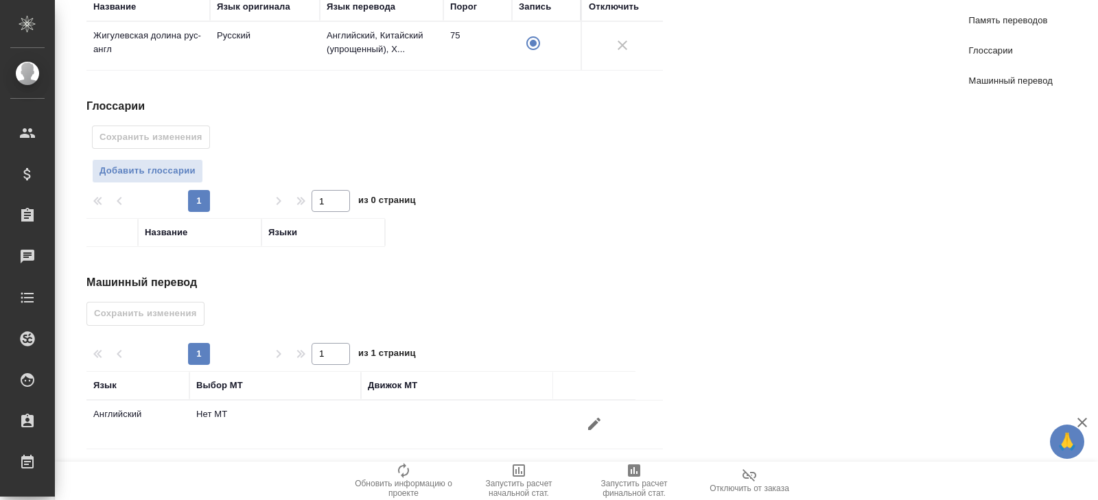
click at [589, 421] on icon "button" at bounding box center [594, 424] width 12 height 12
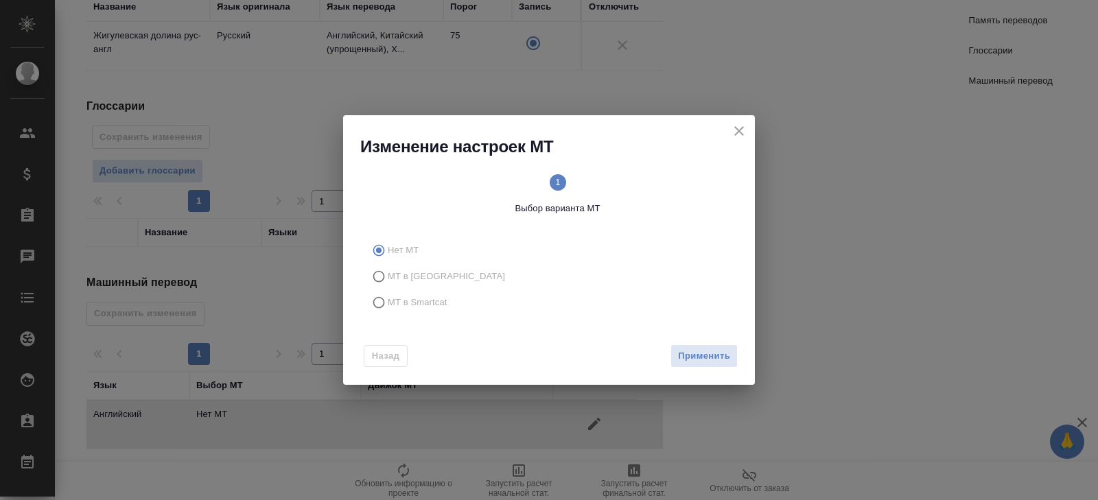
click at [412, 296] on span "МТ в Smartcat" at bounding box center [418, 303] width 60 height 14
click at [388, 296] on input "МТ в Smartcat" at bounding box center [377, 303] width 22 height 26
radio input "true"
click at [716, 353] on span "Вперед" at bounding box center [713, 357] width 34 height 16
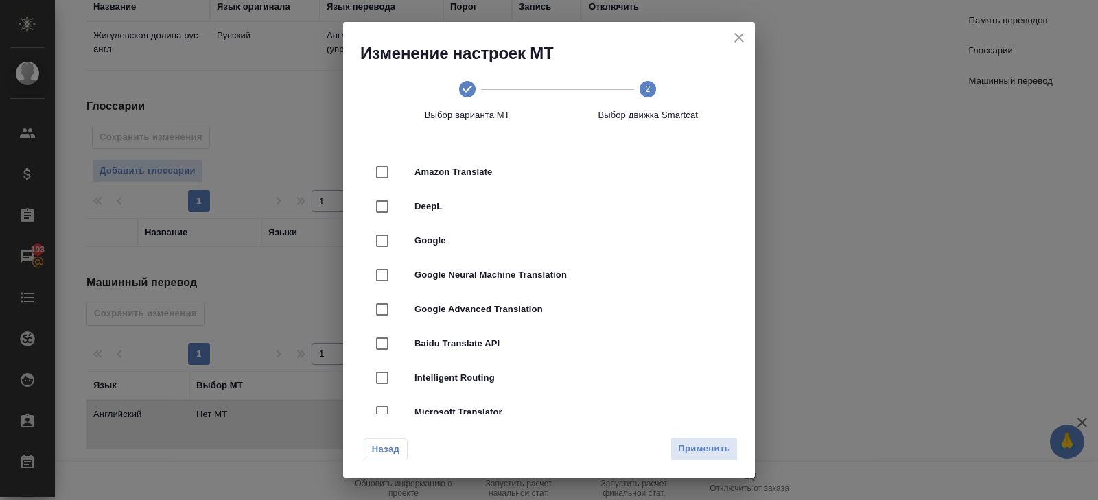
click at [490, 202] on span "DeepL" at bounding box center [567, 207] width 307 height 14
checkbox input "true"
click at [701, 453] on span "Применить" at bounding box center [704, 449] width 52 height 16
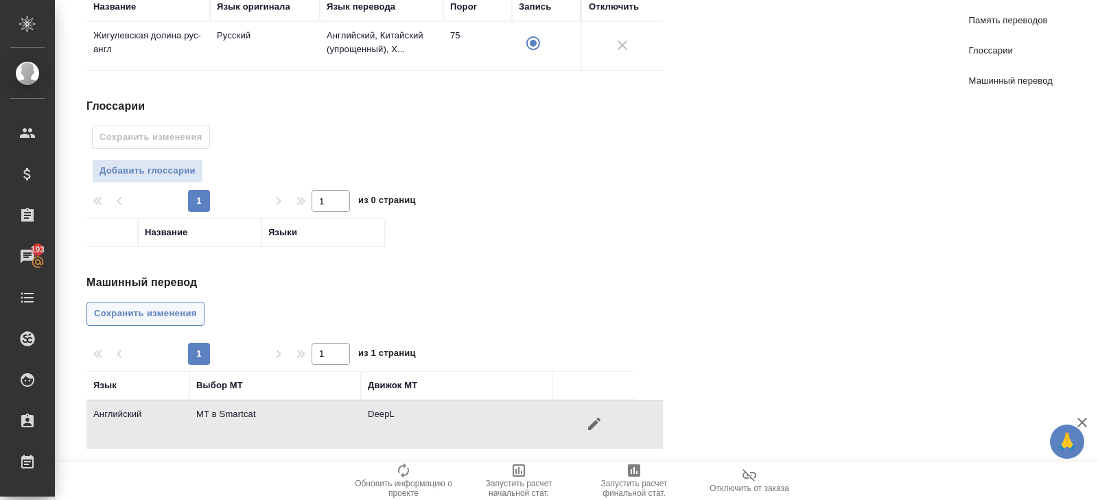
click at [193, 307] on span "Сохранить изменения" at bounding box center [145, 314] width 103 height 16
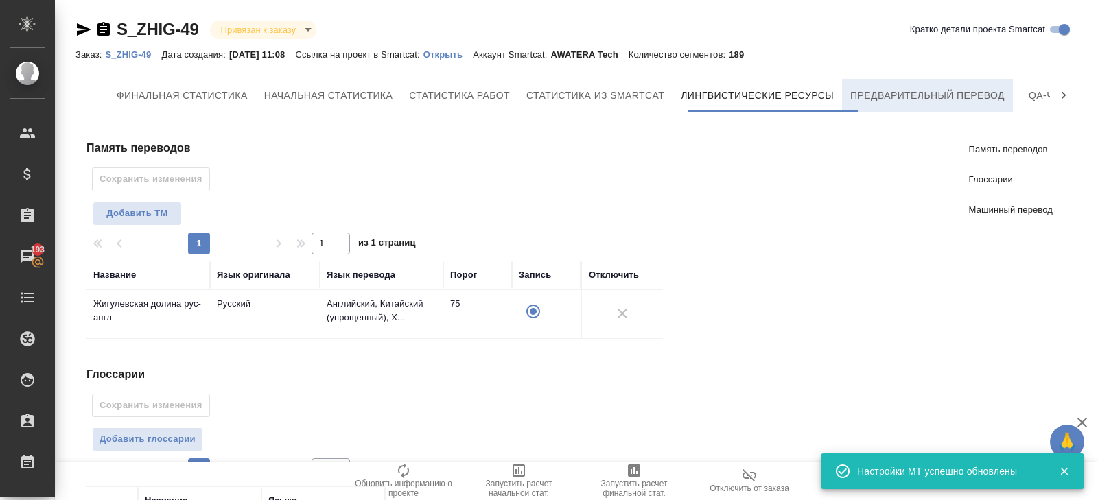
click at [901, 104] on button "Предварительный перевод" at bounding box center [927, 95] width 171 height 33
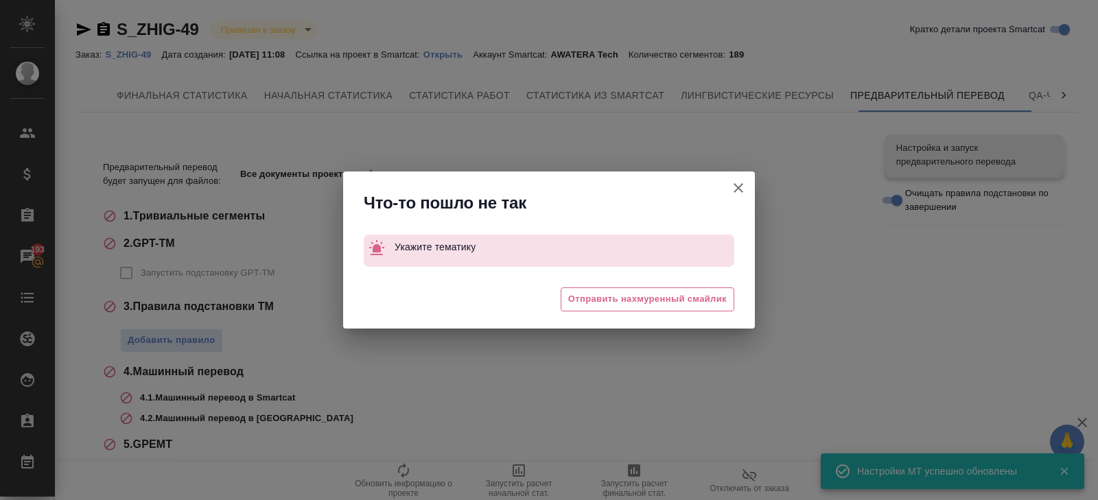
click at [742, 189] on icon "button" at bounding box center [738, 188] width 16 height 16
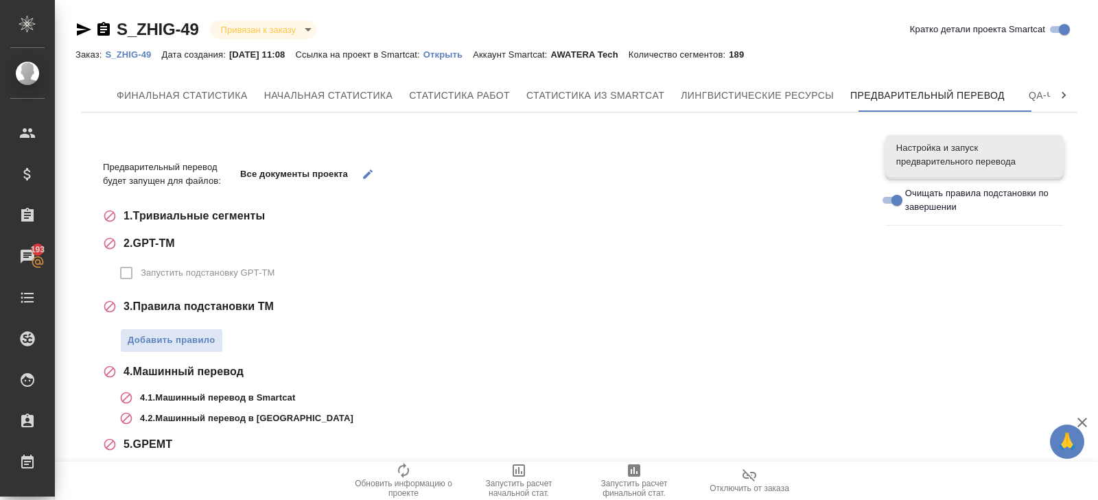
click at [141, 54] on p "S_ZHIG-49" at bounding box center [133, 54] width 56 height 10
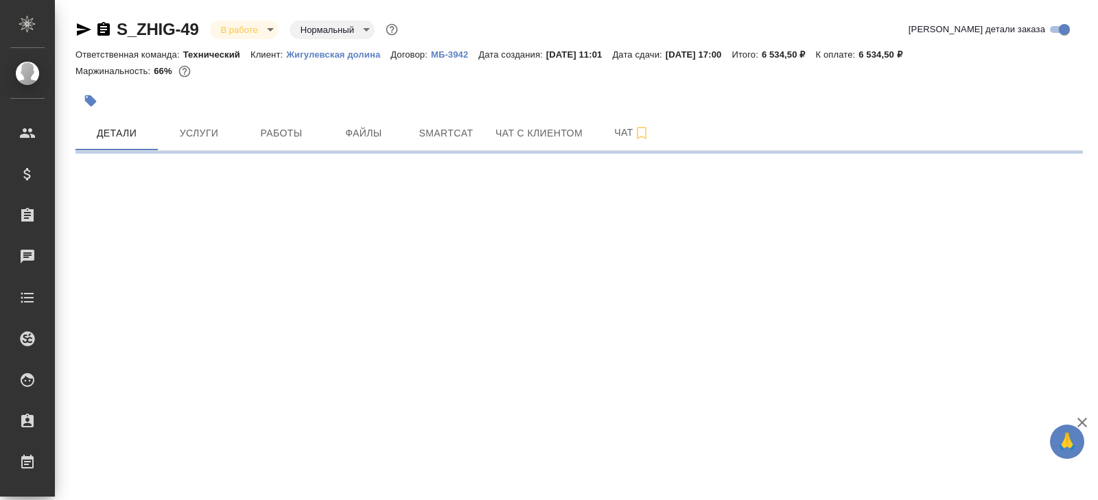
select select "RU"
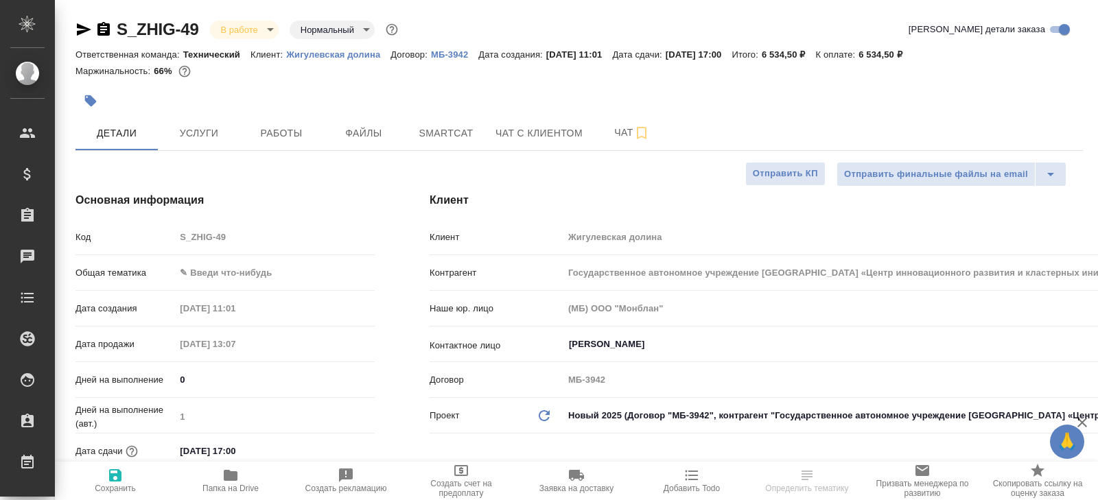
type textarea "x"
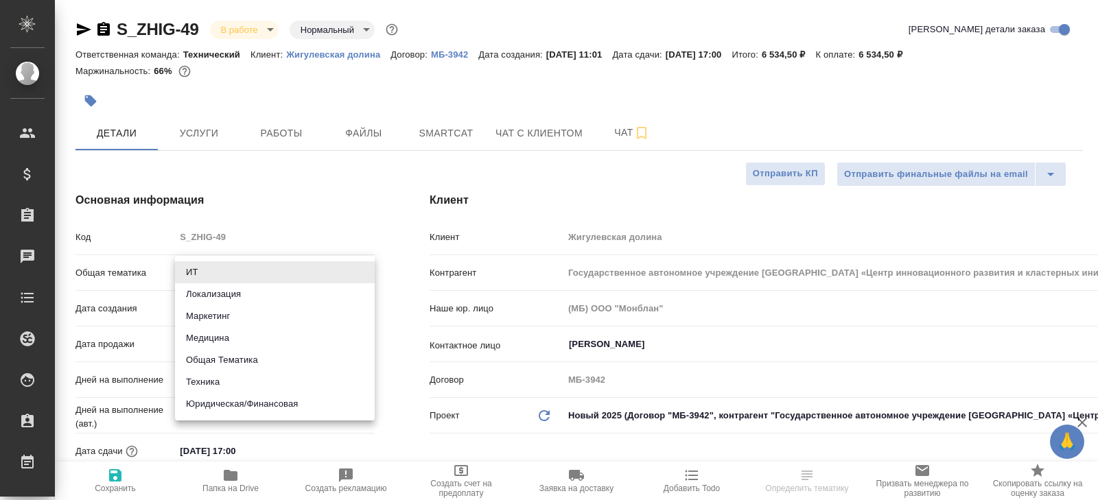
click at [233, 273] on body "🙏 .cls-1 fill:#fff; AWATERA [PERSON_NAME] Спецификации Заказы Чаты Todo Проекты…" at bounding box center [549, 250] width 1098 height 500
type textarea "x"
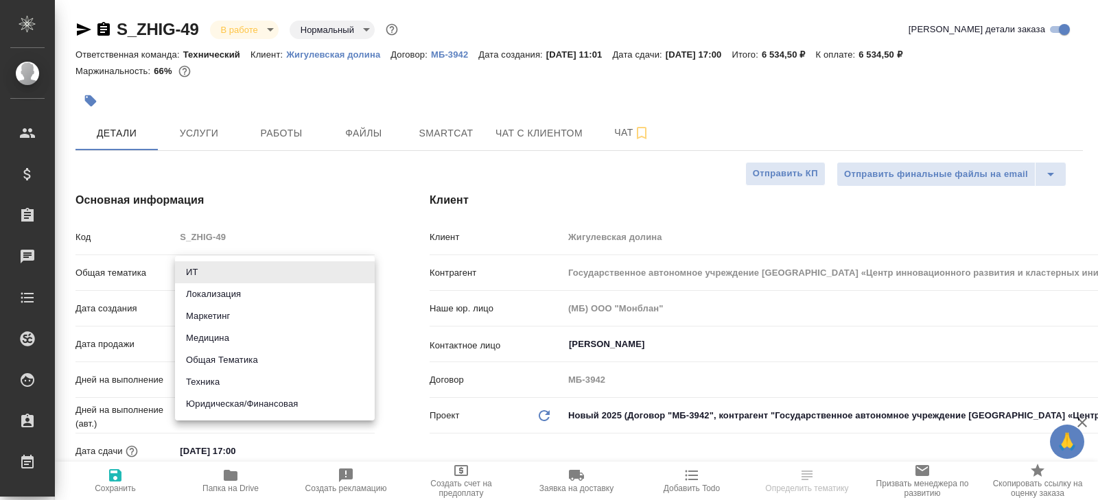
type textarea "x"
click at [216, 381] on li "Техника" at bounding box center [275, 382] width 200 height 22
type input "tech"
type textarea "x"
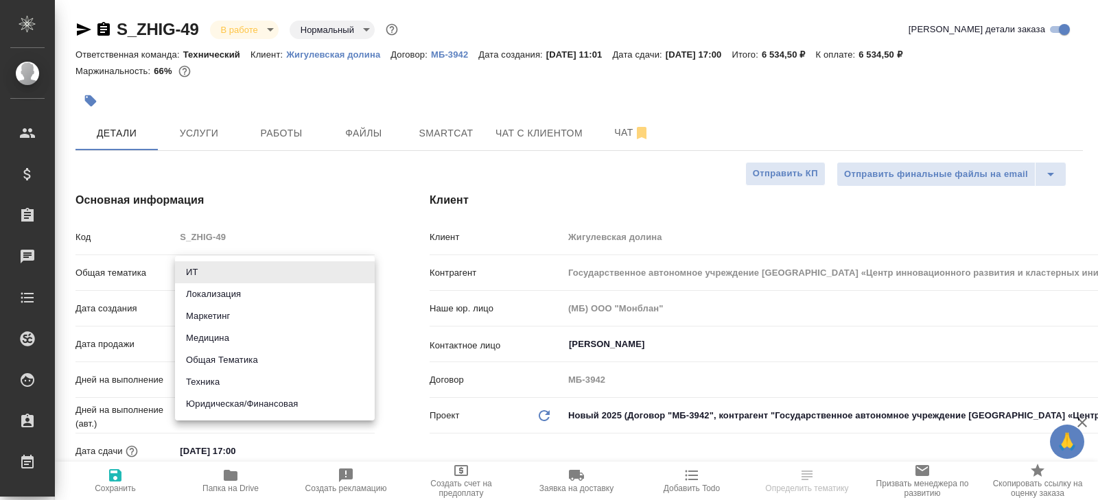
type textarea "x"
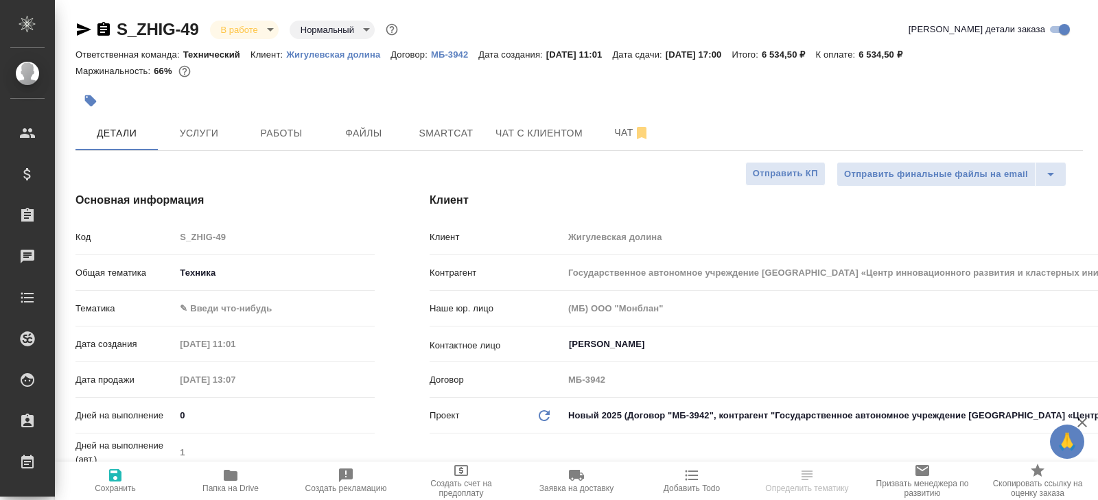
click at [217, 305] on body "🙏 .cls-1 fill:#fff; AWATERA [PERSON_NAME] Спецификации Заказы Чаты Todo Проекты…" at bounding box center [549, 250] width 1098 height 500
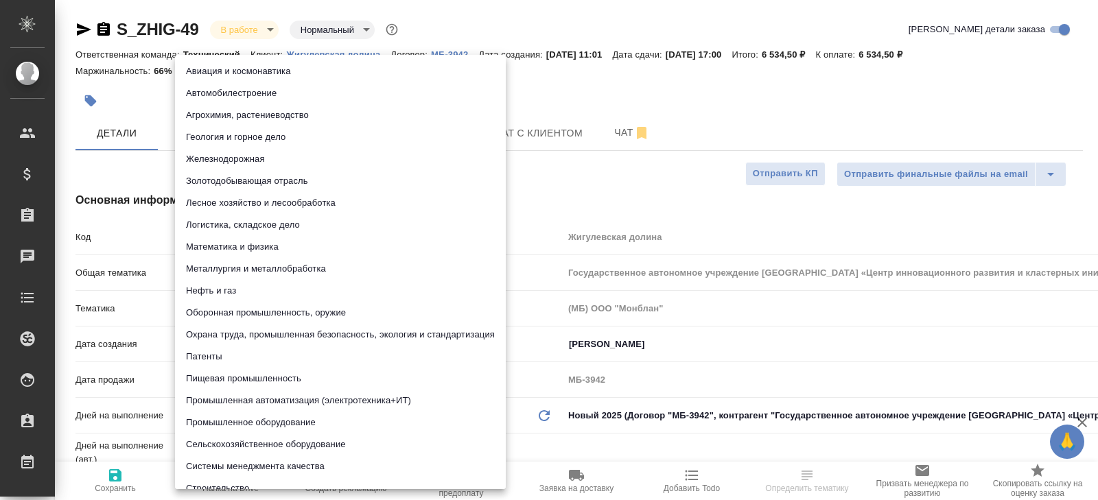
click at [127, 379] on div at bounding box center [549, 250] width 1098 height 500
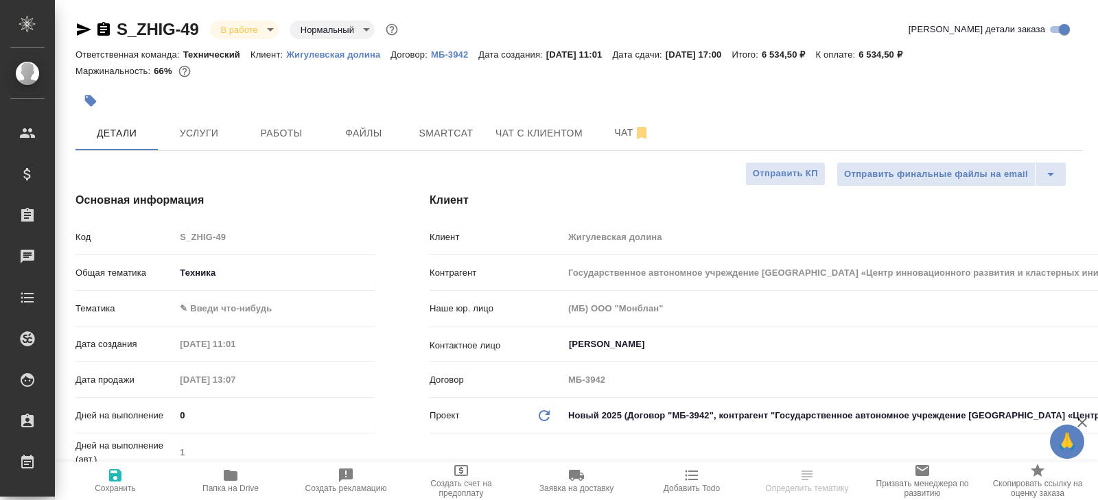
click at [121, 486] on span "Сохранить" at bounding box center [115, 489] width 41 height 10
type textarea "x"
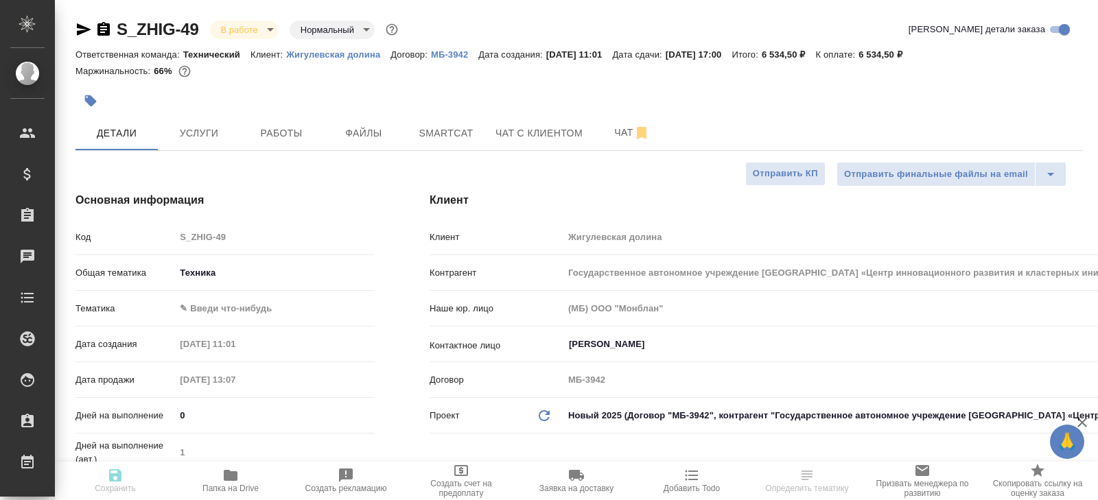
type textarea "x"
click at [227, 480] on div ".cls-1 fill:#fff; AWATERA [PERSON_NAME] Спецификации Заказы 193 Чаты Todo Проек…" at bounding box center [549, 250] width 1098 height 500
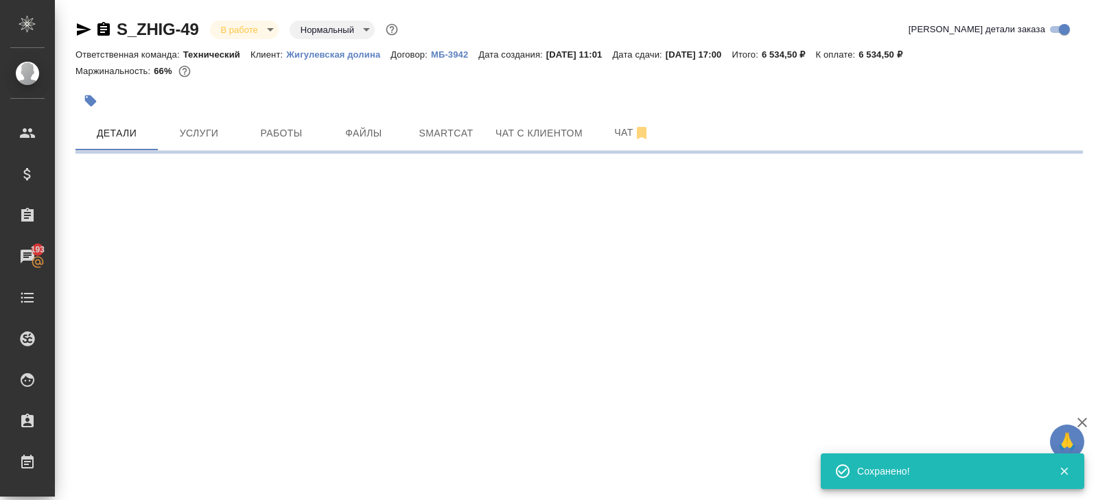
select select "RU"
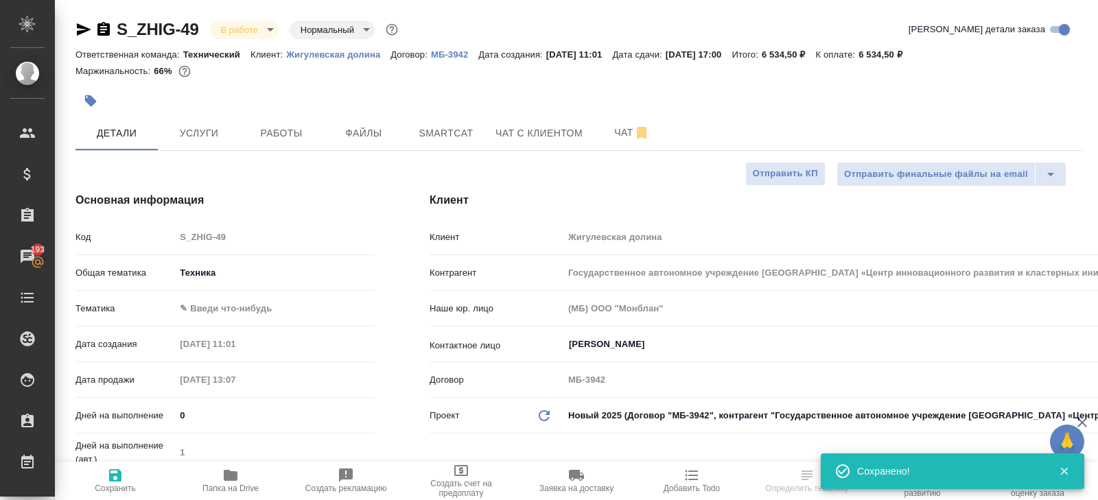
type textarea "x"
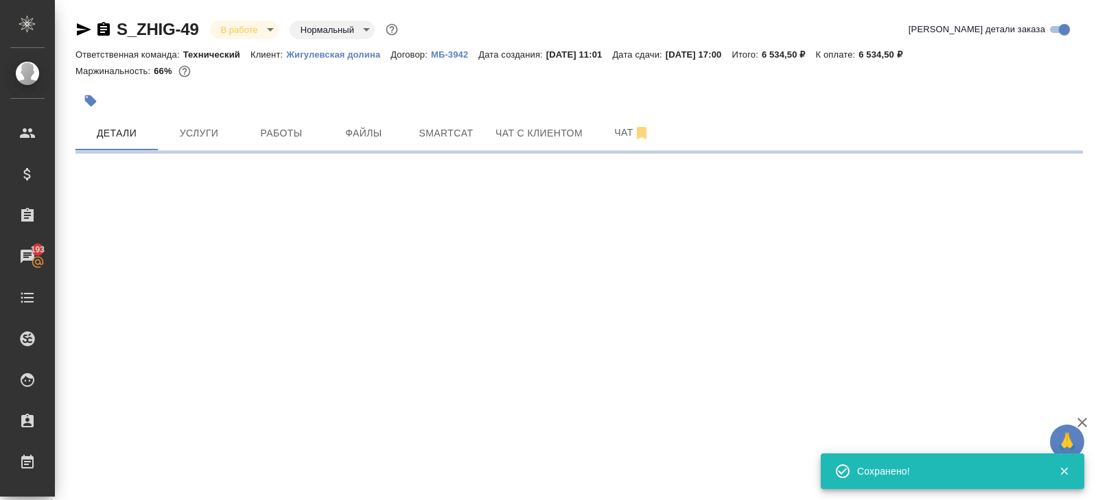
select select "RU"
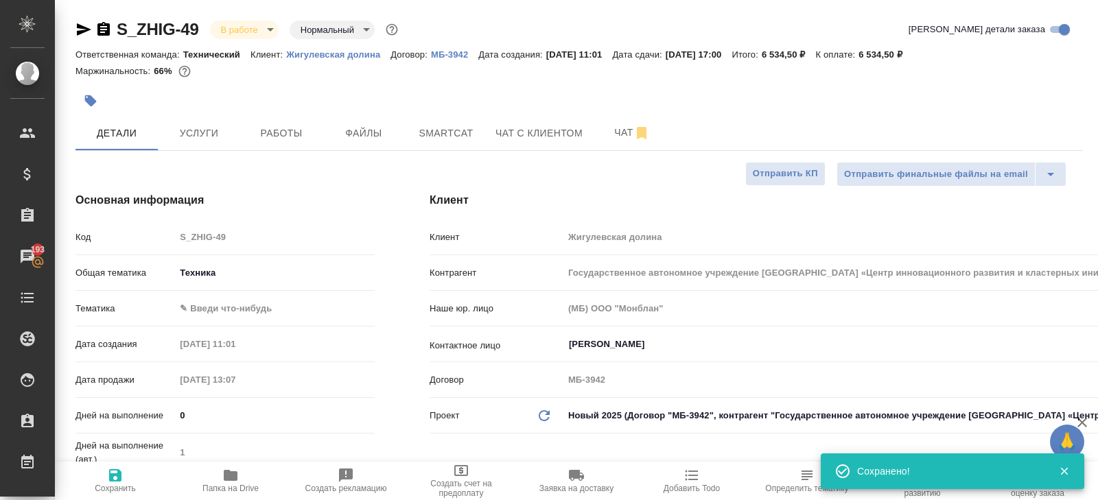
type textarea "x"
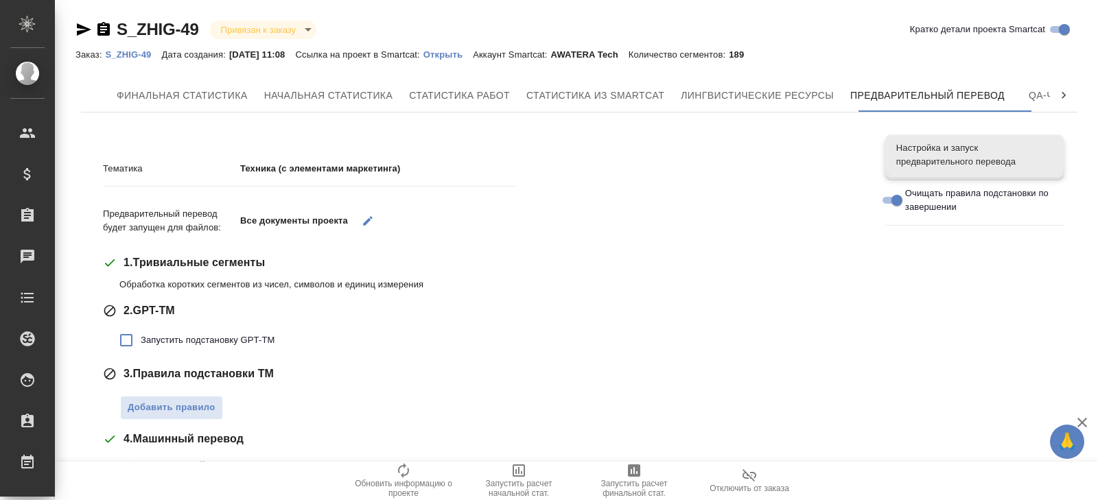
click at [165, 343] on span "Запустить подстановку GPT-TM" at bounding box center [208, 340] width 134 height 14
click at [141, 343] on input "Запустить подстановку GPT-TM" at bounding box center [126, 340] width 29 height 29
checkbox input "true"
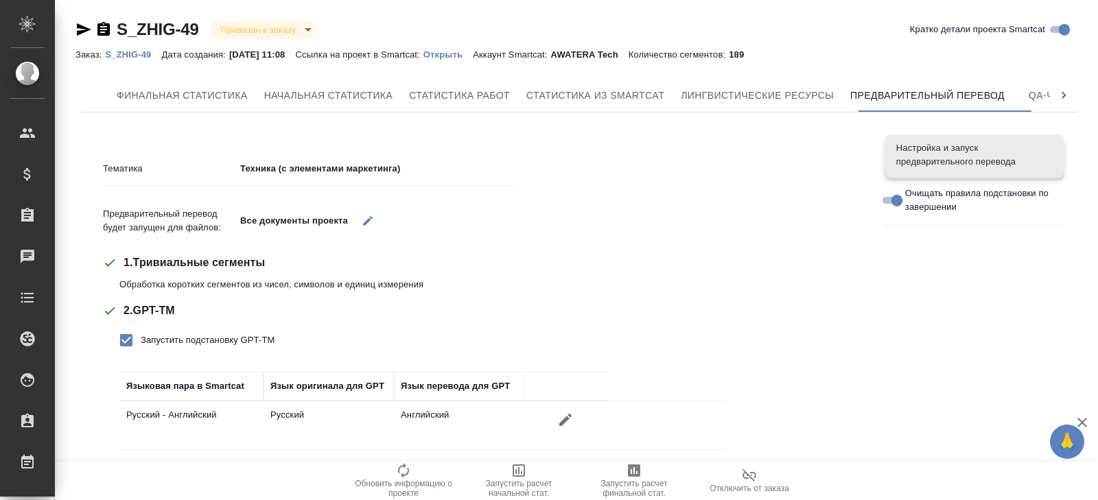
scroll to position [200, 0]
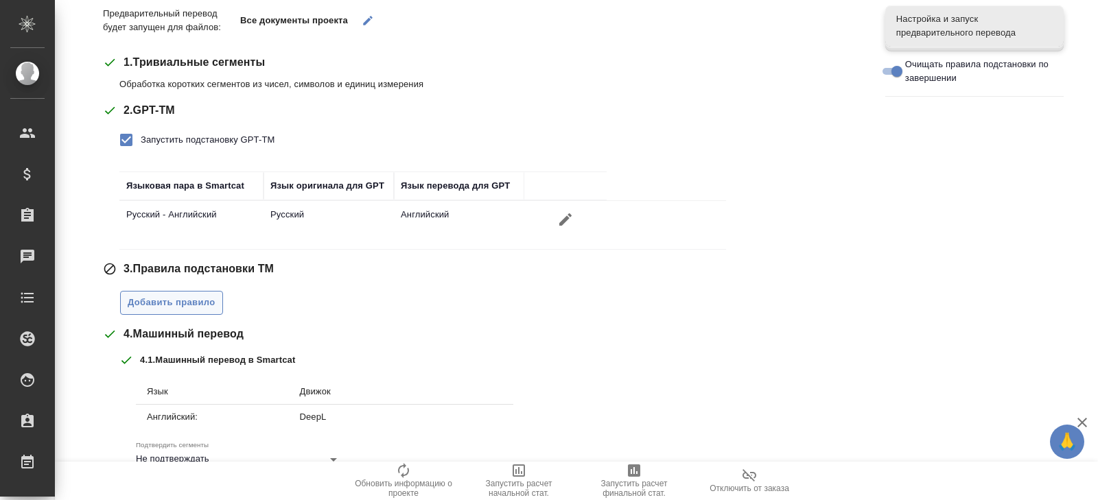
click at [182, 302] on span "Добавить правило" at bounding box center [172, 303] width 88 height 16
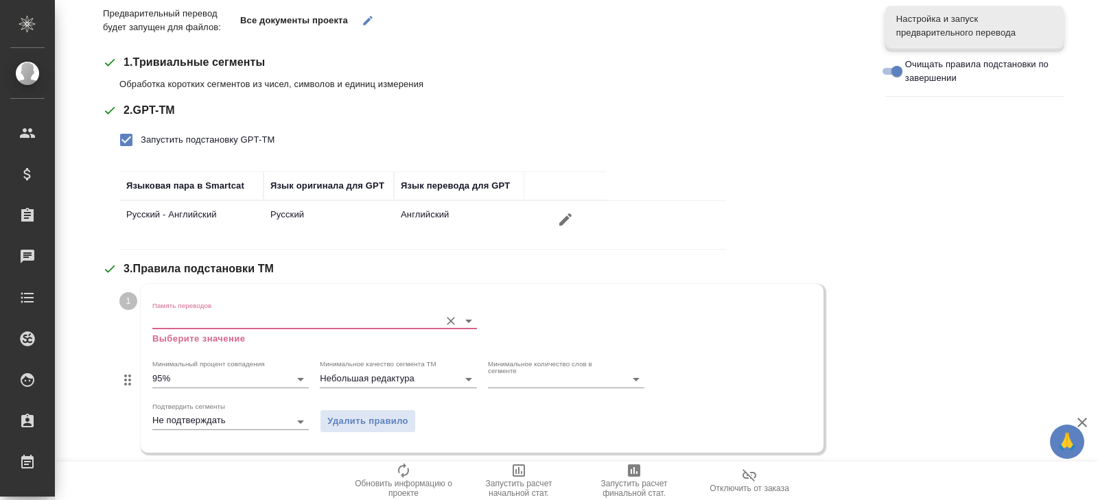
click at [182, 318] on input "Память переводов" at bounding box center [292, 320] width 281 height 16
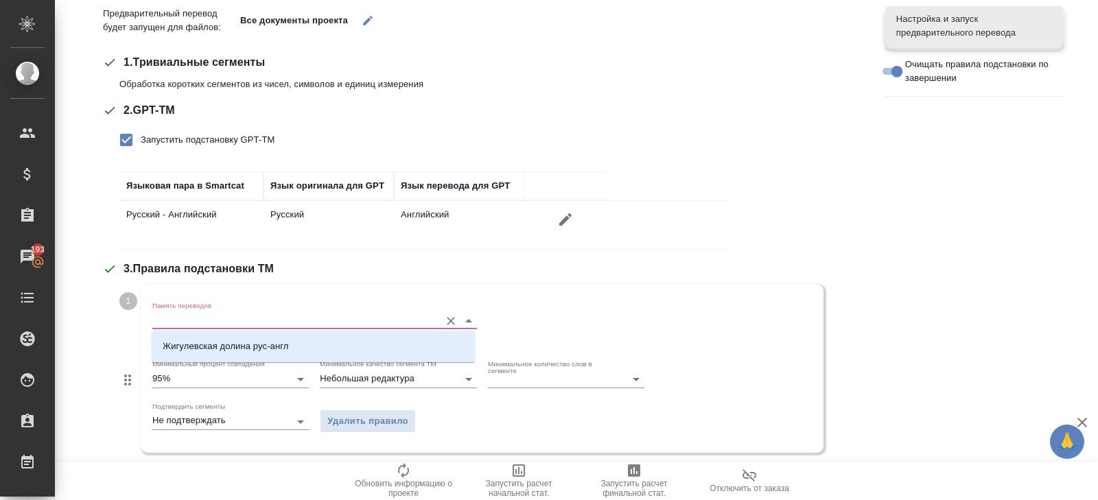
click at [187, 333] on div "Жигулевская долина рус-англ" at bounding box center [313, 347] width 323 height 32
click at [188, 339] on li "Жигулевская долина рус-англ" at bounding box center [313, 346] width 323 height 25
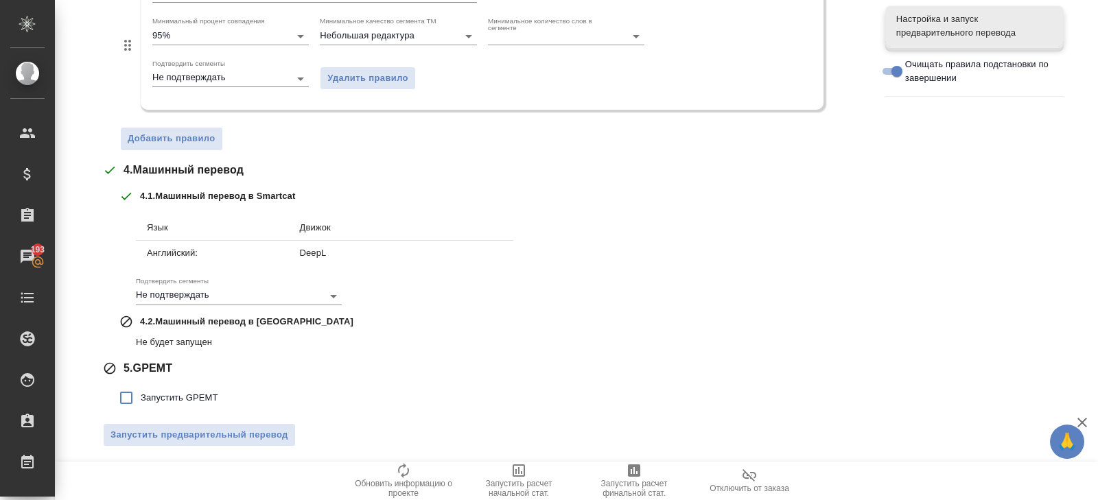
click at [181, 383] on label "Запустить GPEMT" at bounding box center [165, 397] width 106 height 29
click at [141, 383] on input "Запустить GPEMT" at bounding box center [126, 397] width 29 height 29
checkbox input "true"
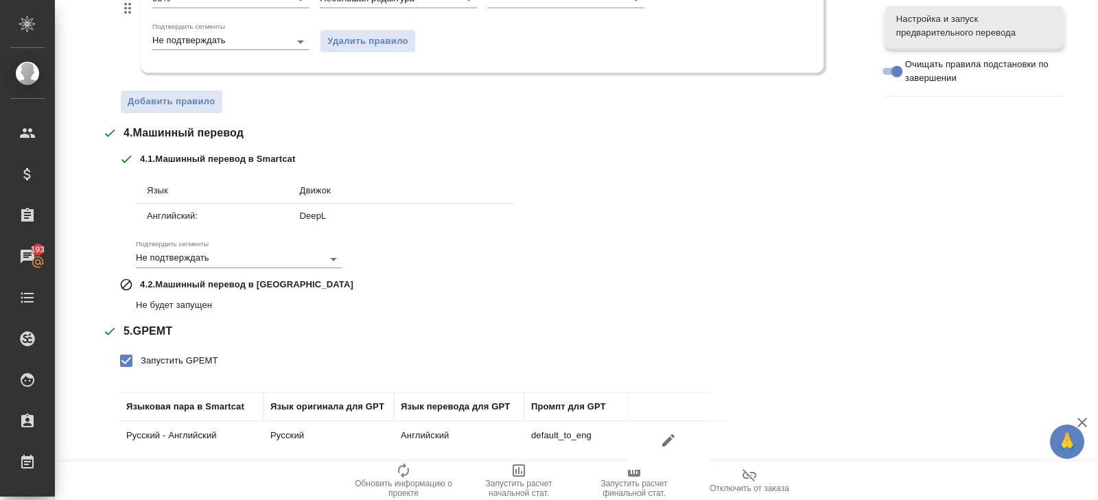
scroll to position [622, 0]
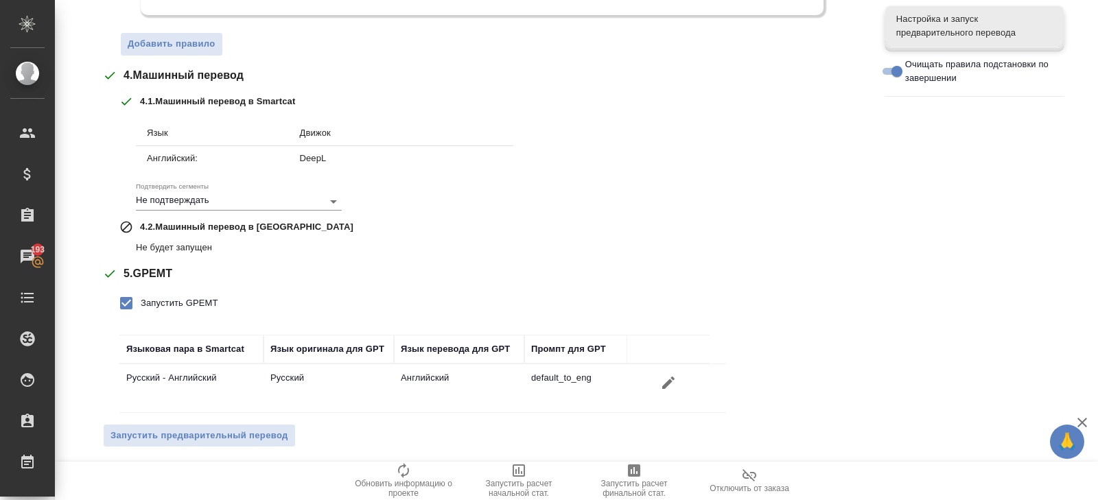
click at [248, 428] on span "Запустить предварительный перевод" at bounding box center [199, 436] width 178 height 16
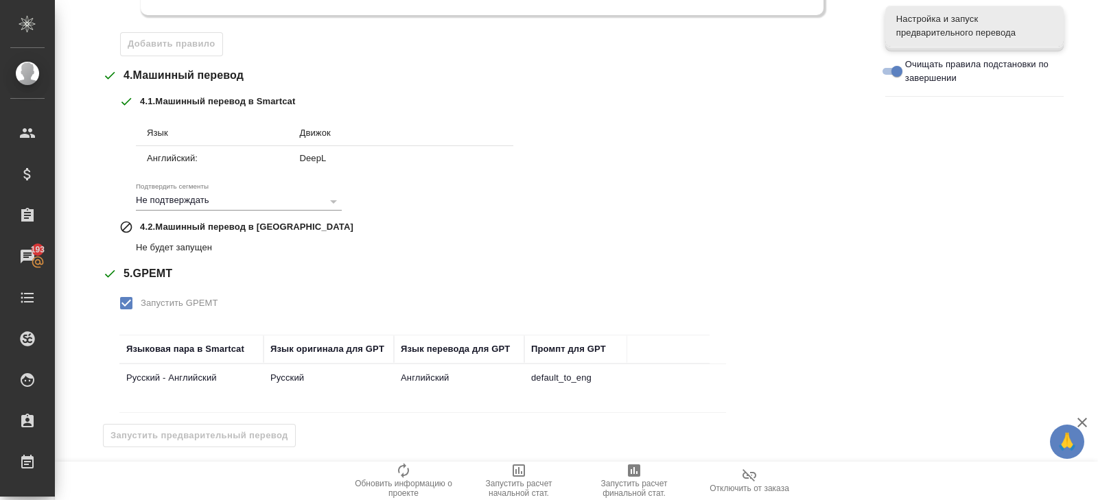
scroll to position [0, 0]
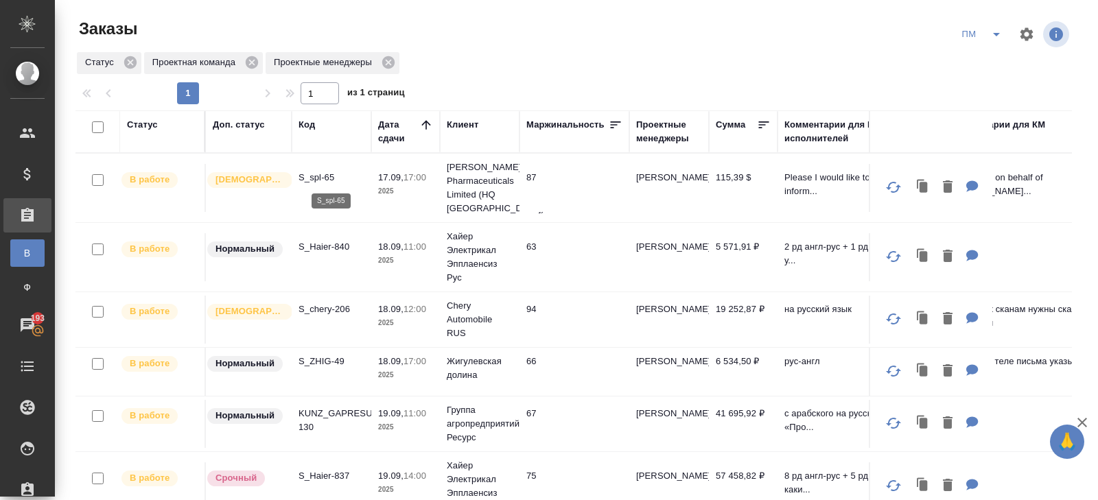
click at [318, 178] on p "S_spl-65" at bounding box center [331, 178] width 66 height 14
click at [986, 38] on span "split button" at bounding box center [996, 34] width 21 height 16
click at [986, 49] on ul "В работу! начислить КМ" at bounding box center [981, 83] width 69 height 77
click at [987, 58] on li "В работу!" at bounding box center [981, 62] width 69 height 22
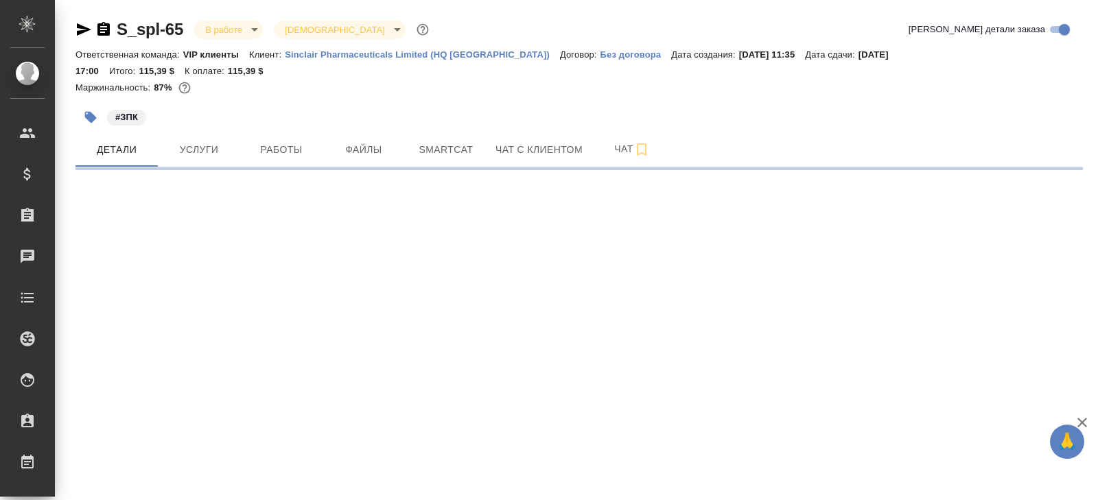
select select "RU"
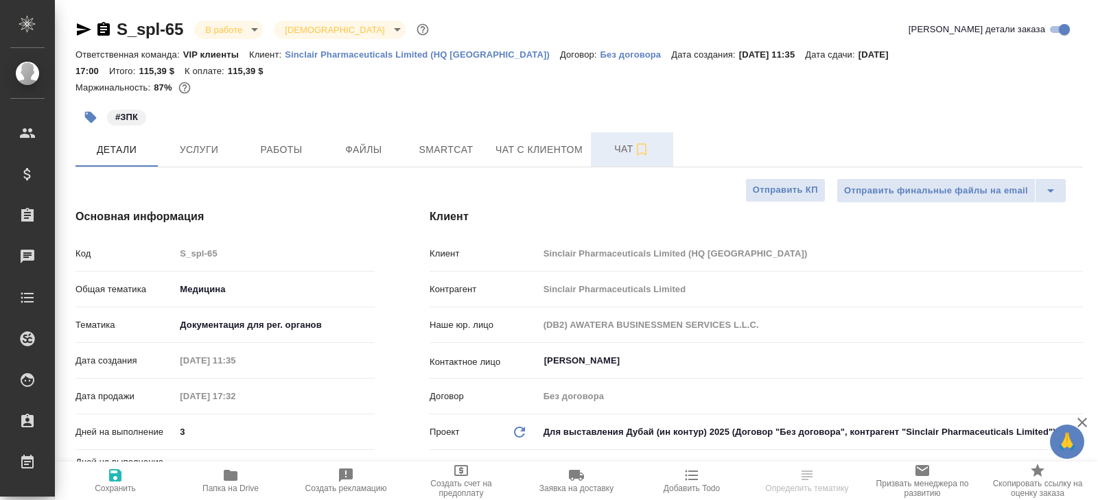
type textarea "x"
click at [632, 141] on span "Чат" at bounding box center [632, 149] width 66 height 17
type textarea "x"
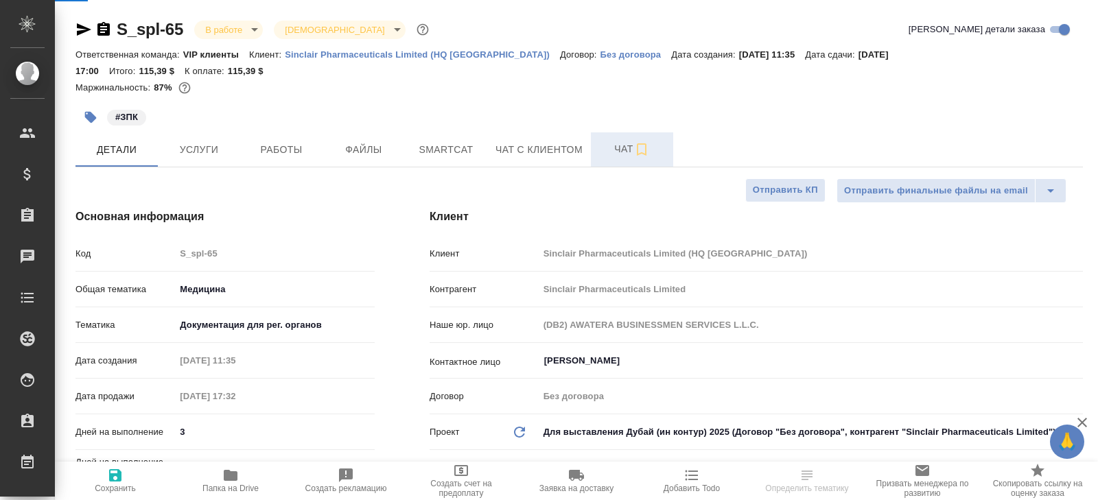
type textarea "x"
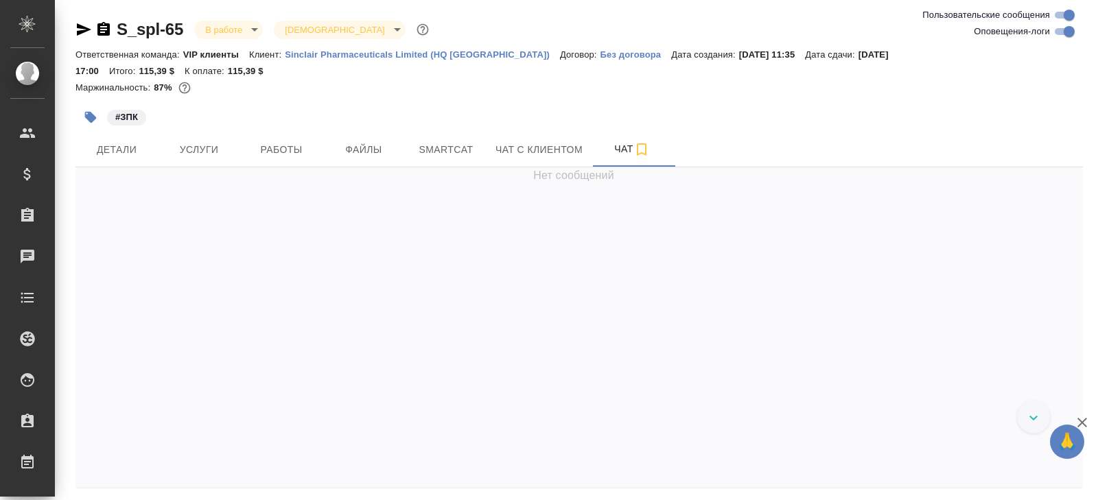
click at [1059, 33] on input "Оповещения-логи" at bounding box center [1068, 31] width 49 height 16
checkbox input "false"
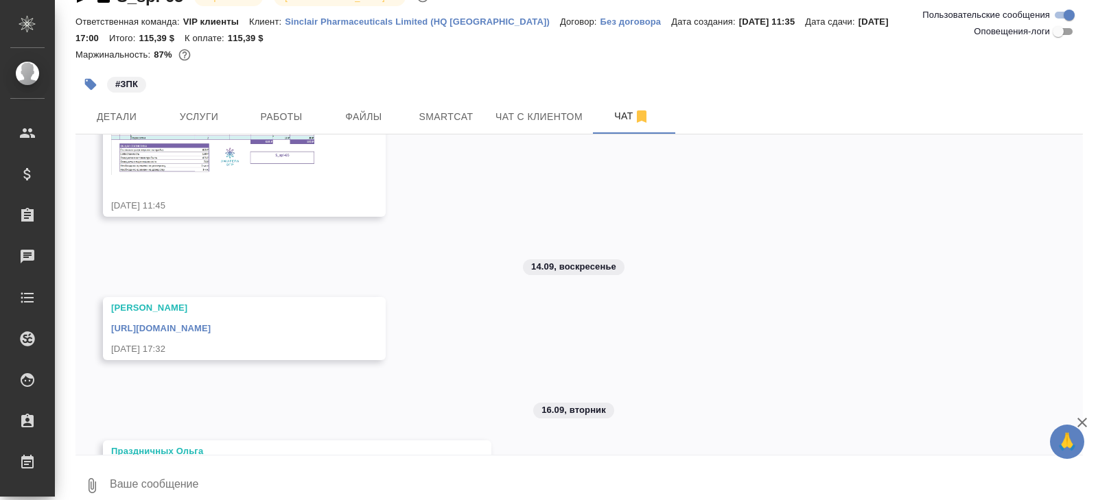
scroll to position [206, 0]
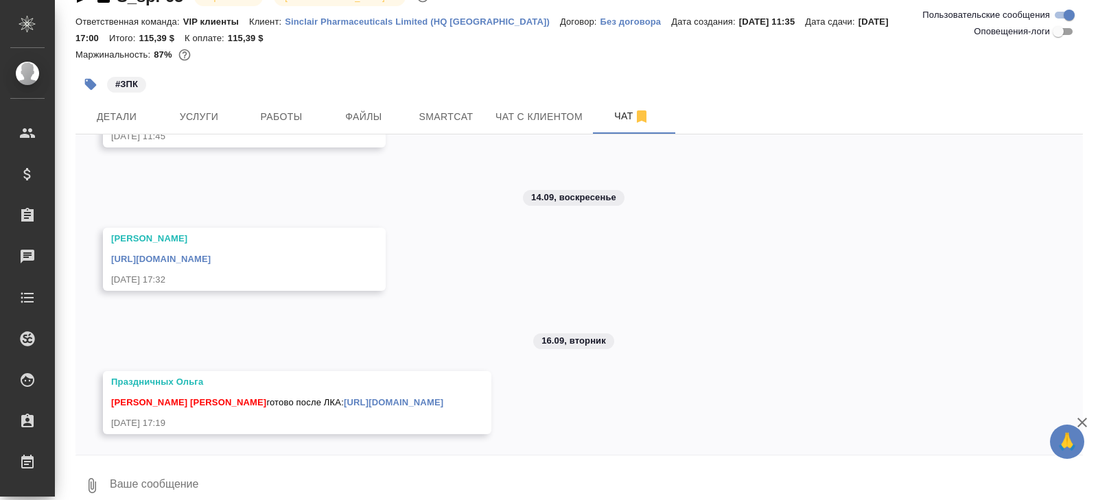
click at [344, 397] on link "[URL][DOMAIN_NAME]" at bounding box center [393, 402] width 99 height 10
click at [283, 108] on button "Работы" at bounding box center [281, 116] width 82 height 34
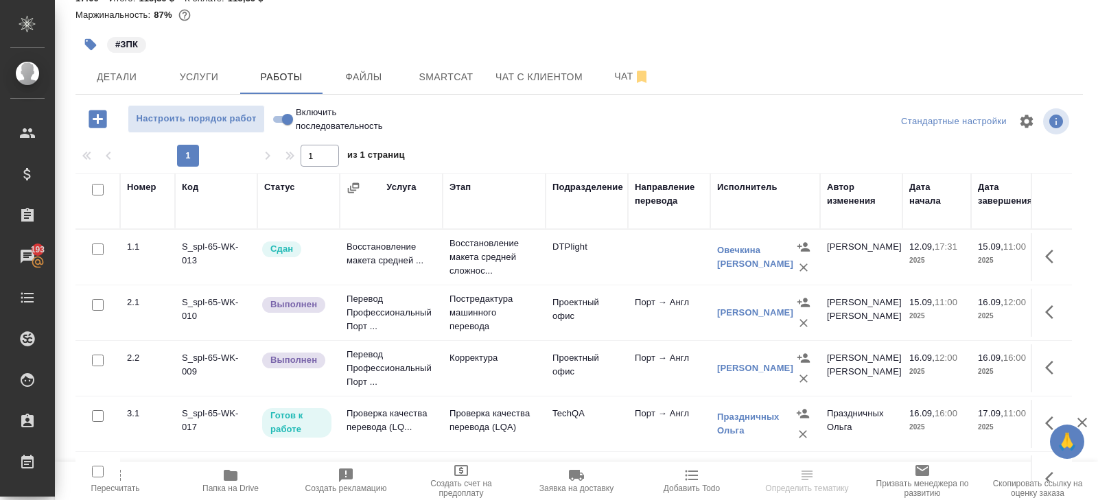
scroll to position [72, 0]
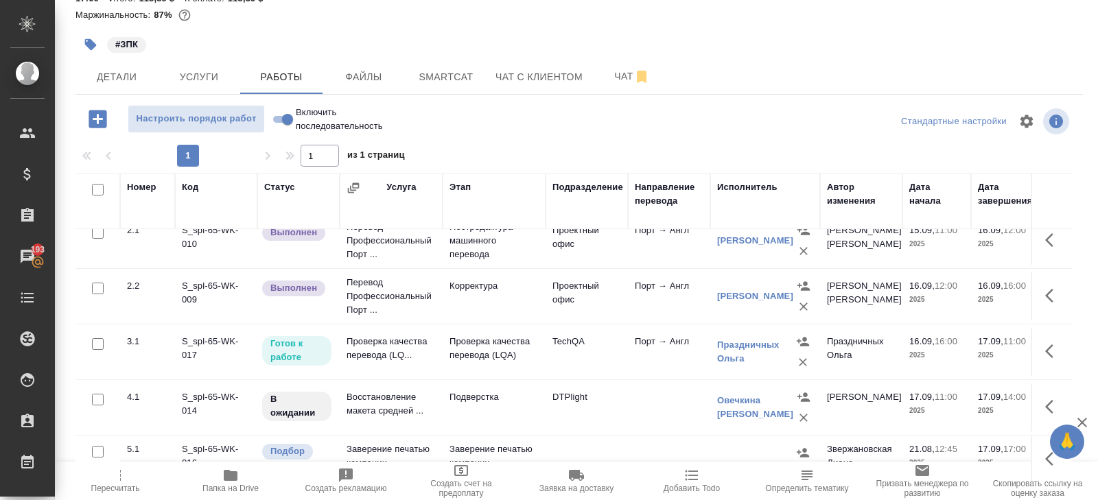
click at [1052, 343] on icon "button" at bounding box center [1053, 351] width 16 height 16
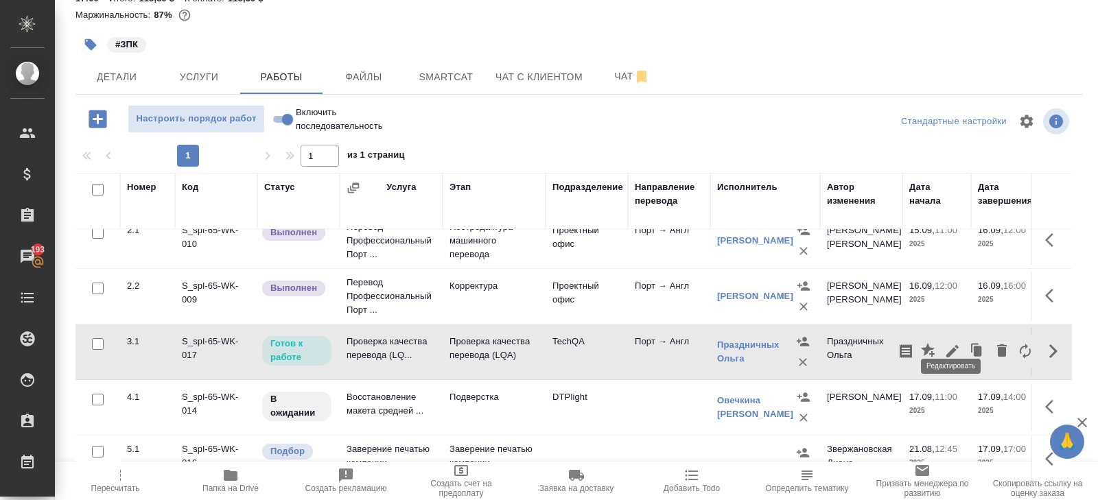
click at [955, 343] on icon "button" at bounding box center [952, 351] width 16 height 16
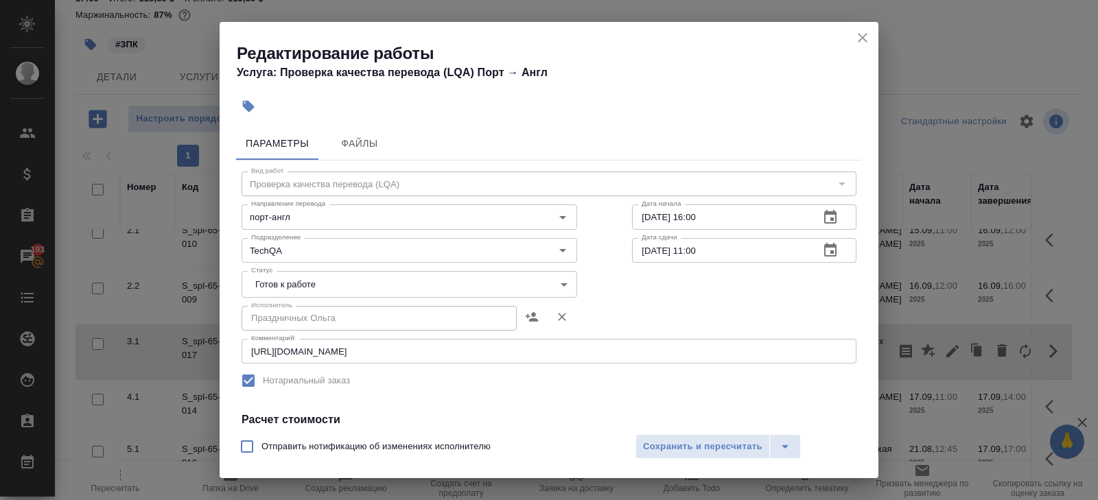
click at [321, 283] on body "🙏 .cls-1 fill:#fff; AWATERA Belyakova [PERSON_NAME] Спецификации Заказы 193 Чат…" at bounding box center [549, 250] width 1098 height 500
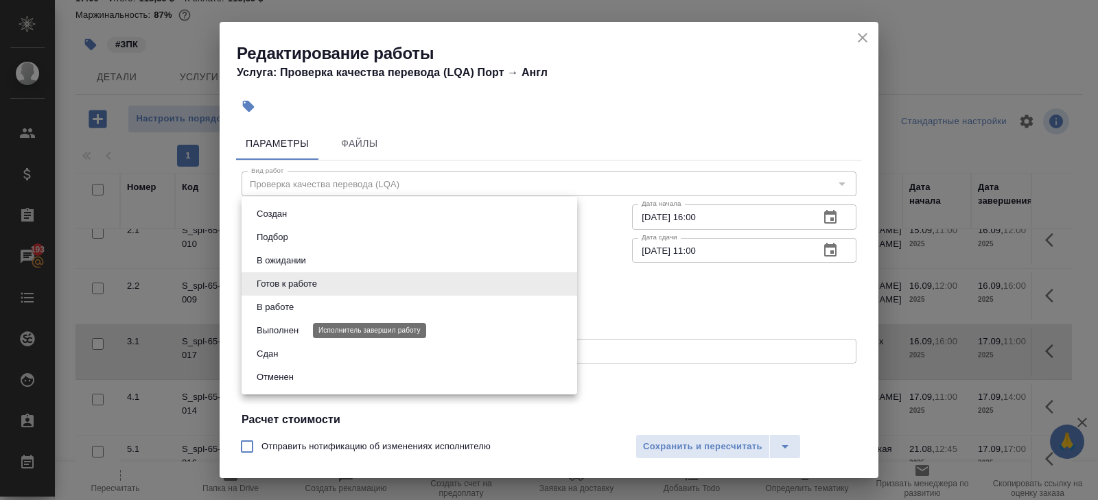
click at [299, 329] on button "Выполнен" at bounding box center [277, 330] width 50 height 15
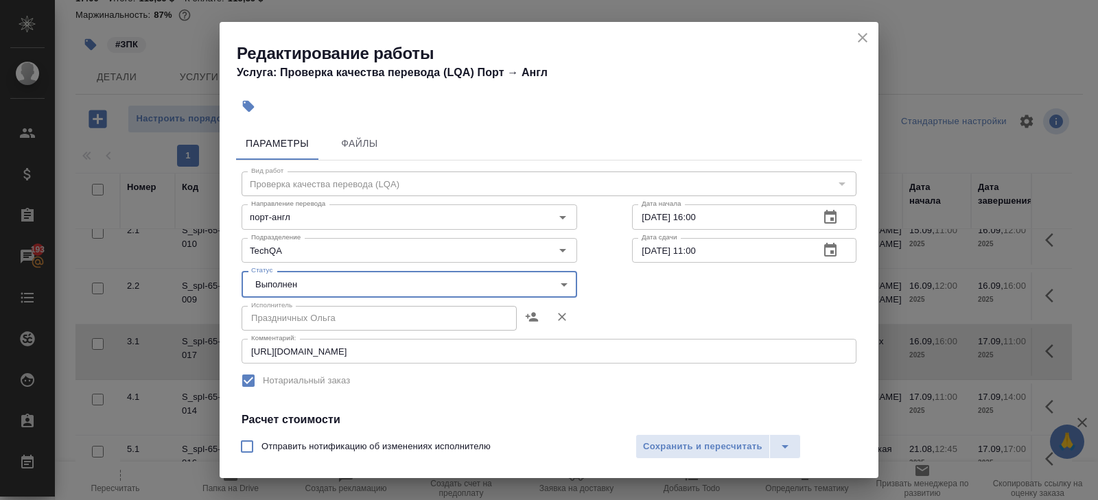
click at [287, 292] on body "🙏 .cls-1 fill:#fff; AWATERA Belyakova [PERSON_NAME] Спецификации Заказы 193 Чат…" at bounding box center [549, 250] width 1098 height 500
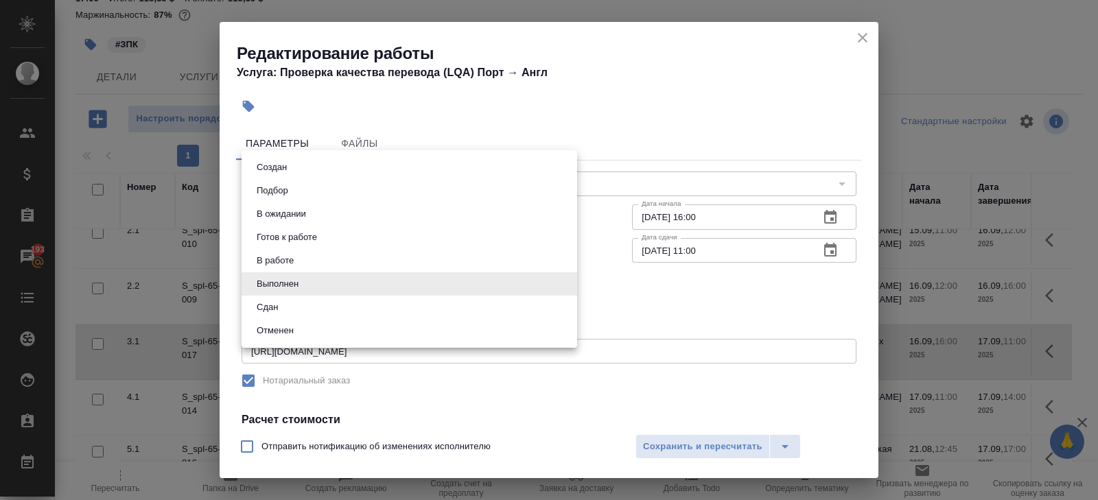
click at [281, 304] on button "Сдан" at bounding box center [266, 307] width 29 height 15
type input "closed"
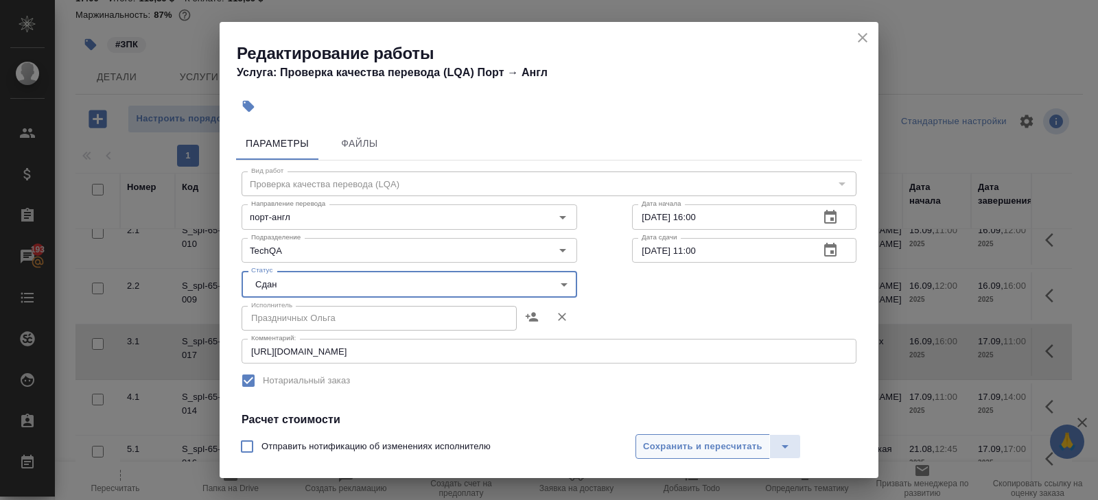
click at [650, 445] on span "Сохранить и пересчитать" at bounding box center [702, 447] width 119 height 16
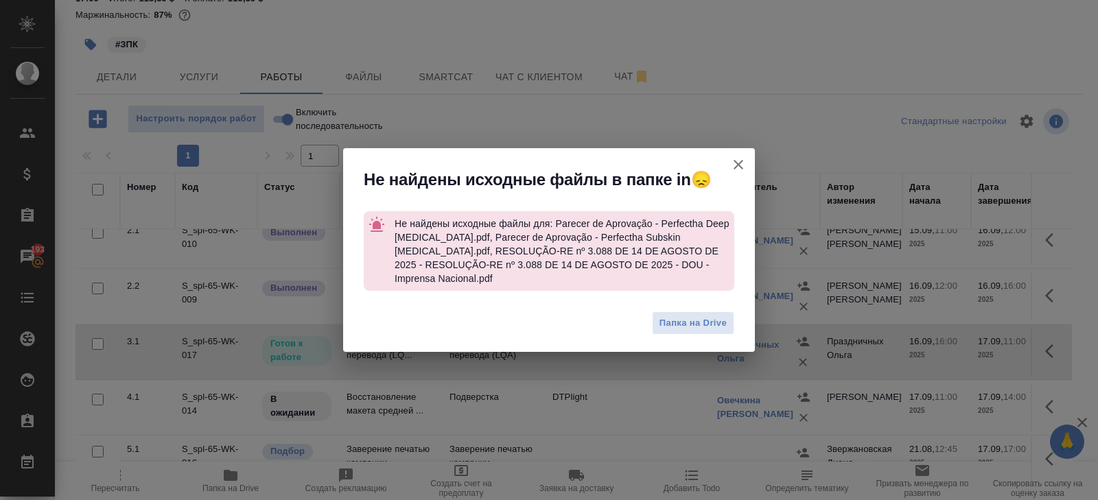
click at [737, 169] on icon "button" at bounding box center [738, 165] width 10 height 10
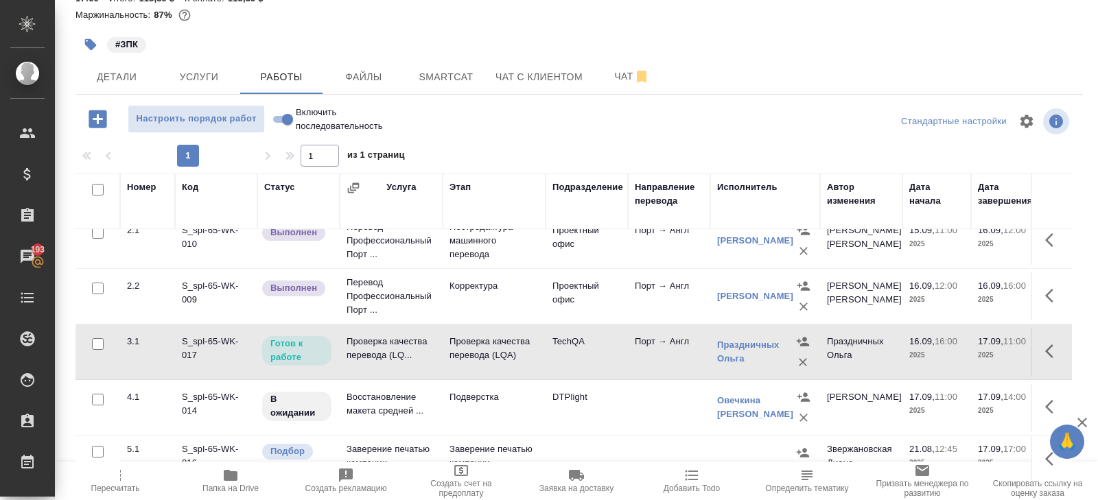
click at [306, 106] on span "Включить последовательность" at bounding box center [345, 119] width 99 height 27
click at [306, 111] on input "Включить последовательность" at bounding box center [287, 119] width 49 height 16
checkbox input "true"
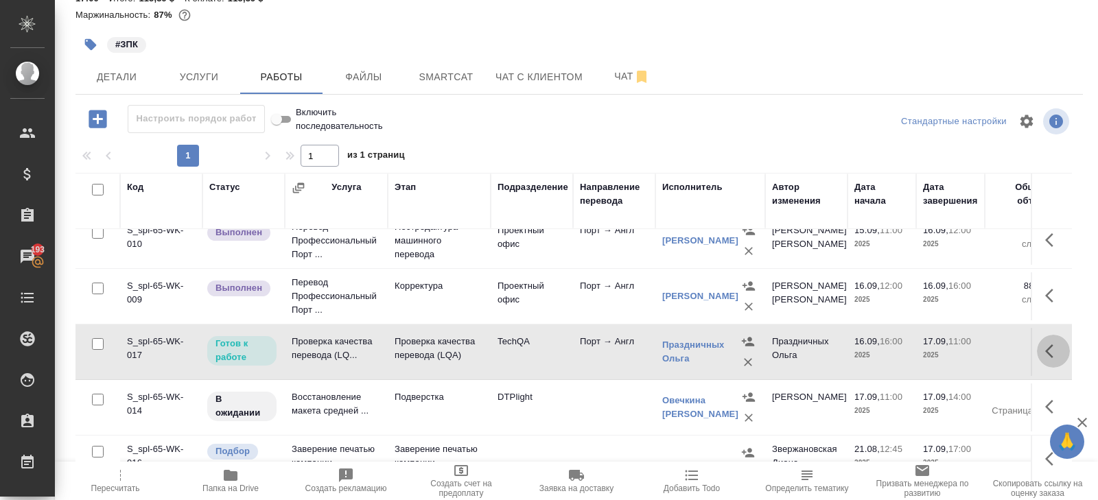
click at [1043, 335] on button "button" at bounding box center [1053, 351] width 33 height 33
click at [954, 343] on icon "button" at bounding box center [952, 351] width 16 height 16
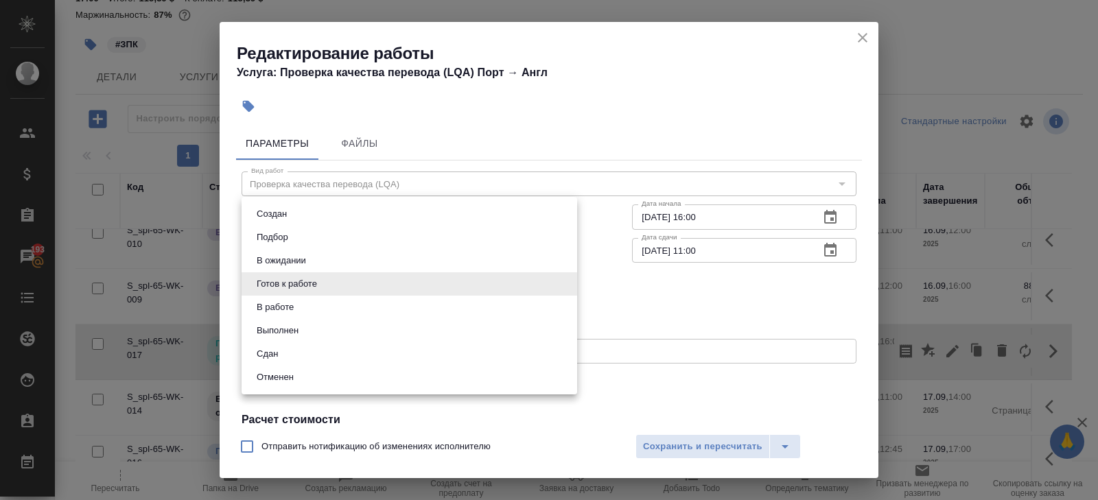
click at [268, 279] on body "🙏 .cls-1 fill:#fff; AWATERA Belyakova [PERSON_NAME] Спецификации Заказы 193 Чат…" at bounding box center [549, 250] width 1098 height 500
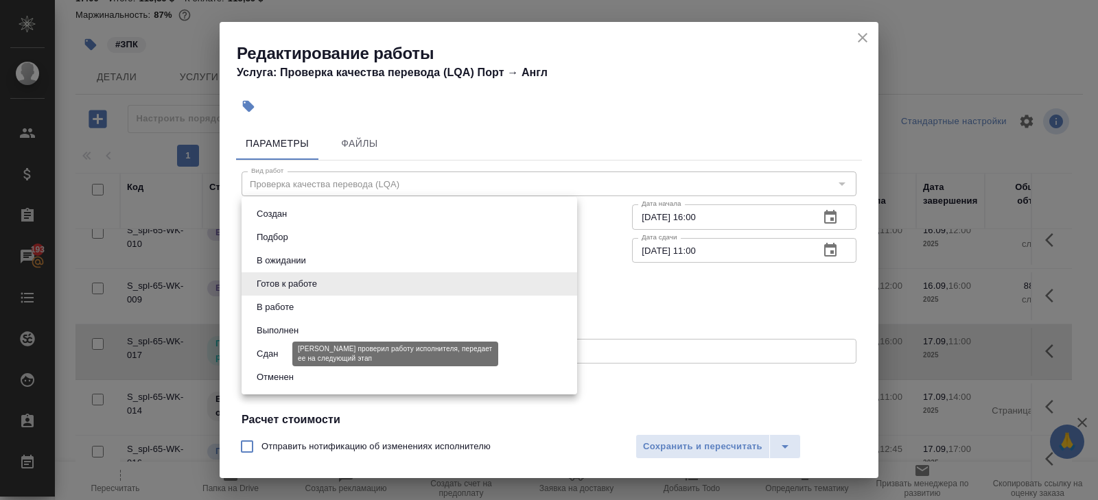
click at [270, 351] on button "Сдан" at bounding box center [266, 353] width 29 height 15
type input "closed"
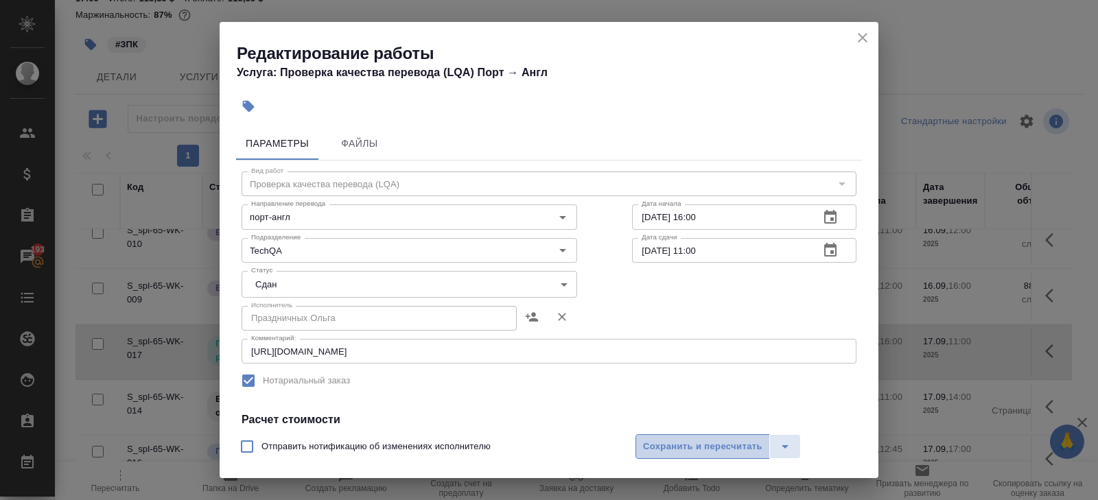
click at [656, 453] on span "Сохранить и пересчитать" at bounding box center [702, 447] width 119 height 16
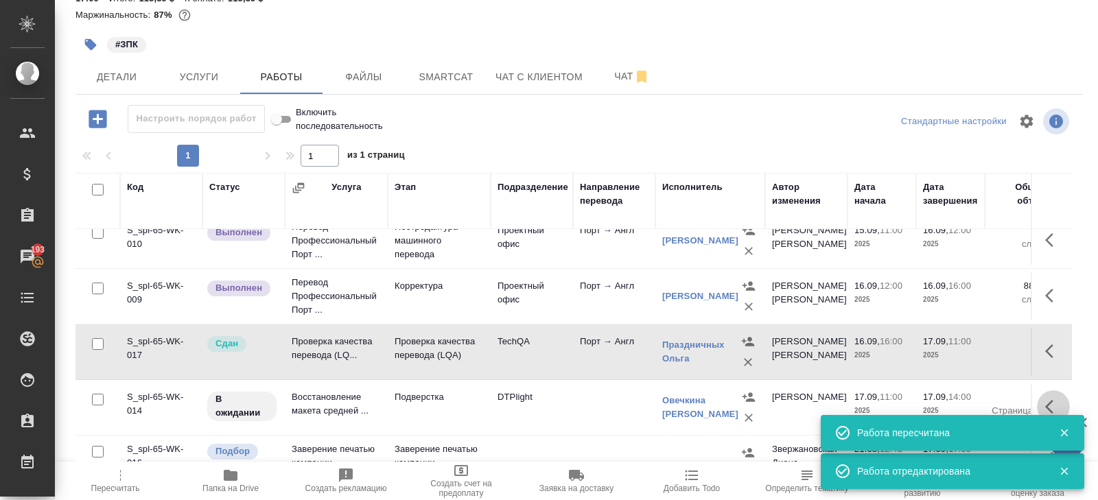
click at [1048, 399] on icon "button" at bounding box center [1053, 407] width 16 height 16
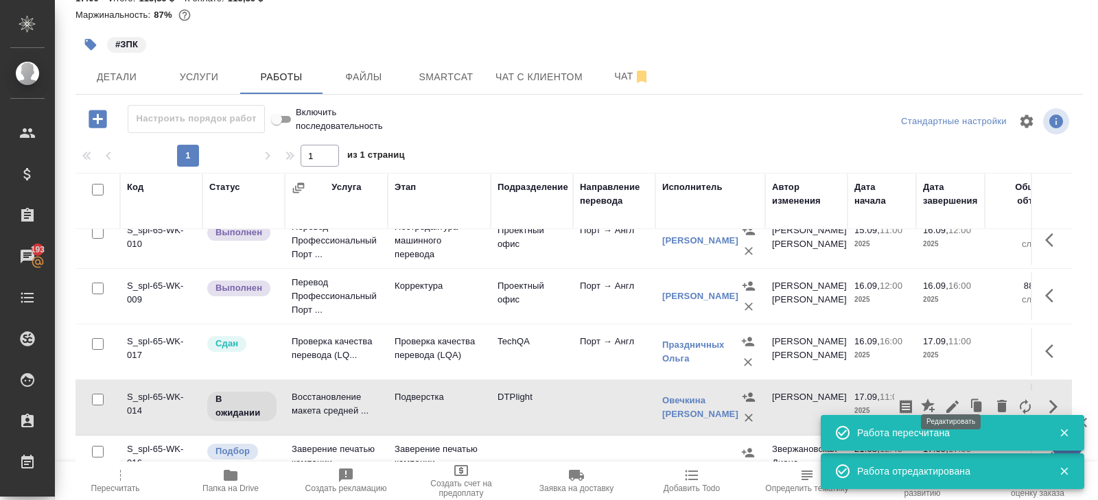
click at [953, 401] on icon "button" at bounding box center [952, 407] width 12 height 12
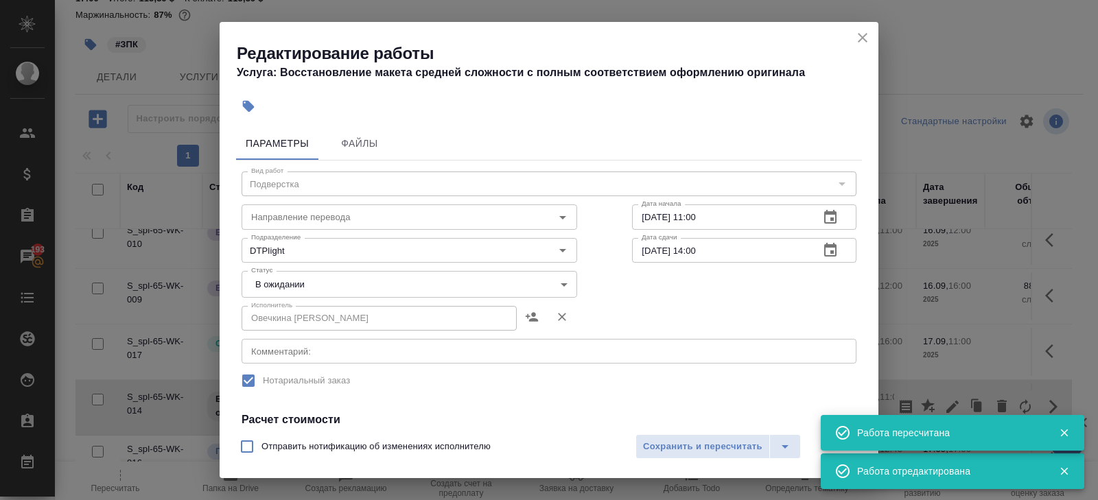
click at [352, 353] on textarea at bounding box center [548, 351] width 595 height 10
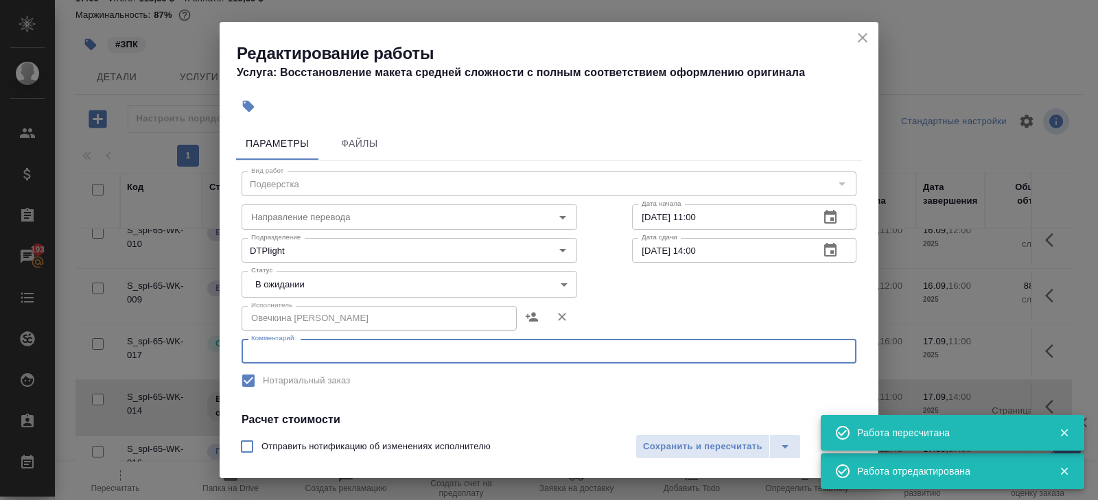
paste textarea "[URL][DOMAIN_NAME]"
type textarea "[URL][DOMAIN_NAME]"
click at [294, 283] on body "🙏 .cls-1 fill:#fff; AWATERA Belyakova [PERSON_NAME] Спецификации Заказы 193 Чат…" at bounding box center [549, 250] width 1098 height 500
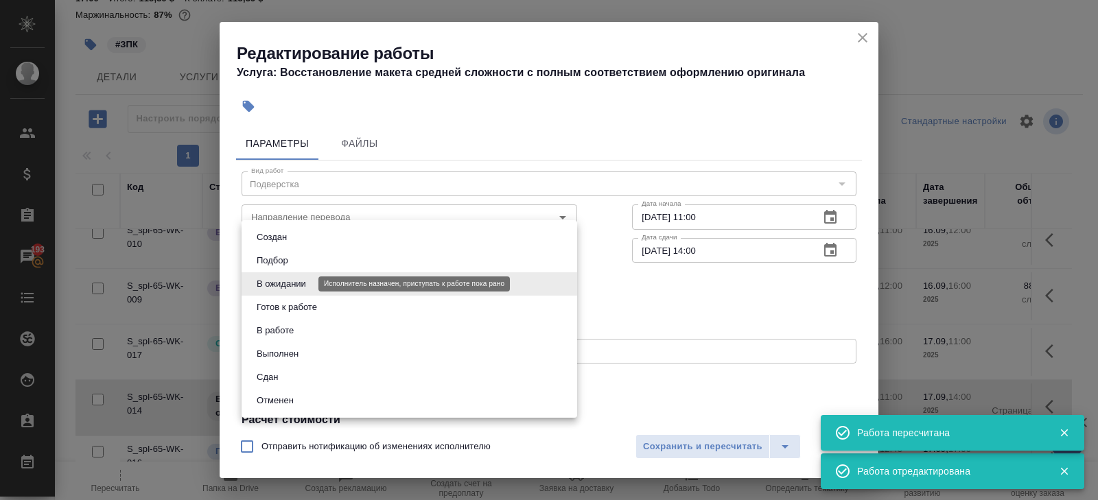
click at [294, 306] on button "Готов к работе" at bounding box center [286, 307] width 69 height 15
type input "readyForWork"
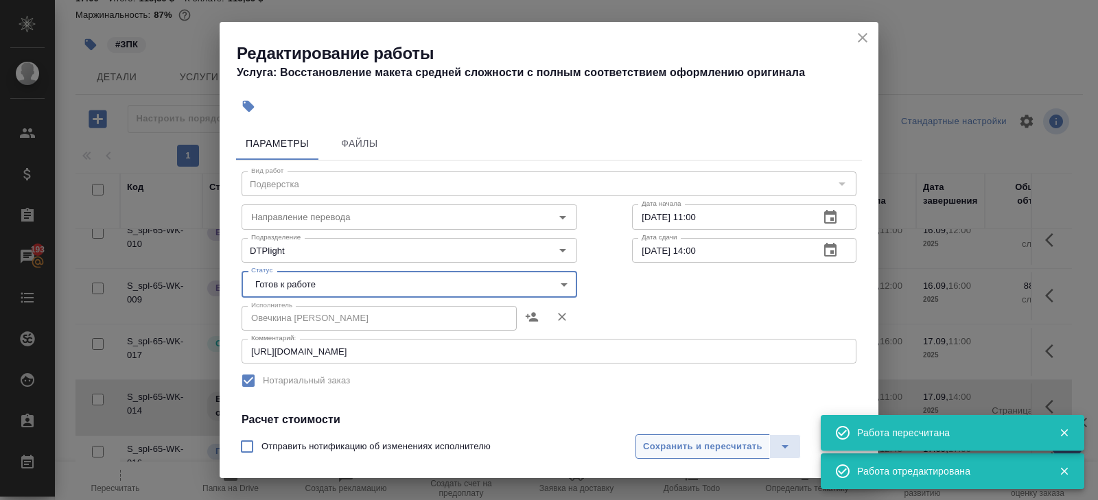
click at [670, 443] on span "Сохранить и пересчитать" at bounding box center [702, 447] width 119 height 16
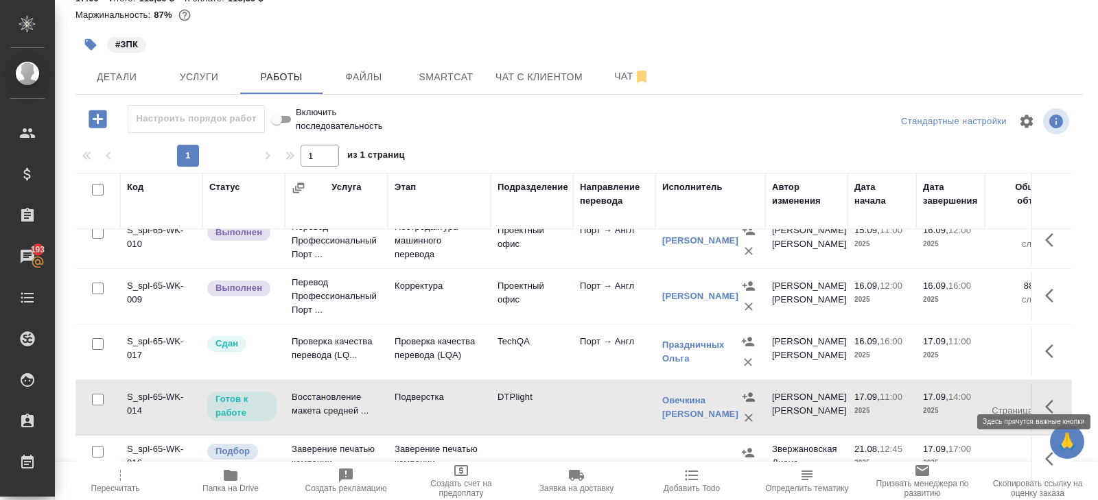
click at [1053, 399] on button "button" at bounding box center [1053, 406] width 33 height 33
click at [948, 399] on icon "button" at bounding box center [952, 407] width 16 height 16
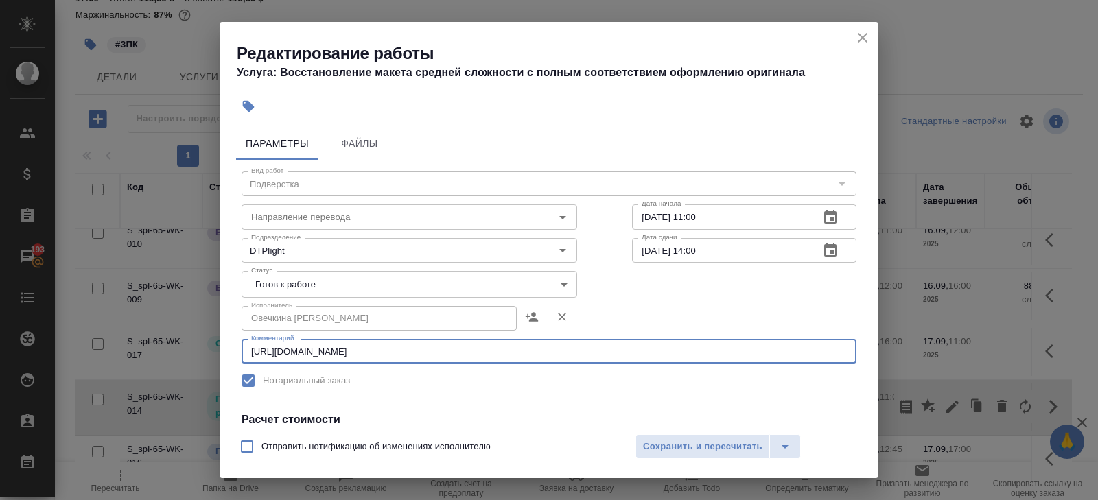
drag, startPoint x: 467, startPoint y: 349, endPoint x: 0, endPoint y: 348, distance: 467.2
click at [0, 348] on div "Редактирование работы Услуга: Восстановление макета средней сложности с полным …" at bounding box center [549, 250] width 1098 height 500
click at [660, 440] on span "Сохранить и пересчитать" at bounding box center [702, 447] width 119 height 16
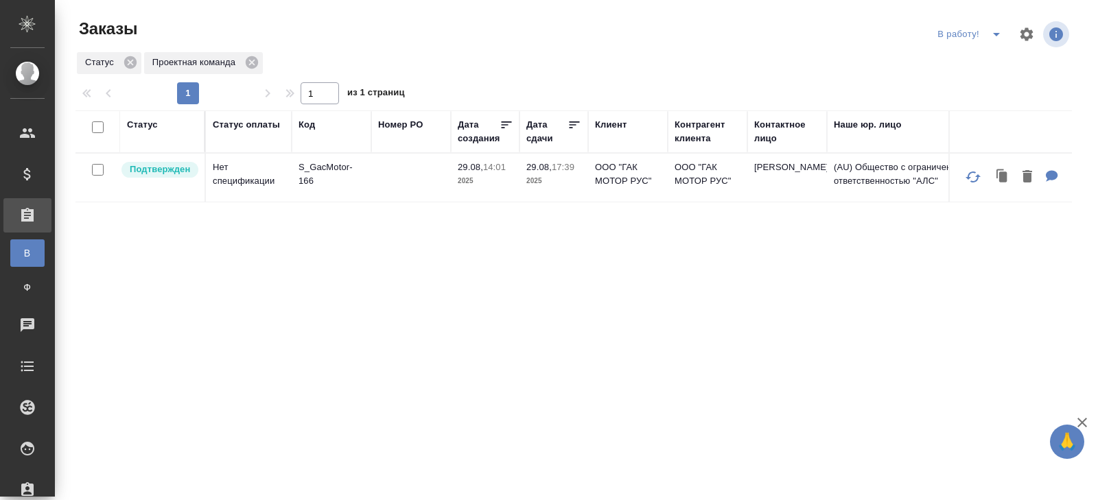
click at [993, 32] on icon "split button" at bounding box center [996, 34] width 16 height 16
click at [980, 55] on li "ПМ" at bounding box center [971, 62] width 76 height 22
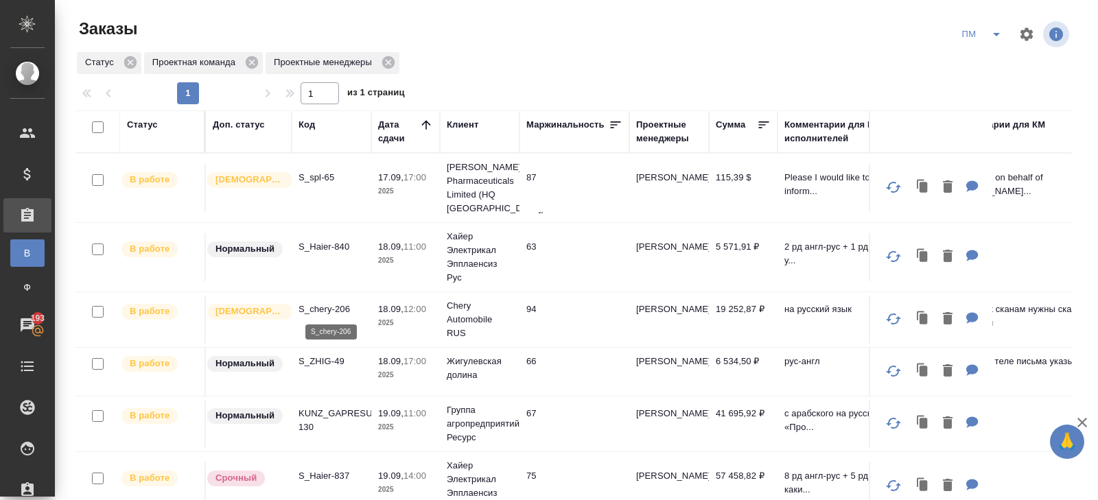
click at [314, 314] on p "S_chery-206" at bounding box center [331, 310] width 66 height 14
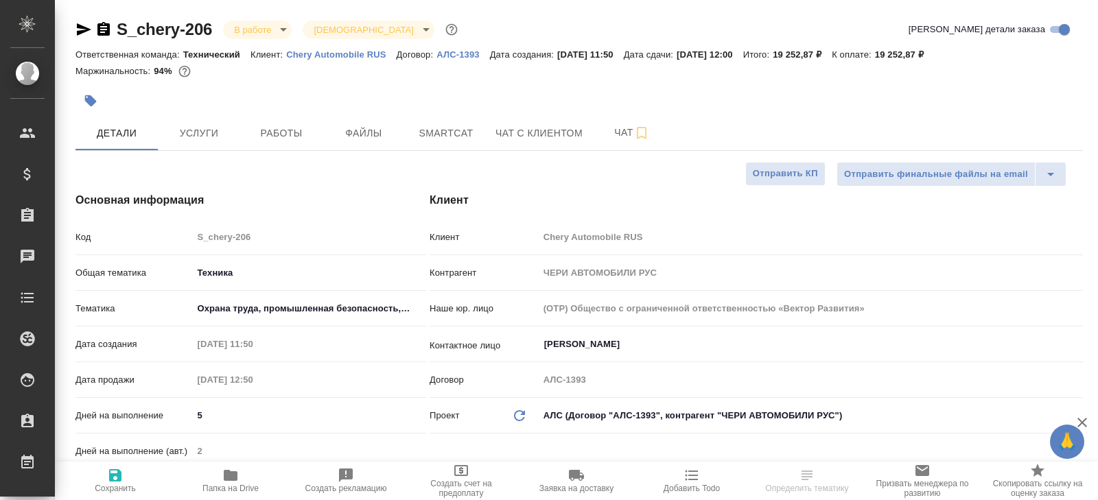
select select "RU"
click at [641, 141] on button "Чат" at bounding box center [632, 133] width 82 height 34
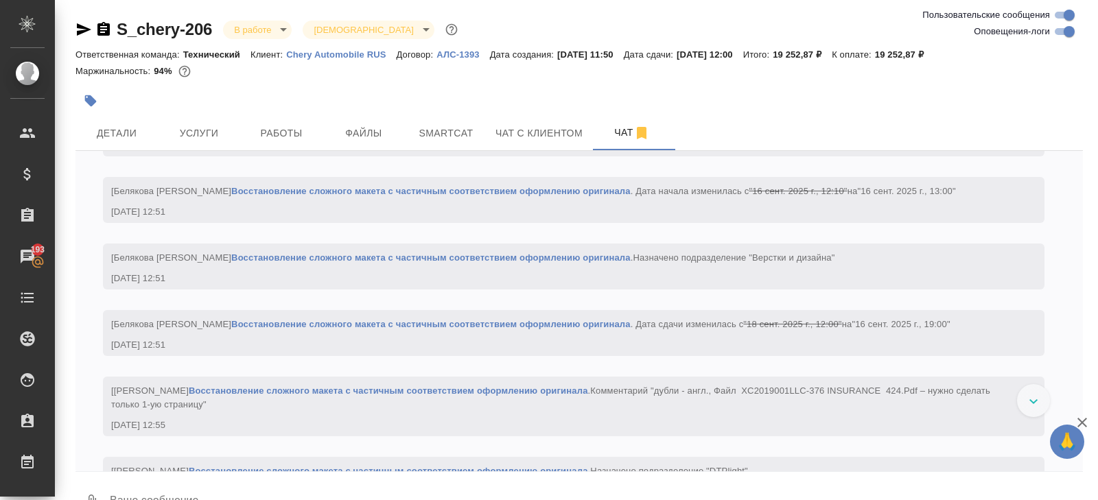
click at [1062, 31] on input "Оповещения-логи" at bounding box center [1068, 31] width 49 height 16
checkbox input "false"
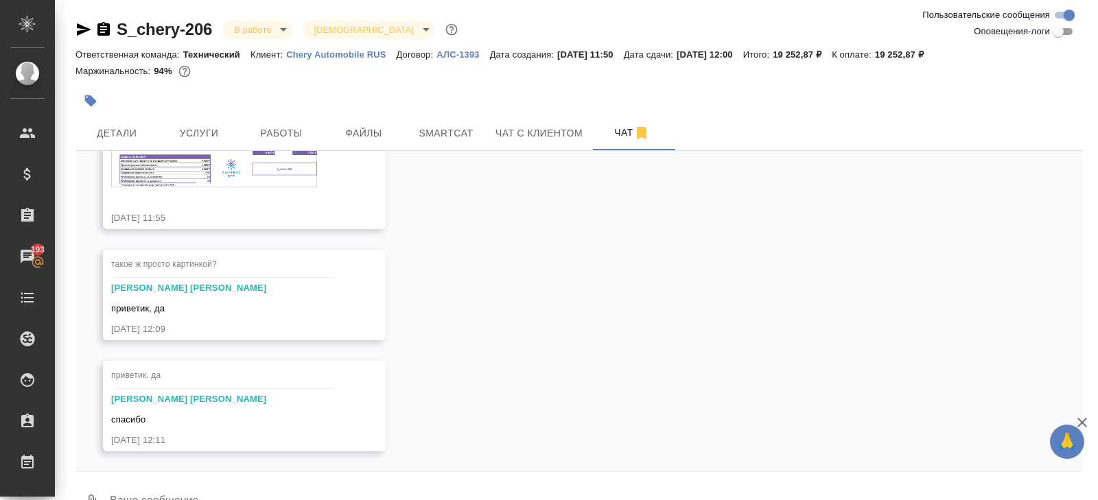
scroll to position [33, 0]
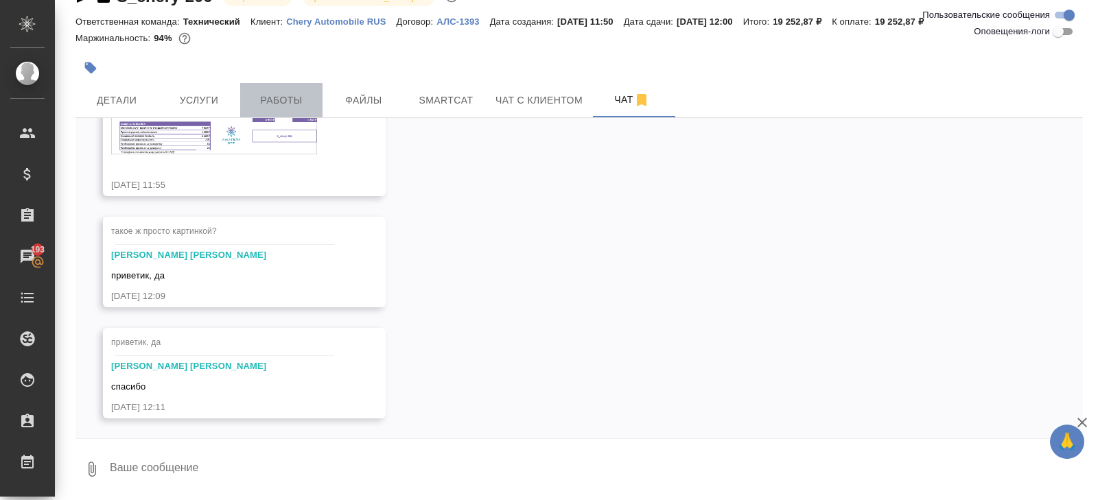
click at [270, 87] on button "Работы" at bounding box center [281, 100] width 82 height 34
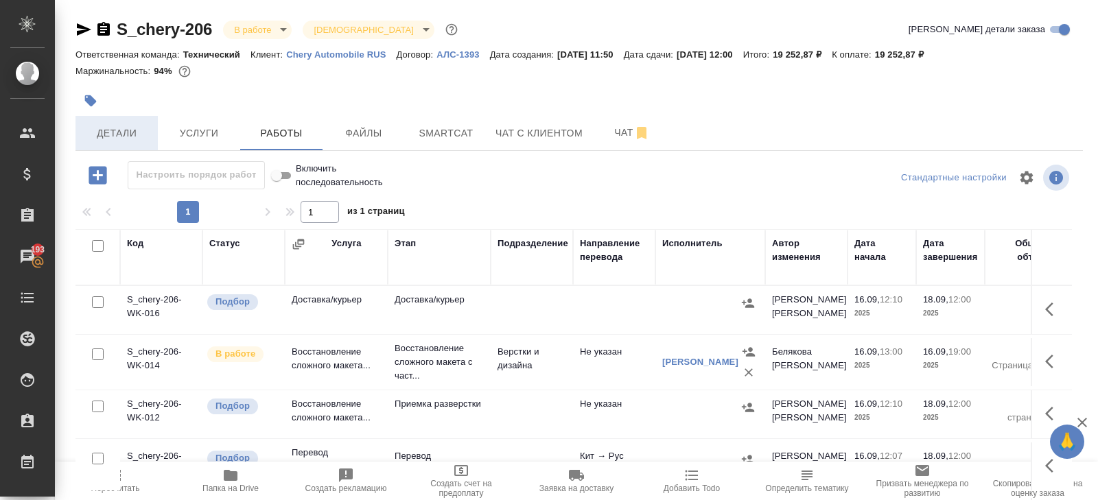
click at [110, 134] on span "Детали" at bounding box center [117, 133] width 66 height 17
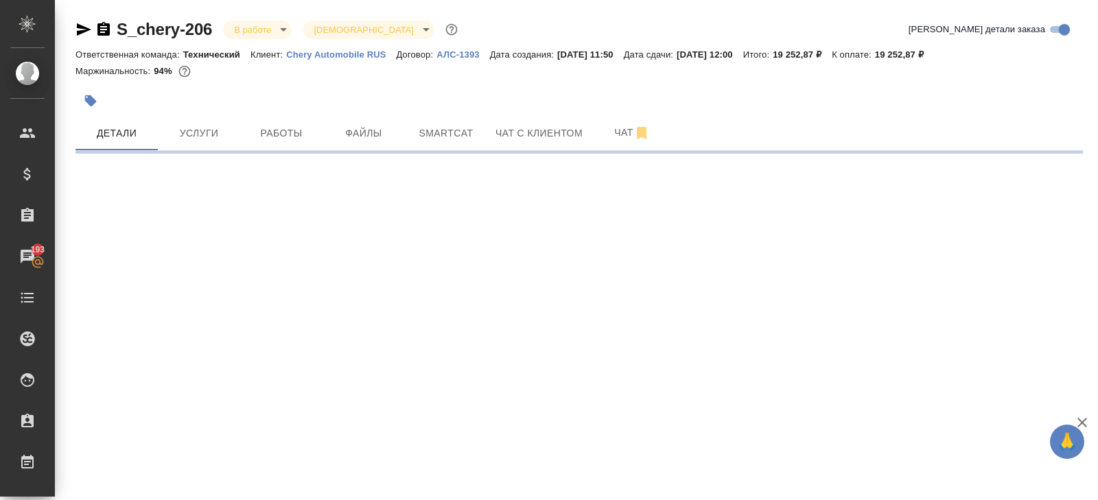
select select "RU"
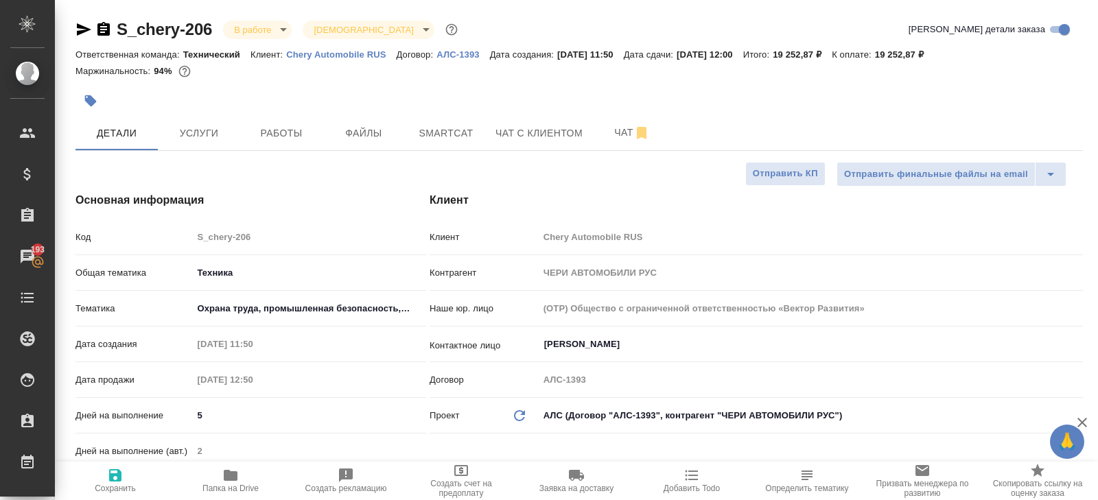
type textarea "x"
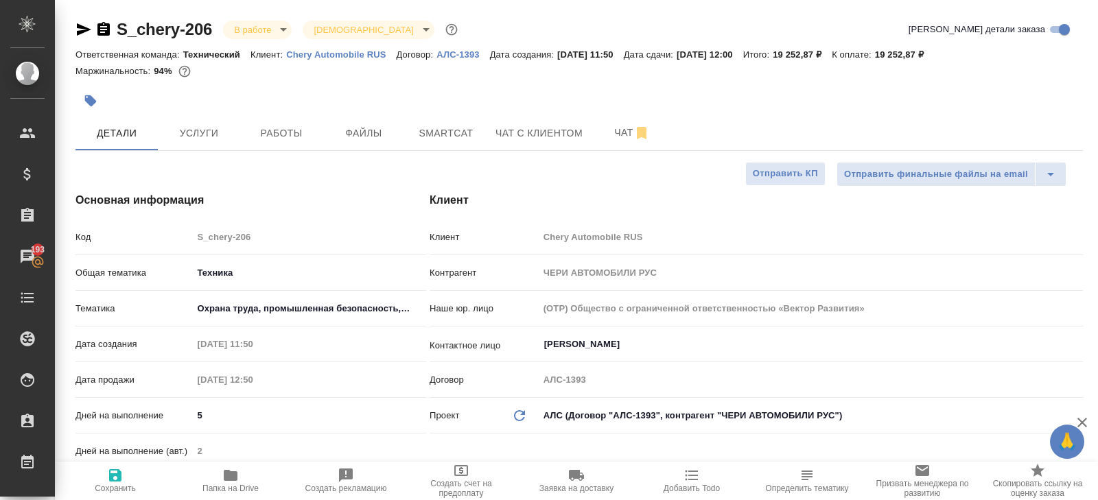
type textarea "x"
click at [603, 136] on span "Чат" at bounding box center [632, 132] width 66 height 17
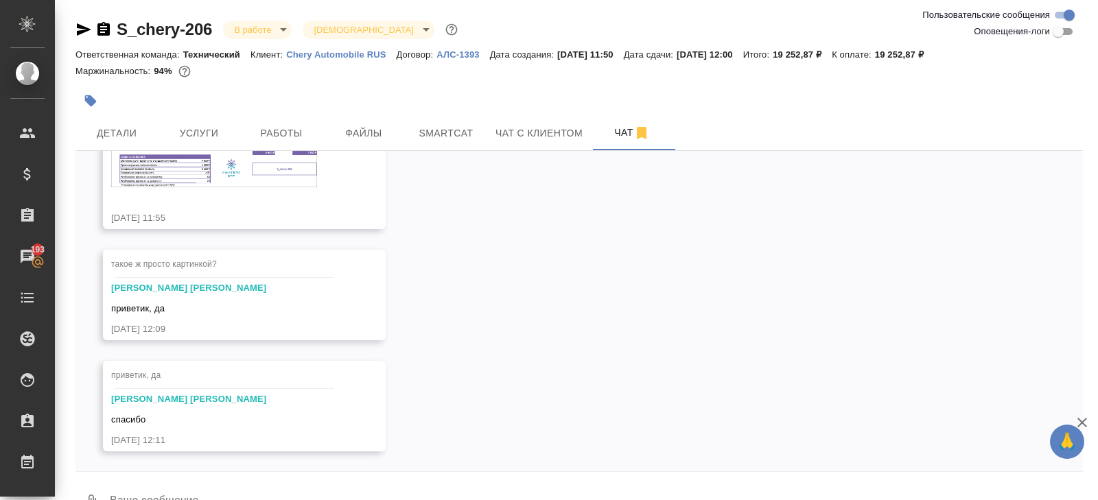
scroll to position [343, 0]
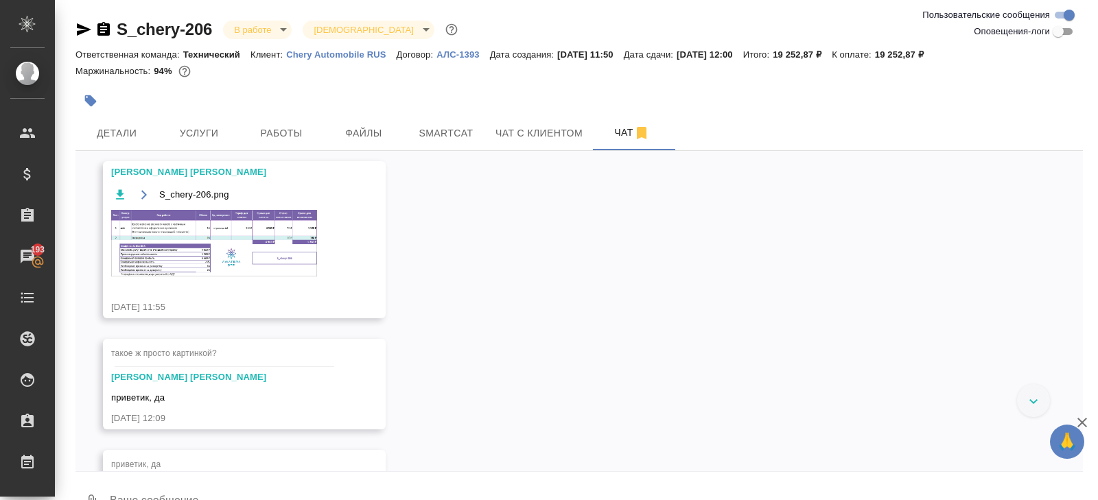
click at [248, 255] on img at bounding box center [214, 243] width 206 height 67
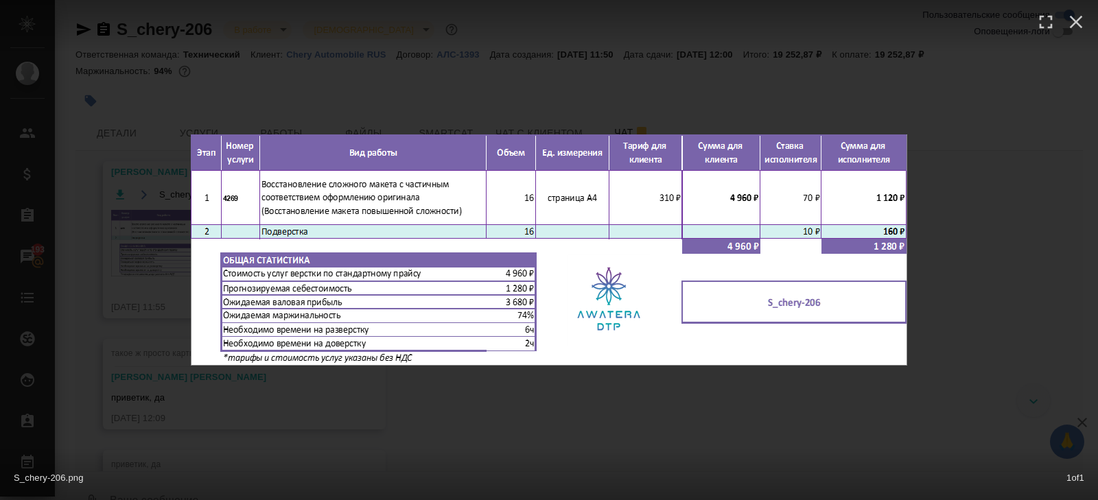
click at [273, 410] on div "S_chery-206.png 1 of 1" at bounding box center [549, 250] width 1098 height 500
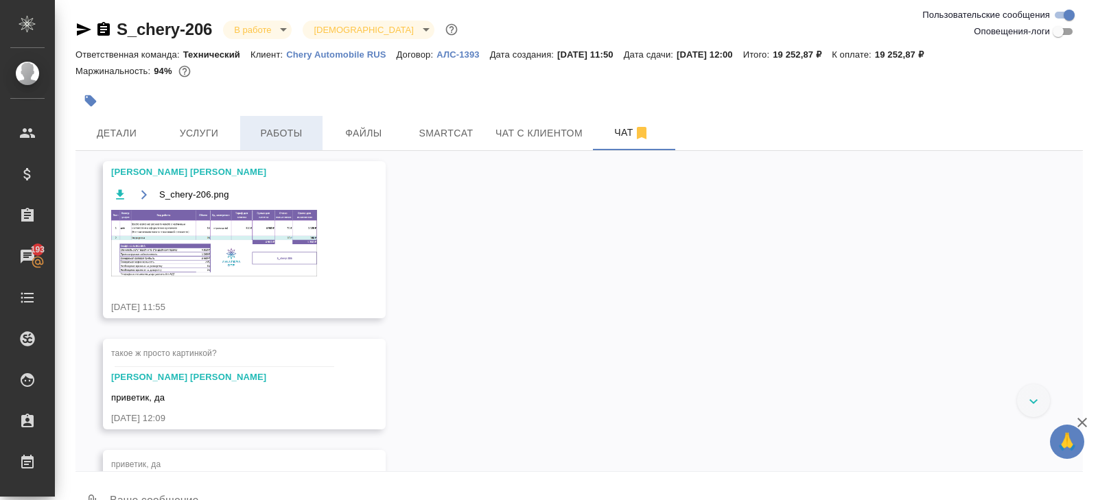
click at [290, 128] on span "Работы" at bounding box center [281, 133] width 66 height 17
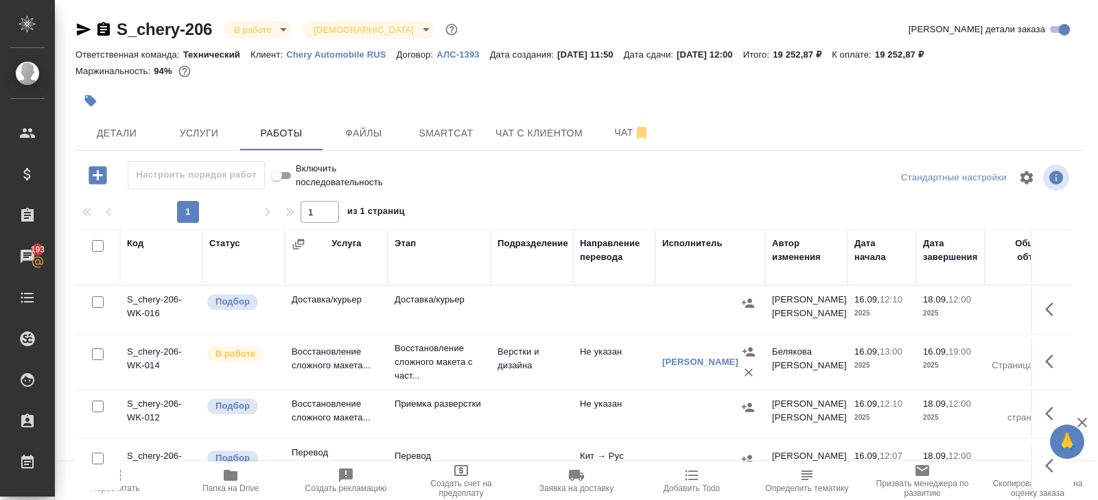
click at [100, 248] on input "checkbox" at bounding box center [98, 246] width 12 height 12
checkbox input "true"
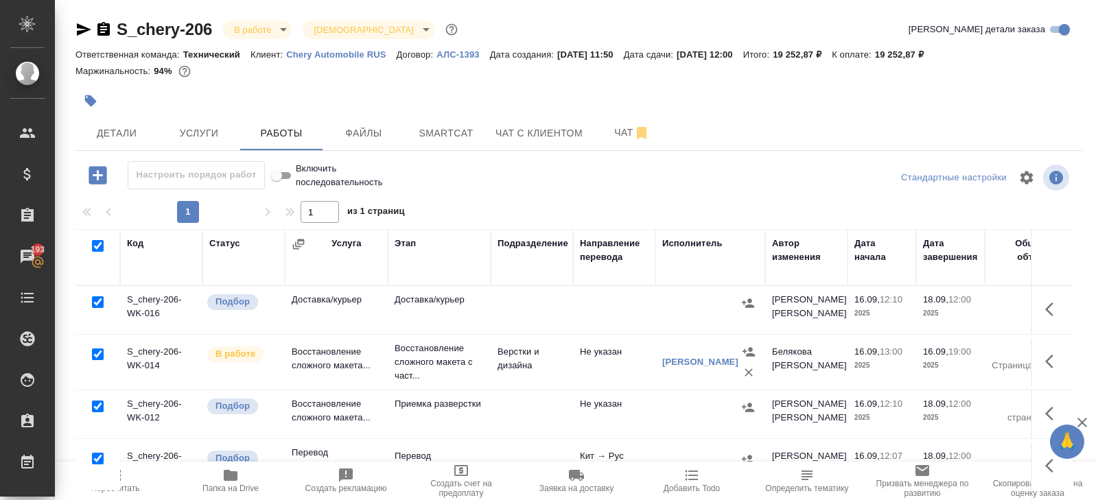
checkbox input "true"
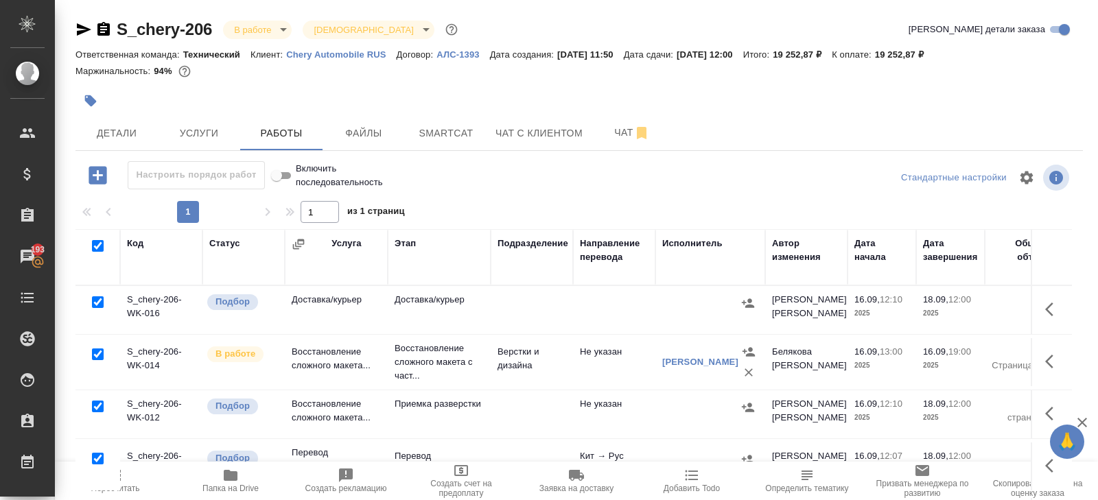
checkbox input "true"
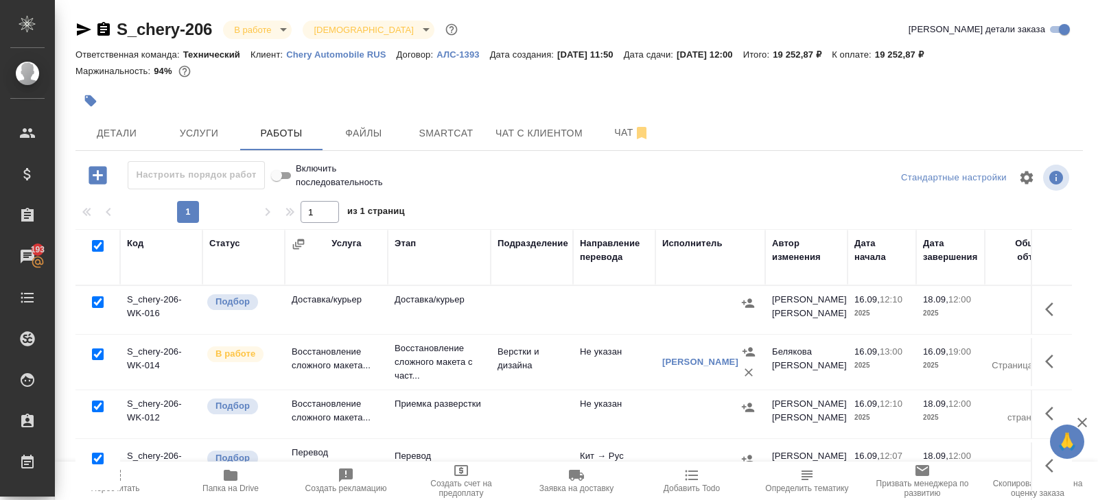
checkbox input "true"
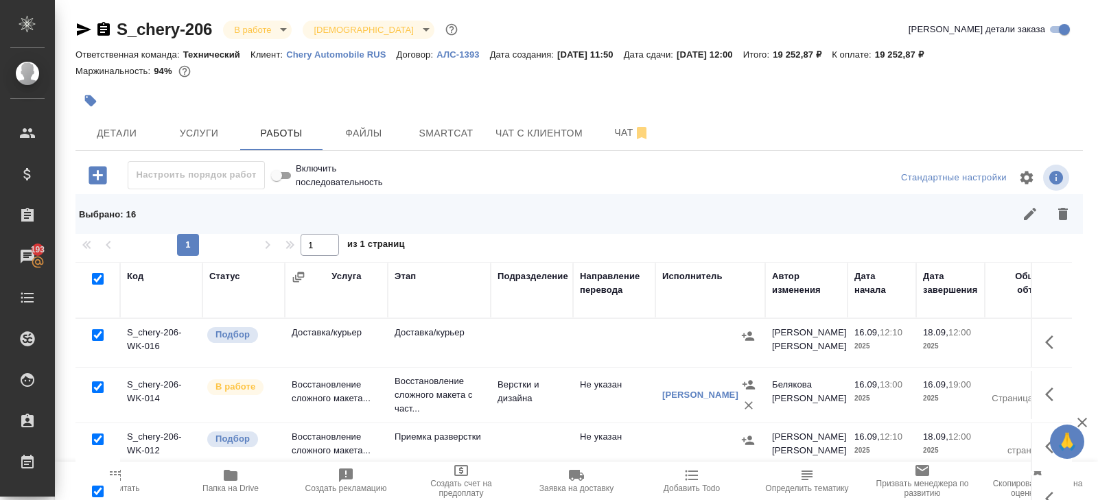
scroll to position [105, 0]
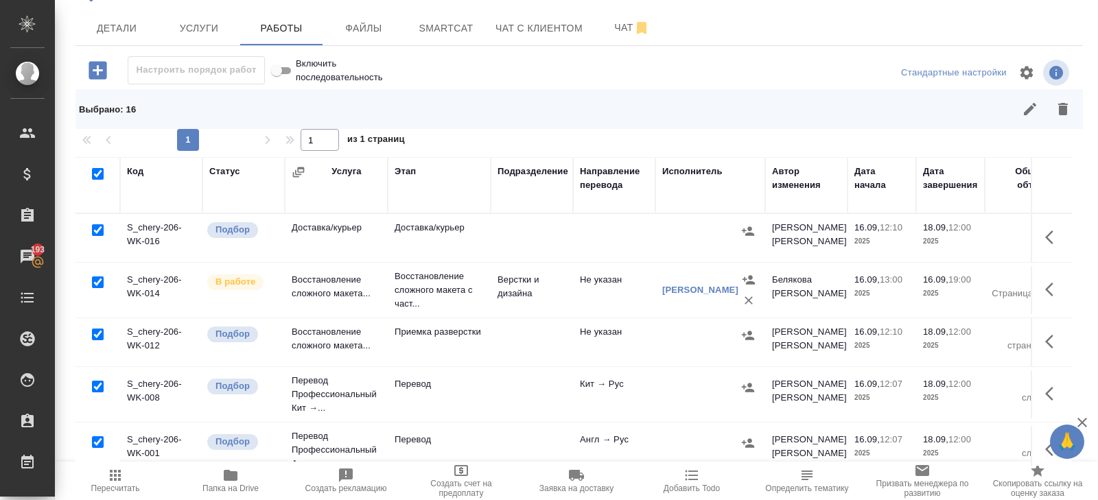
click at [98, 231] on input "checkbox" at bounding box center [98, 230] width 12 height 12
checkbox input "false"
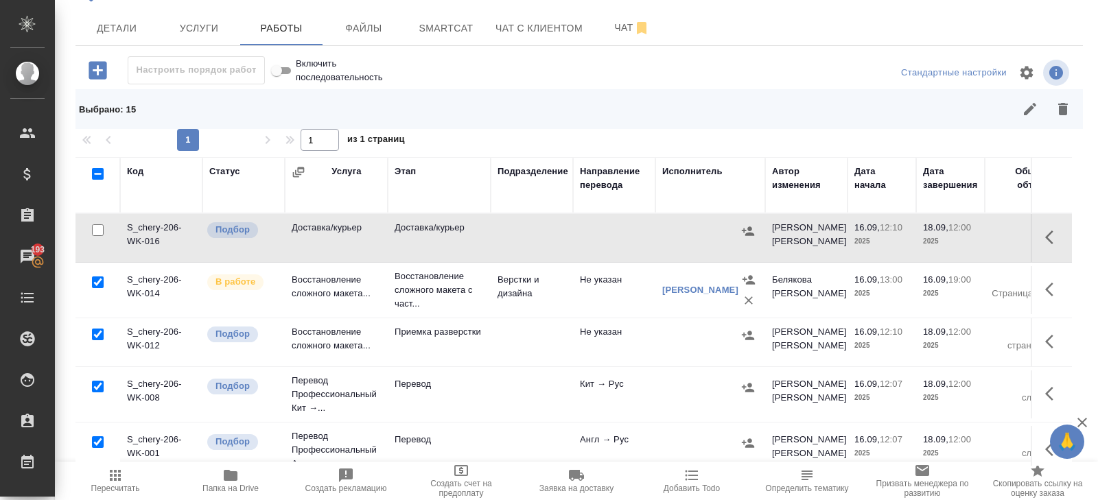
click at [95, 281] on input "checkbox" at bounding box center [98, 282] width 12 height 12
checkbox input "false"
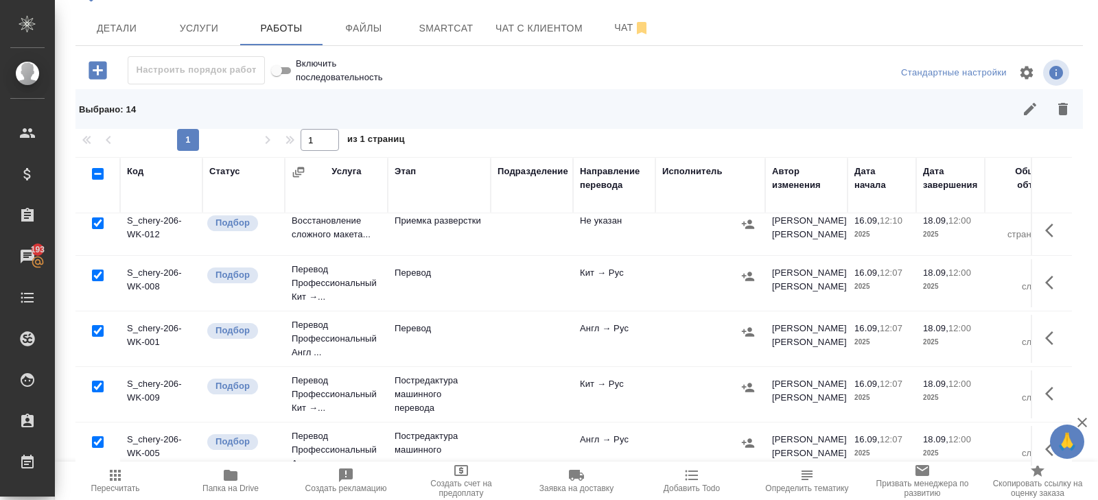
scroll to position [119, 0]
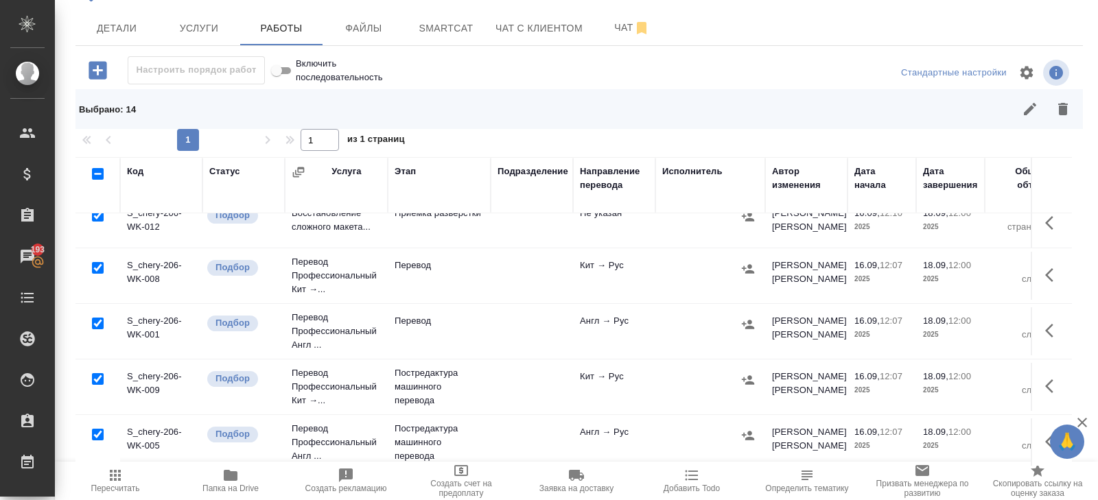
click at [97, 377] on input "checkbox" at bounding box center [98, 379] width 12 height 12
checkbox input "false"
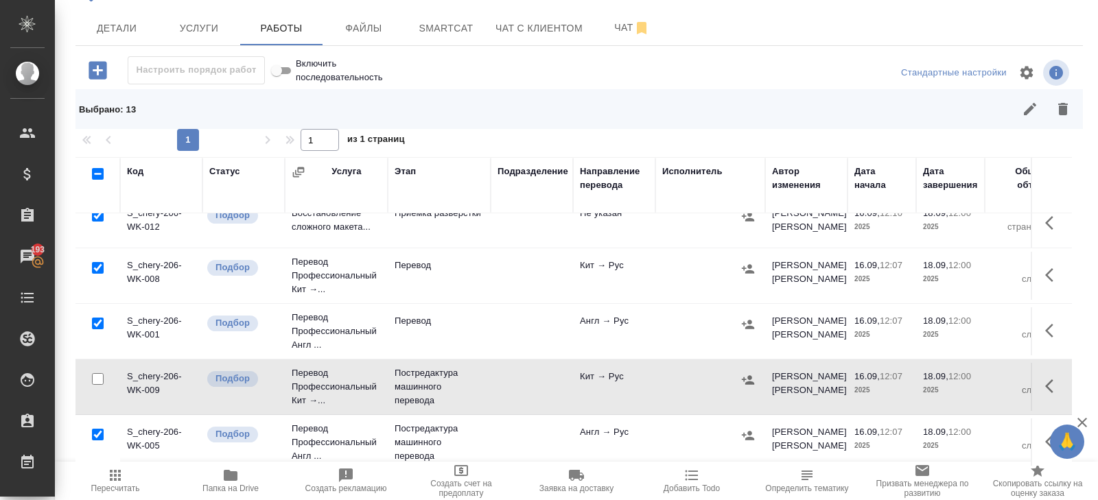
click at [99, 429] on input "checkbox" at bounding box center [98, 435] width 12 height 12
checkbox input "false"
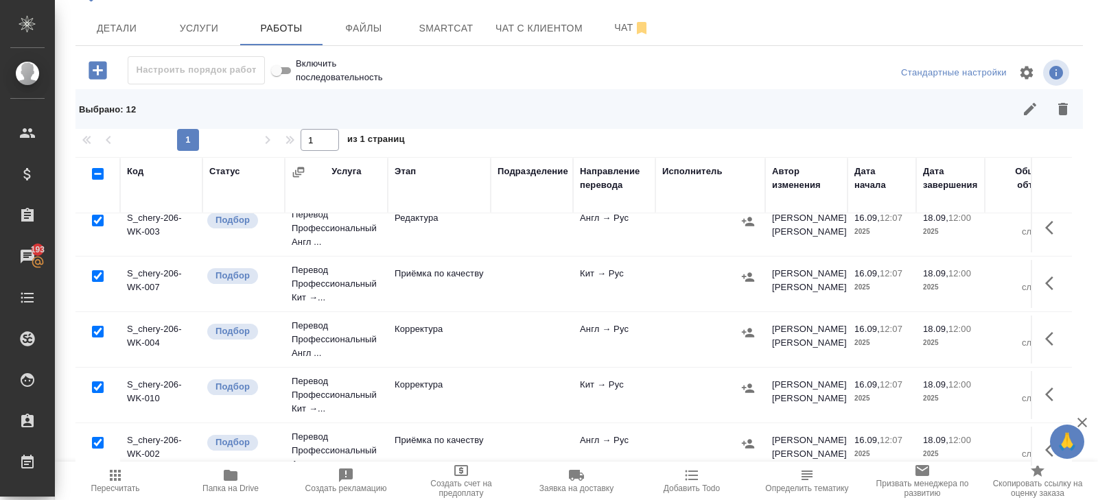
scroll to position [484, 0]
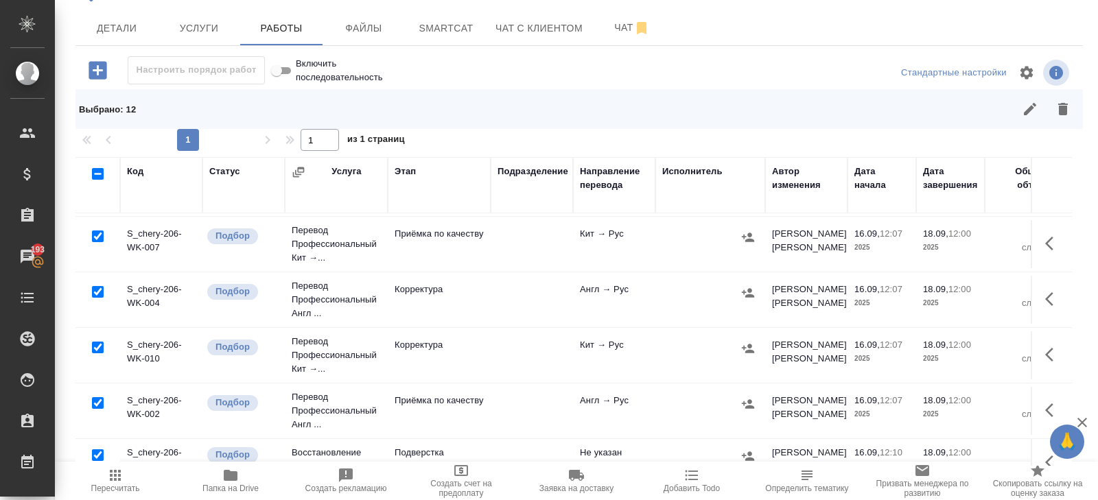
click at [97, 287] on input "checkbox" at bounding box center [98, 292] width 12 height 12
checkbox input "false"
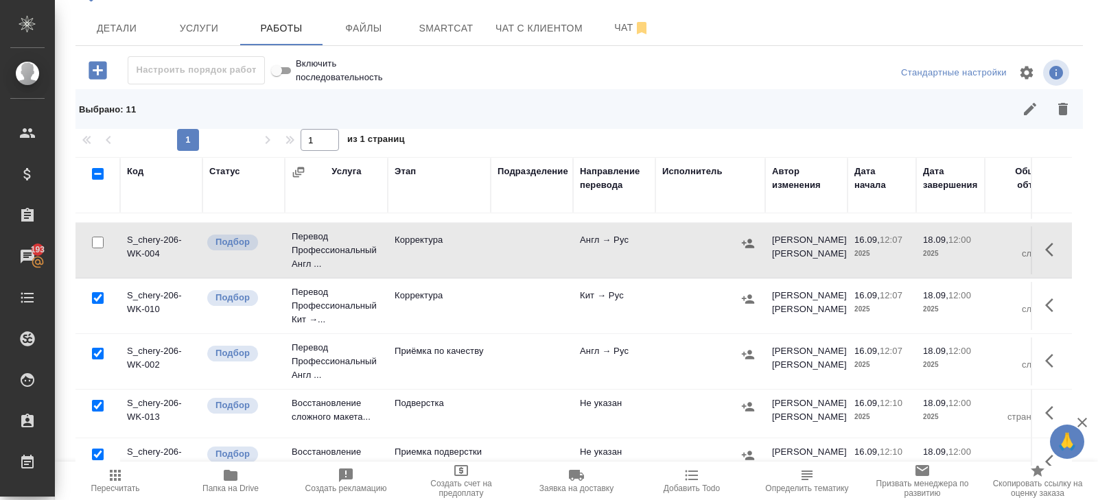
scroll to position [597, 0]
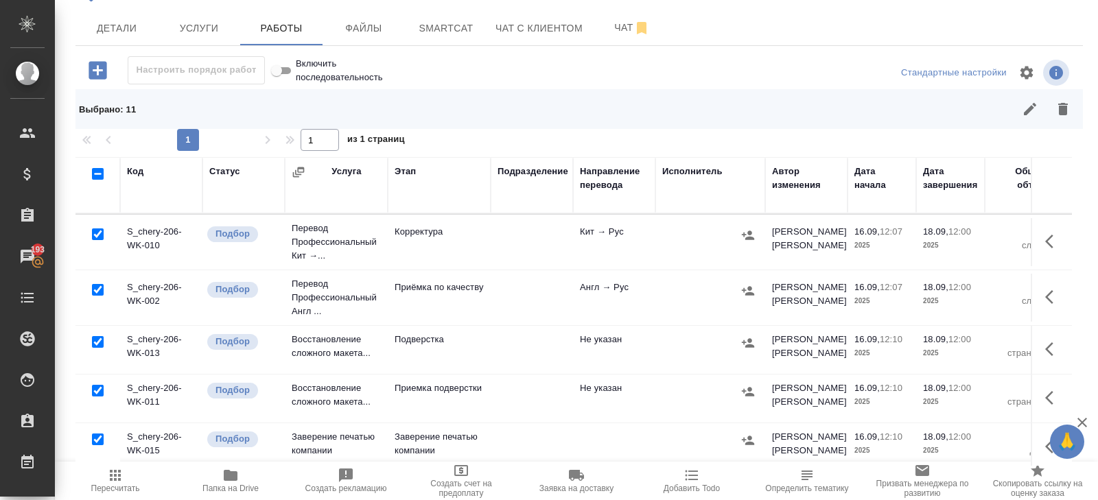
click at [99, 336] on input "checkbox" at bounding box center [98, 342] width 12 height 12
checkbox input "false"
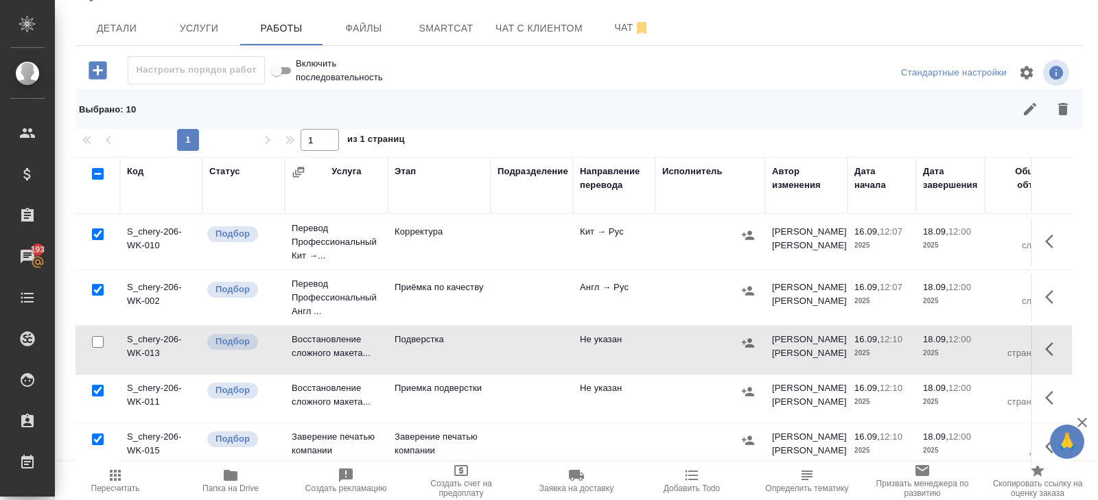
click at [99, 434] on input "checkbox" at bounding box center [98, 440] width 12 height 12
checkbox input "false"
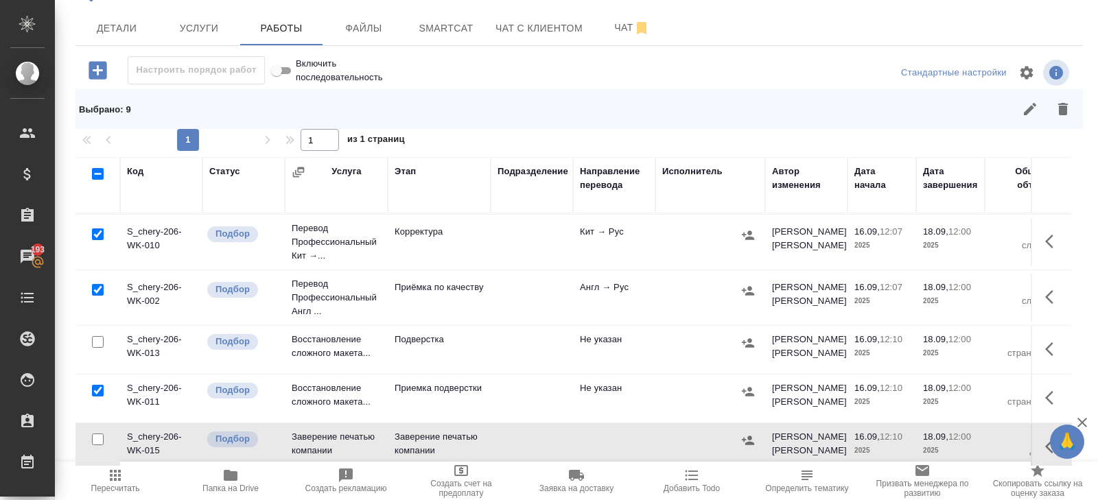
click at [1067, 114] on icon "button" at bounding box center [1062, 109] width 16 height 16
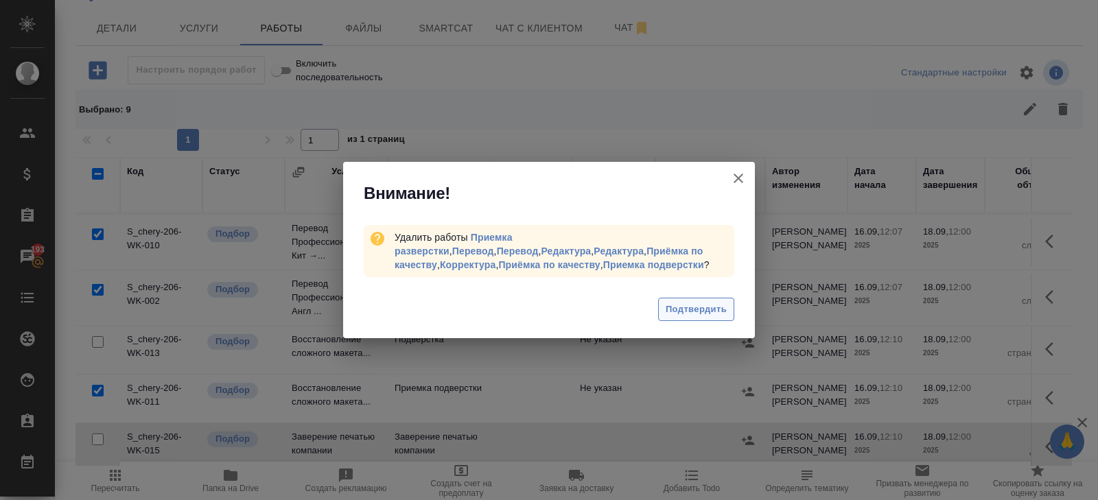
click at [672, 309] on span "Подтвердить" at bounding box center [695, 310] width 61 height 16
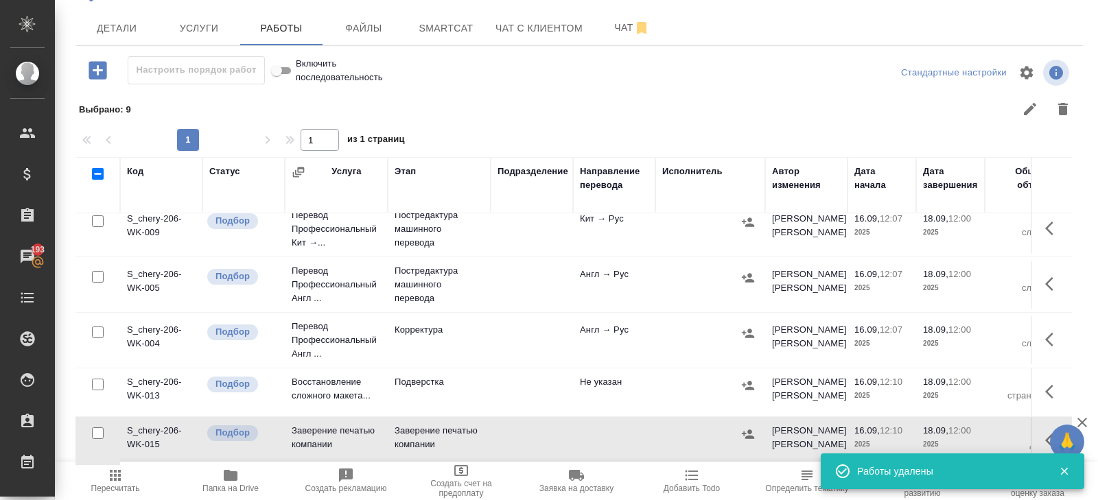
scroll to position [113, 0]
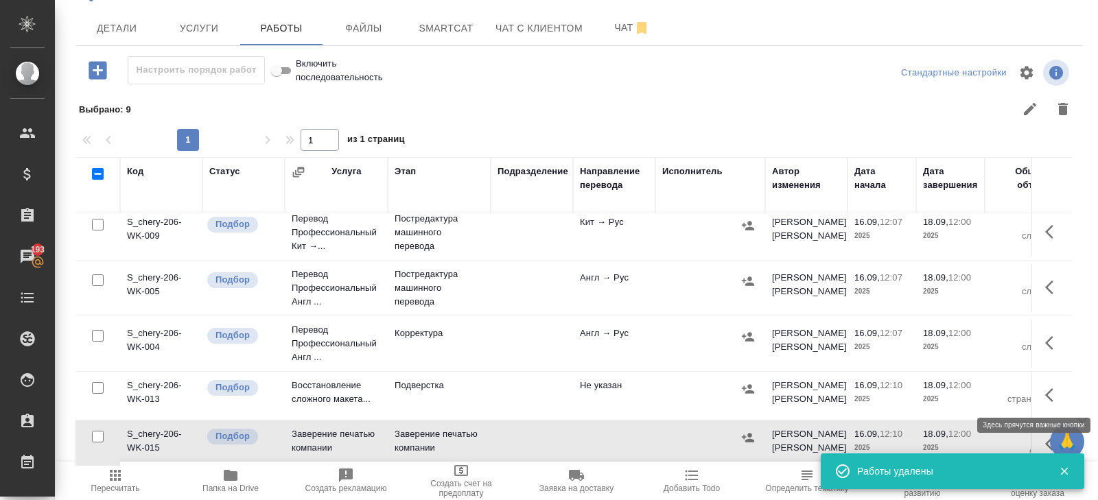
click at [1050, 388] on icon "button" at bounding box center [1049, 395] width 8 height 14
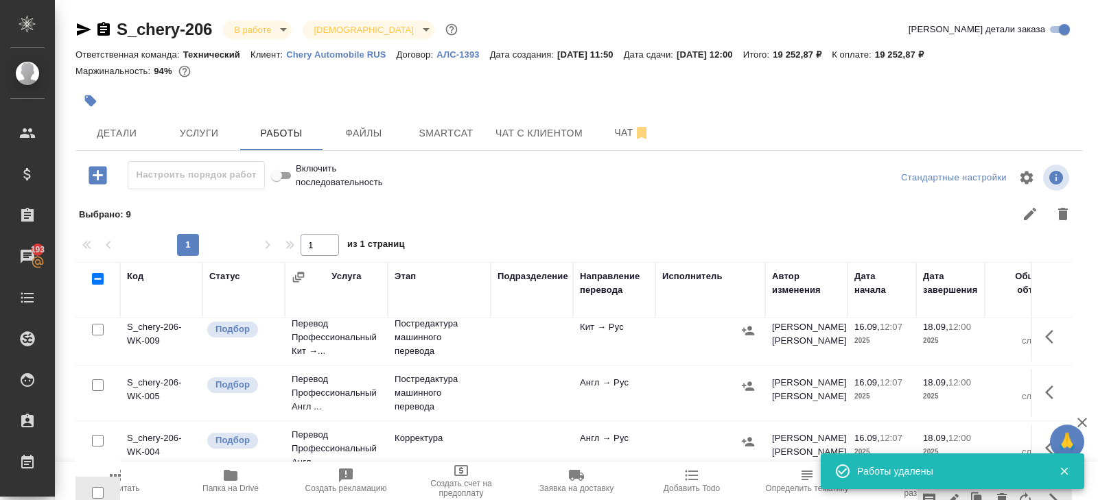
scroll to position [105, 0]
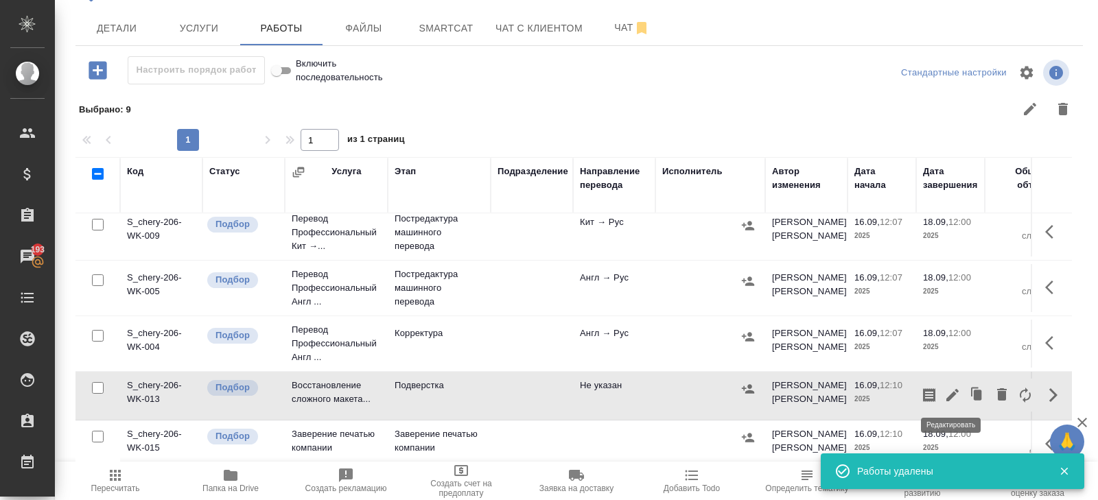
click at [955, 392] on icon "button" at bounding box center [952, 395] width 16 height 16
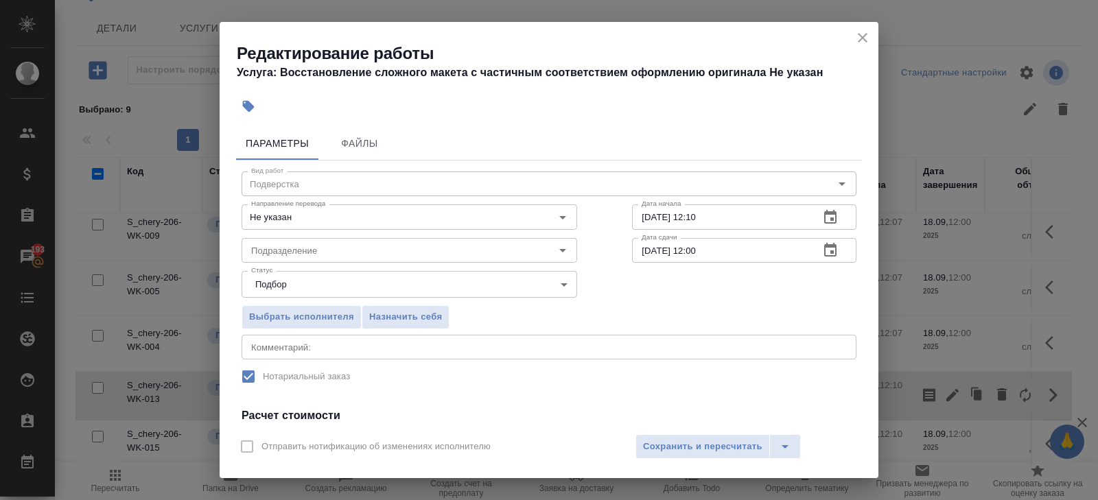
scroll to position [174, 0]
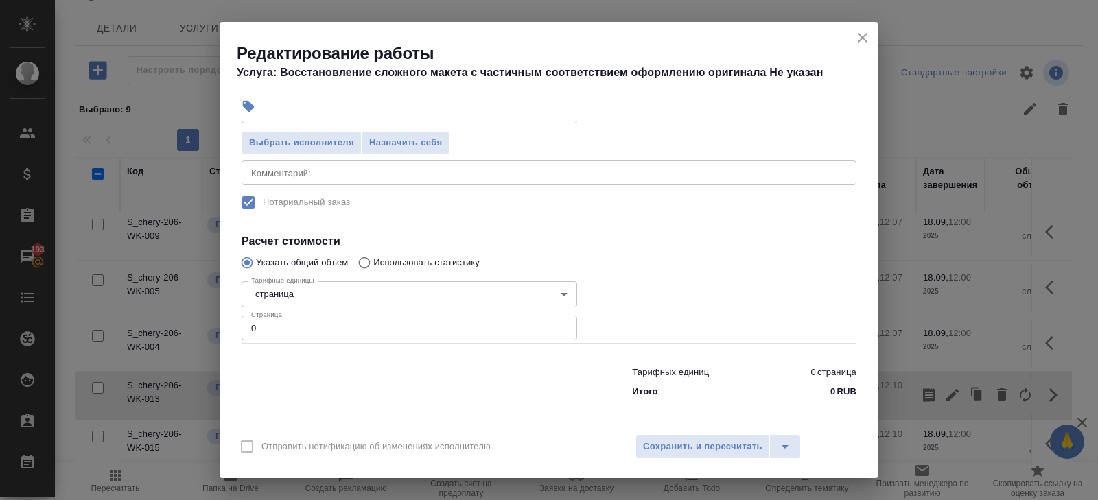
click at [302, 327] on input "0" at bounding box center [408, 328] width 335 height 25
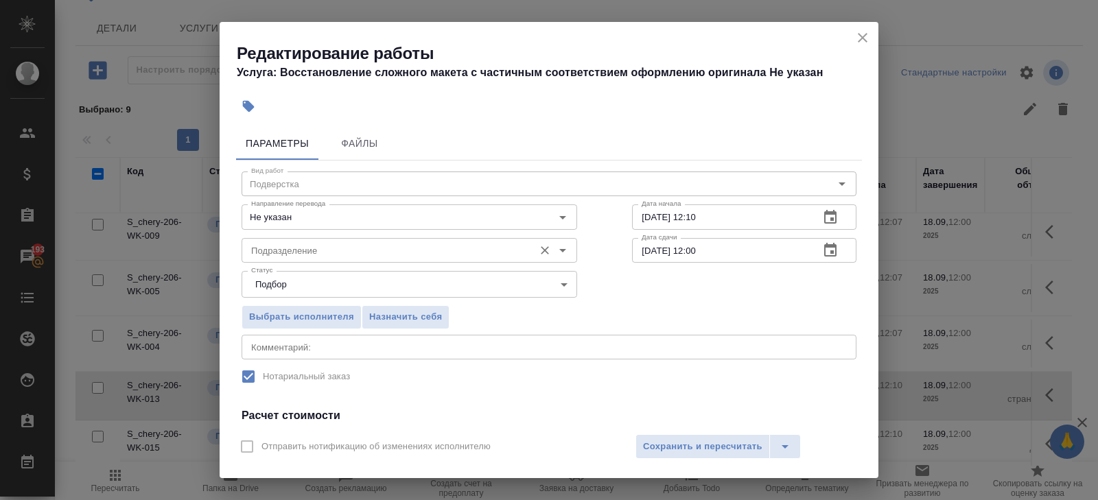
type input "16"
click at [281, 253] on input "Подразделение" at bounding box center [386, 250] width 281 height 16
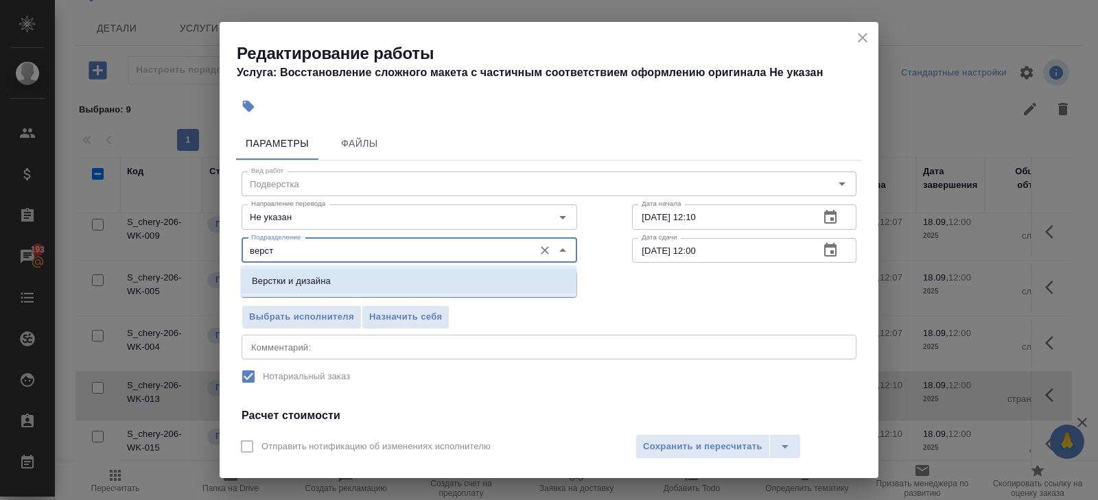
click at [276, 291] on li "Верстки и дизайна" at bounding box center [408, 281] width 335 height 25
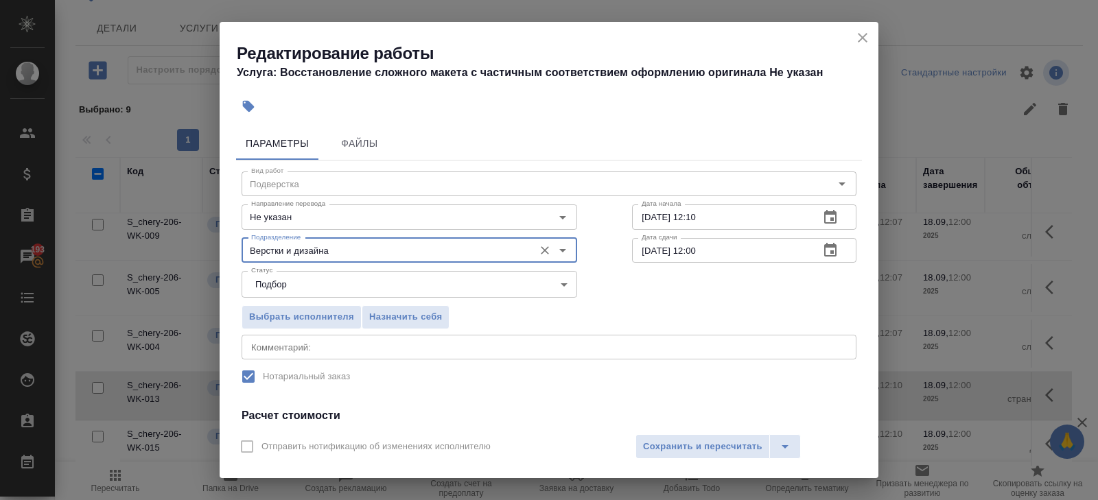
type input "Верстки и дизайна"
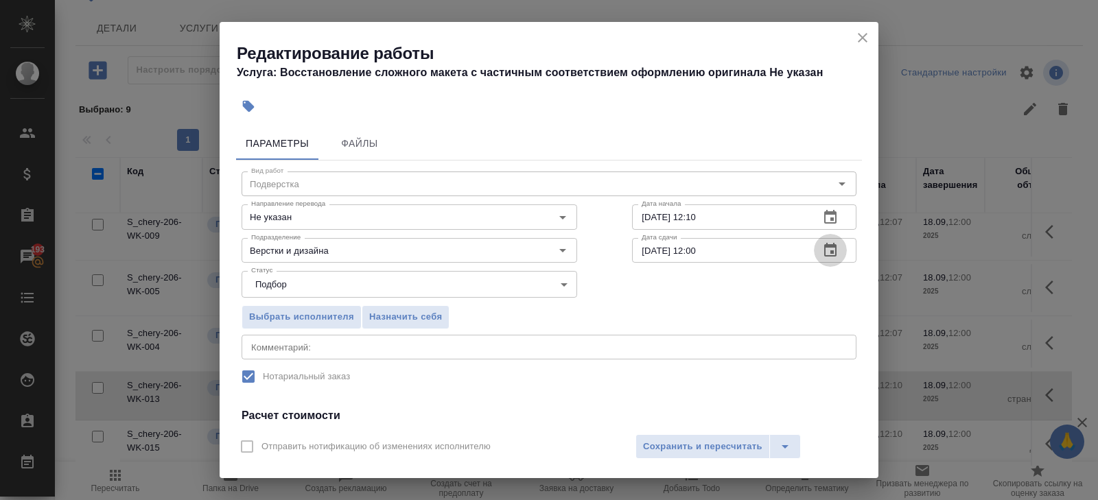
click at [837, 240] on button "button" at bounding box center [830, 250] width 33 height 33
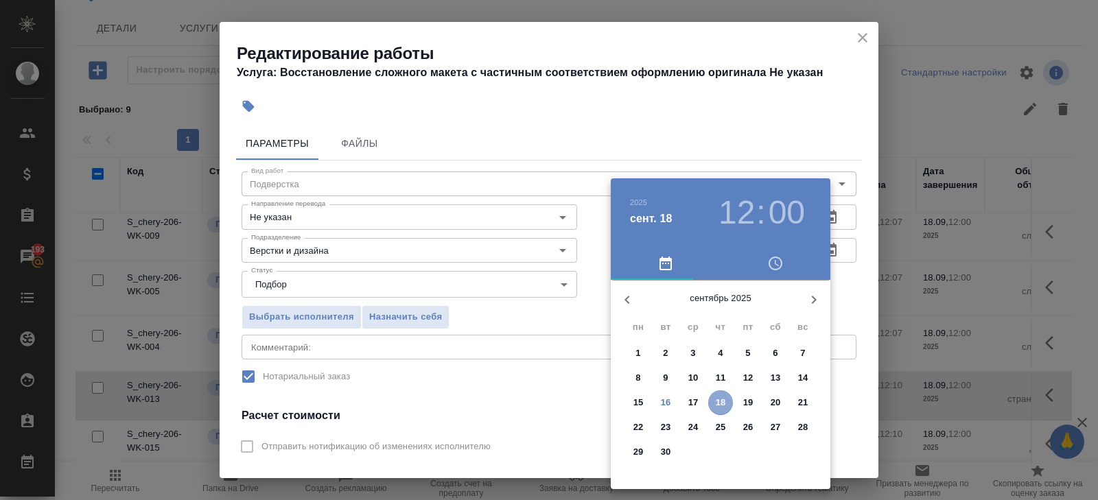
click at [716, 405] on p "18" at bounding box center [721, 403] width 10 height 14
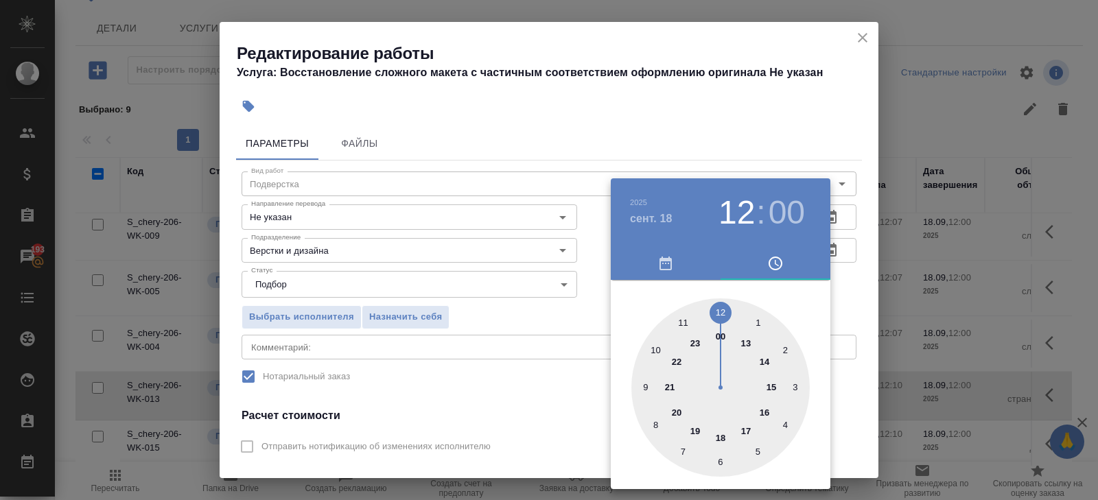
type input "18.09.2025 10:00"
click at [654, 352] on div at bounding box center [720, 387] width 178 height 178
click at [776, 147] on div at bounding box center [549, 250] width 1098 height 500
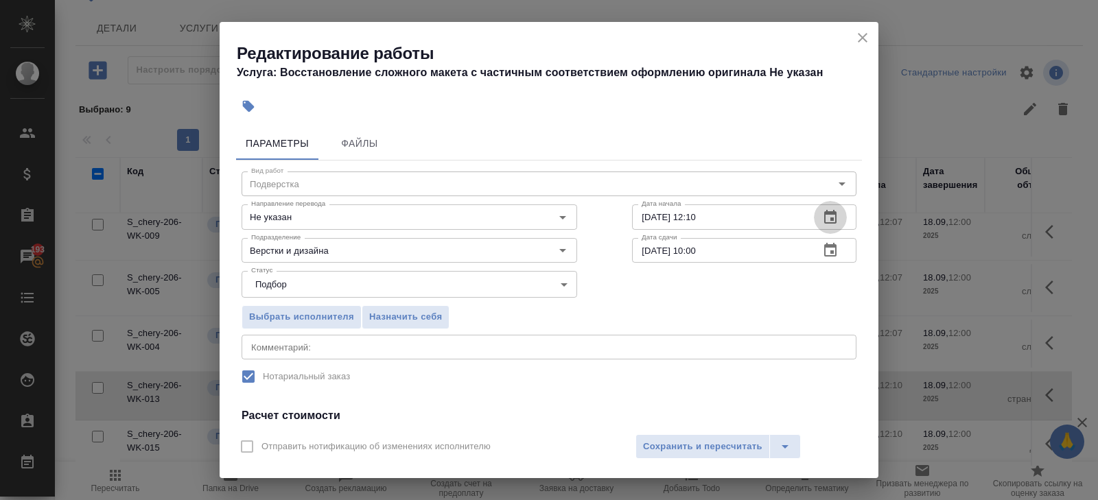
click at [829, 215] on icon "button" at bounding box center [830, 217] width 16 height 16
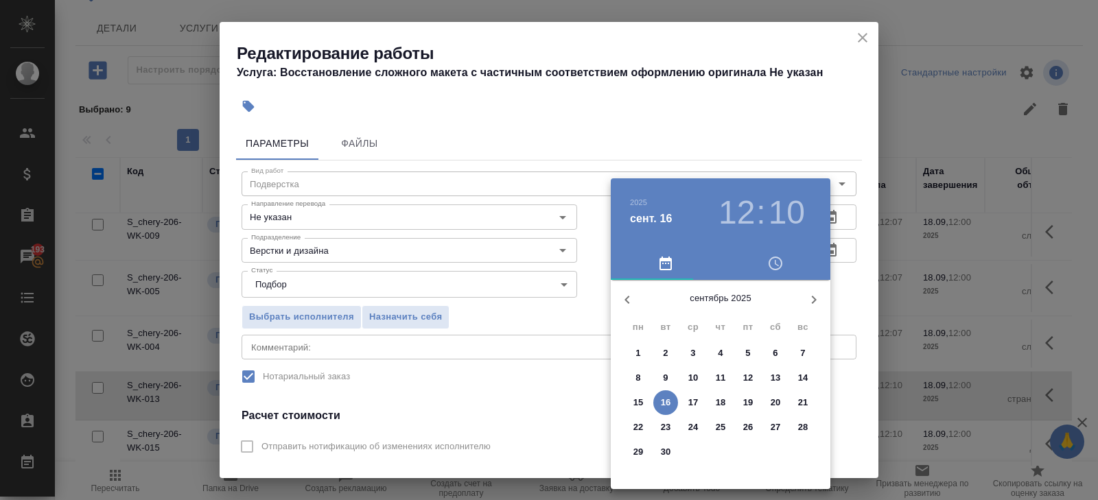
click at [698, 405] on span "17" at bounding box center [693, 403] width 25 height 14
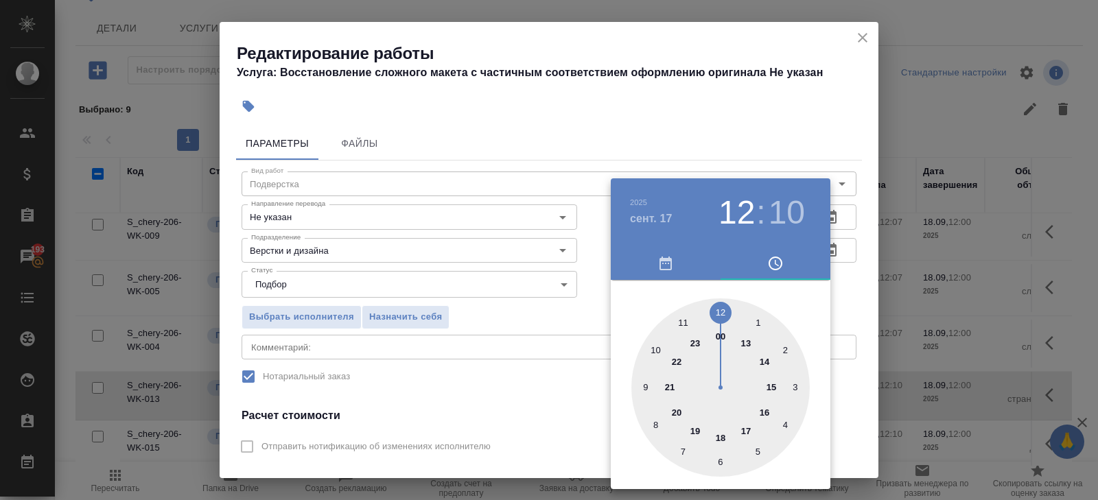
click at [745, 432] on div at bounding box center [720, 387] width 178 height 178
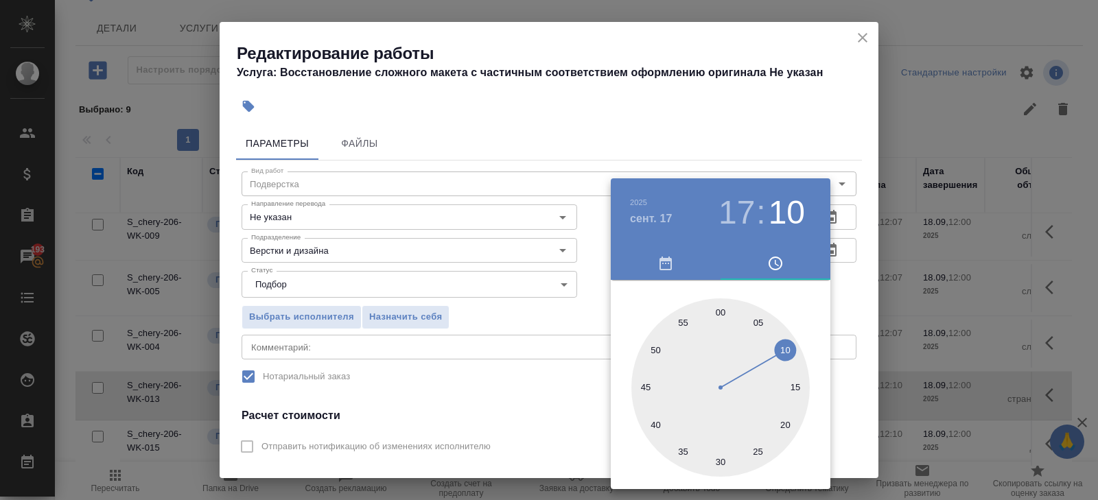
type input "17.09.2025 17:00"
click at [722, 312] on div at bounding box center [720, 387] width 178 height 178
click at [488, 375] on div at bounding box center [549, 250] width 1098 height 500
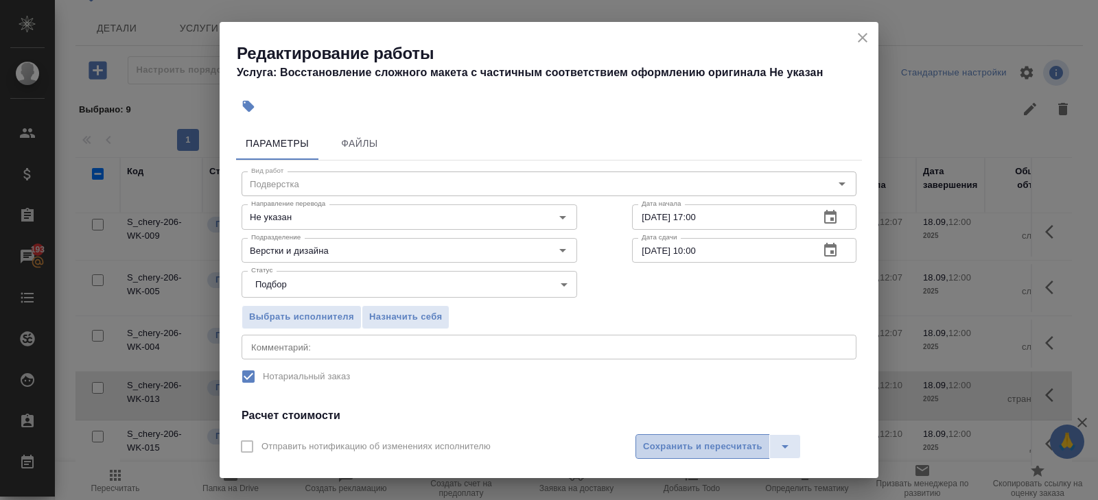
click at [652, 447] on span "Сохранить и пересчитать" at bounding box center [702, 447] width 119 height 16
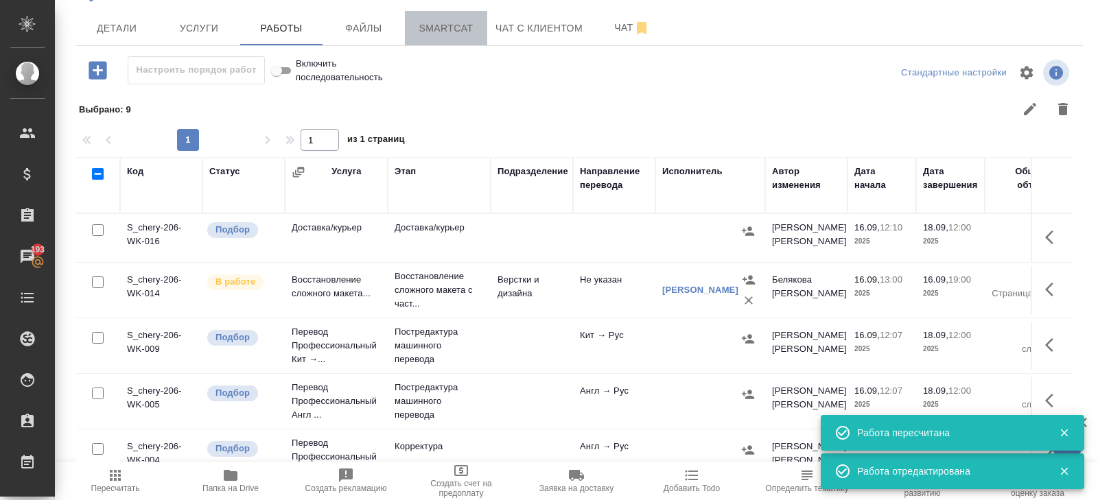
click at [451, 25] on span "Smartcat" at bounding box center [446, 28] width 66 height 17
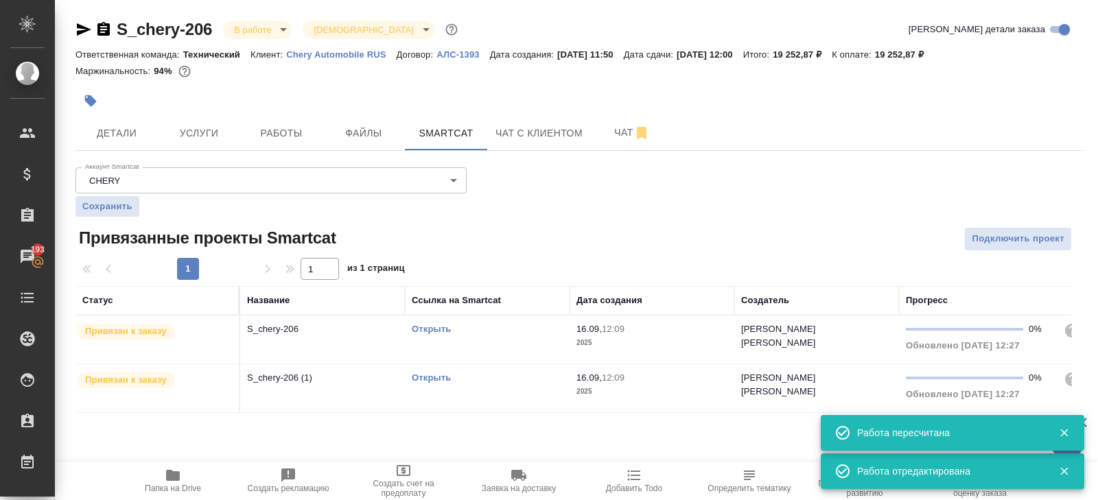
click at [428, 329] on link "Открыть" at bounding box center [431, 329] width 39 height 10
click at [279, 140] on span "Работы" at bounding box center [281, 133] width 66 height 17
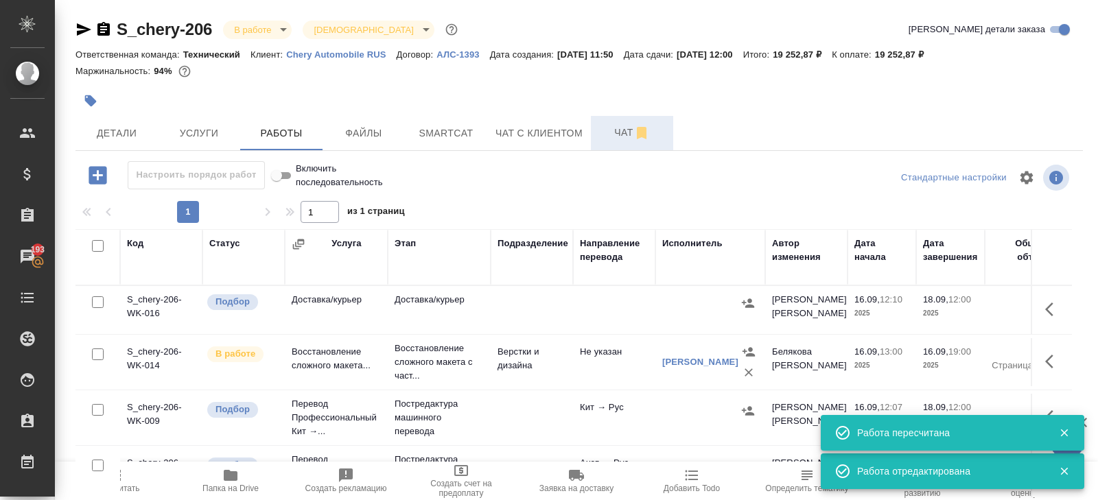
click at [619, 130] on span "Чат" at bounding box center [632, 132] width 66 height 17
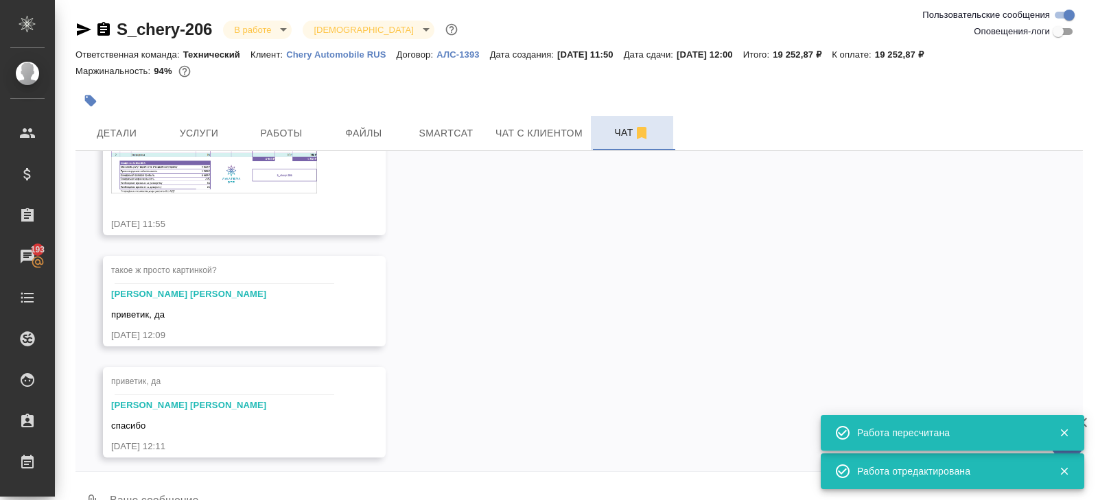
scroll to position [432, 0]
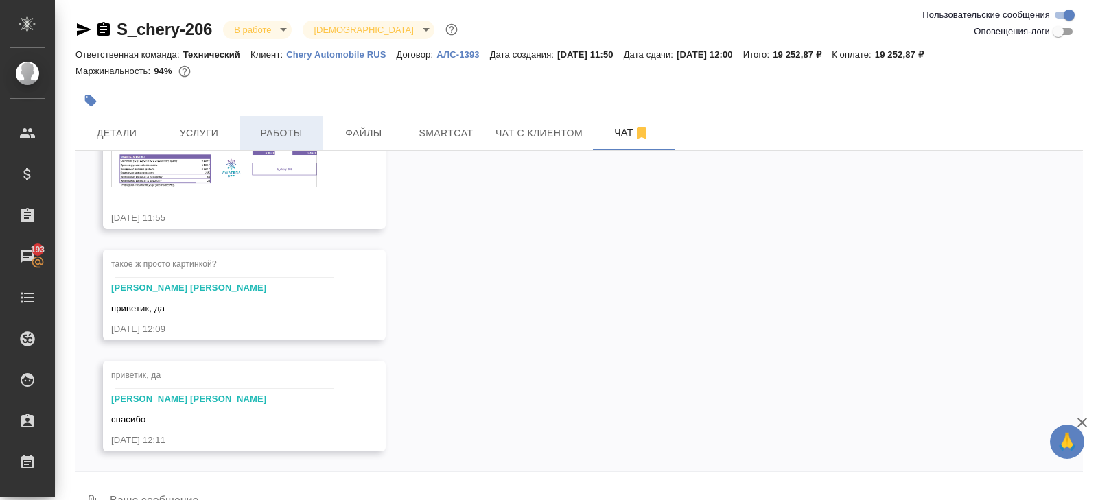
click at [307, 139] on span "Работы" at bounding box center [281, 133] width 66 height 17
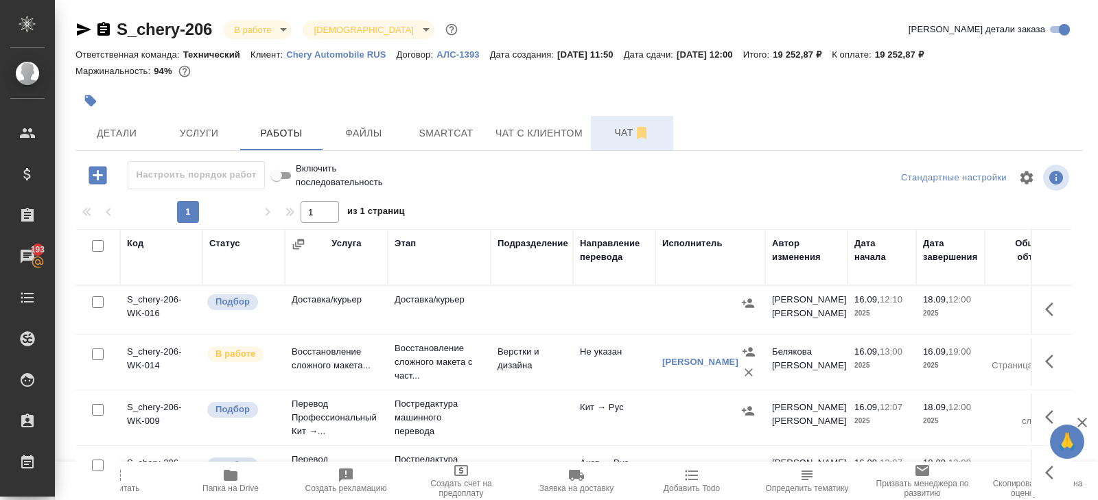
click at [630, 124] on span "Чат" at bounding box center [632, 132] width 66 height 17
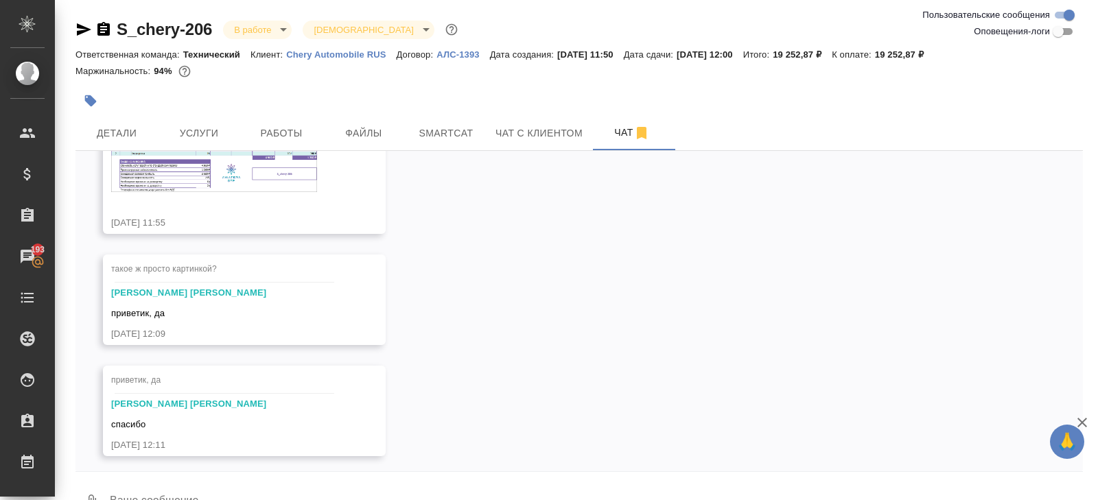
scroll to position [432, 0]
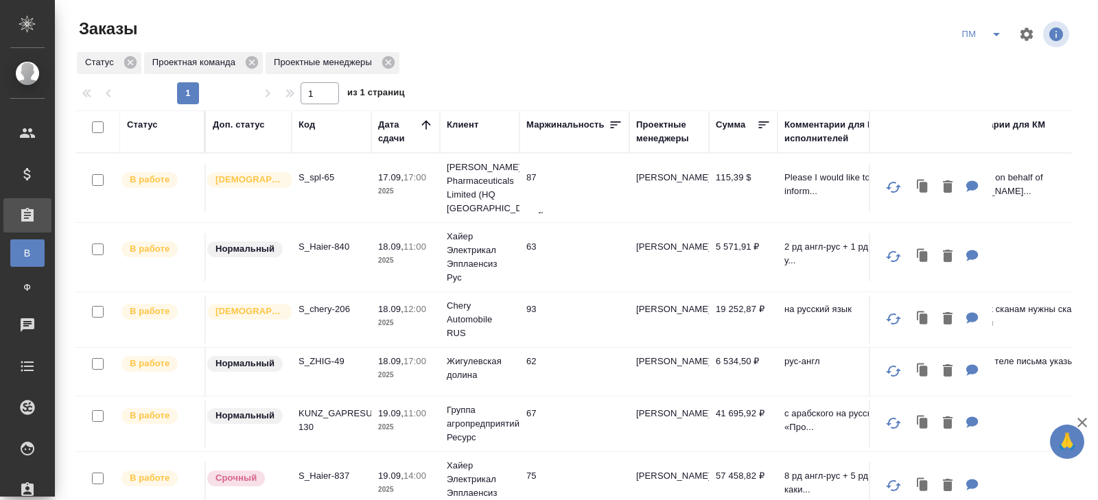
click at [990, 34] on icon "split button" at bounding box center [996, 34] width 16 height 16
click at [990, 59] on li "В работу!" at bounding box center [981, 62] width 69 height 22
